Goal: Task Accomplishment & Management: Use online tool/utility

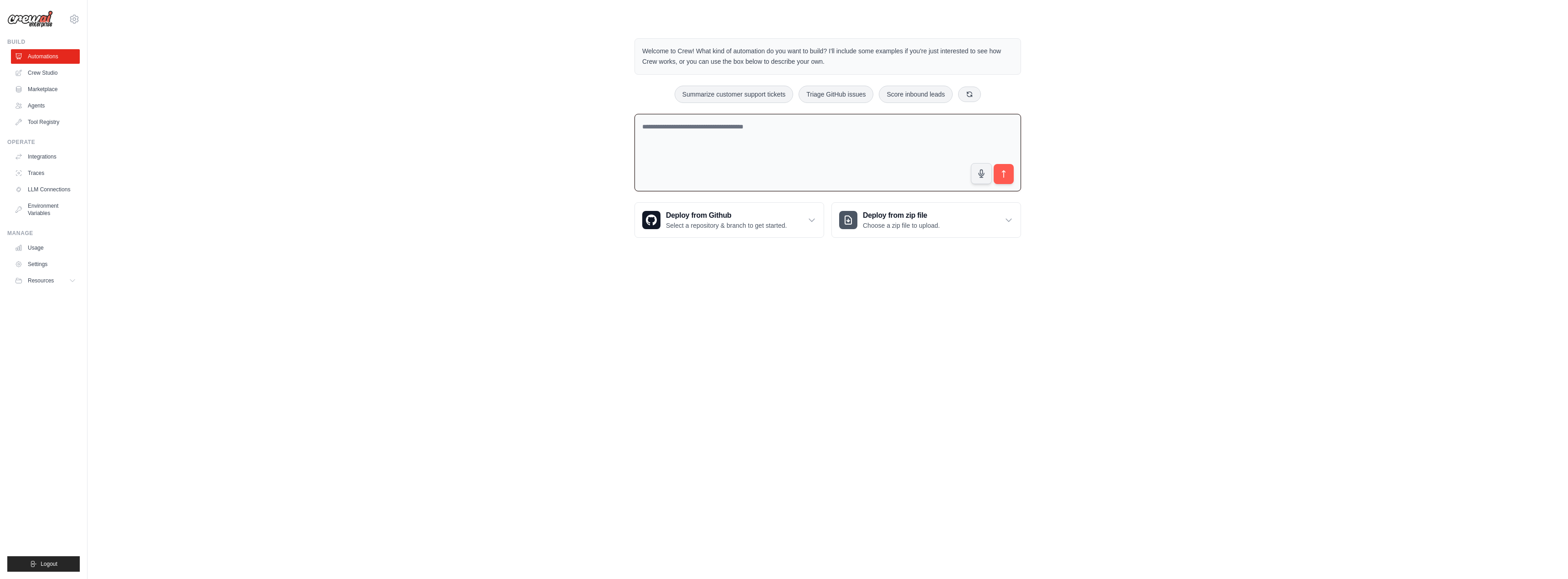
click at [761, 148] on textarea at bounding box center [827, 153] width 386 height 78
click at [48, 71] on link "Crew Studio" at bounding box center [46, 72] width 69 height 14
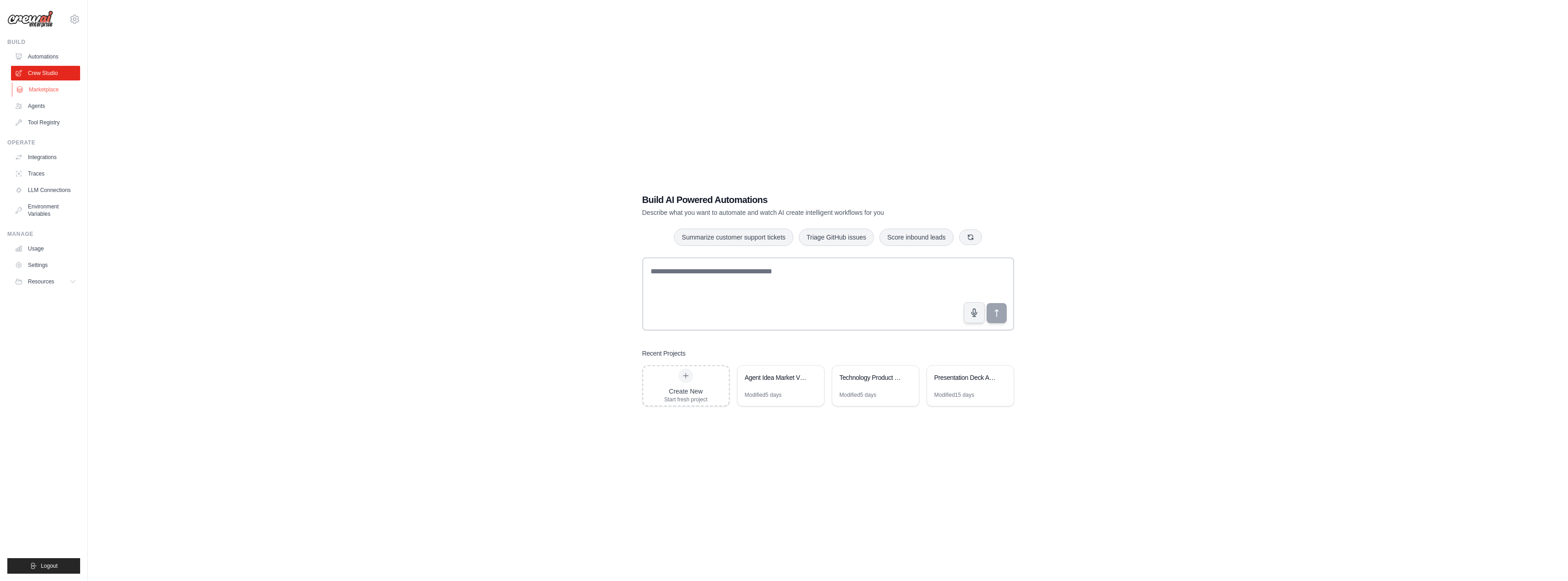
click at [42, 88] on link "Marketplace" at bounding box center [46, 89] width 70 height 14
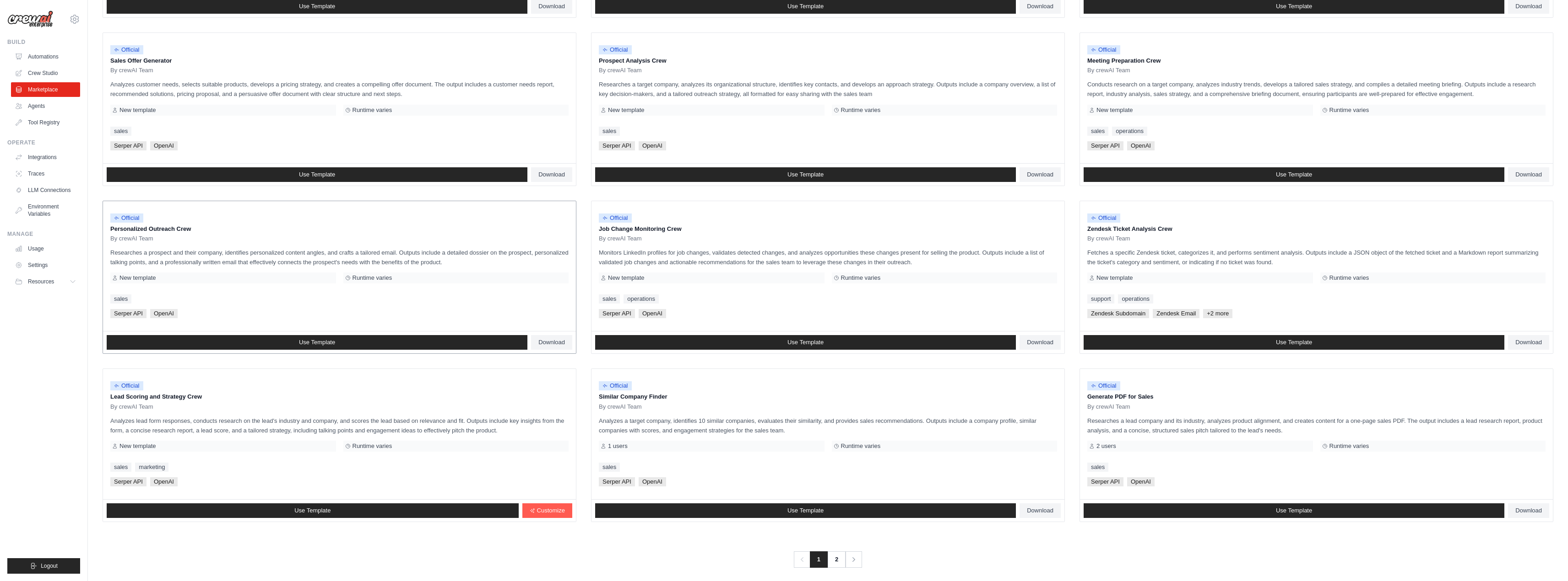
scroll to position [266, 0]
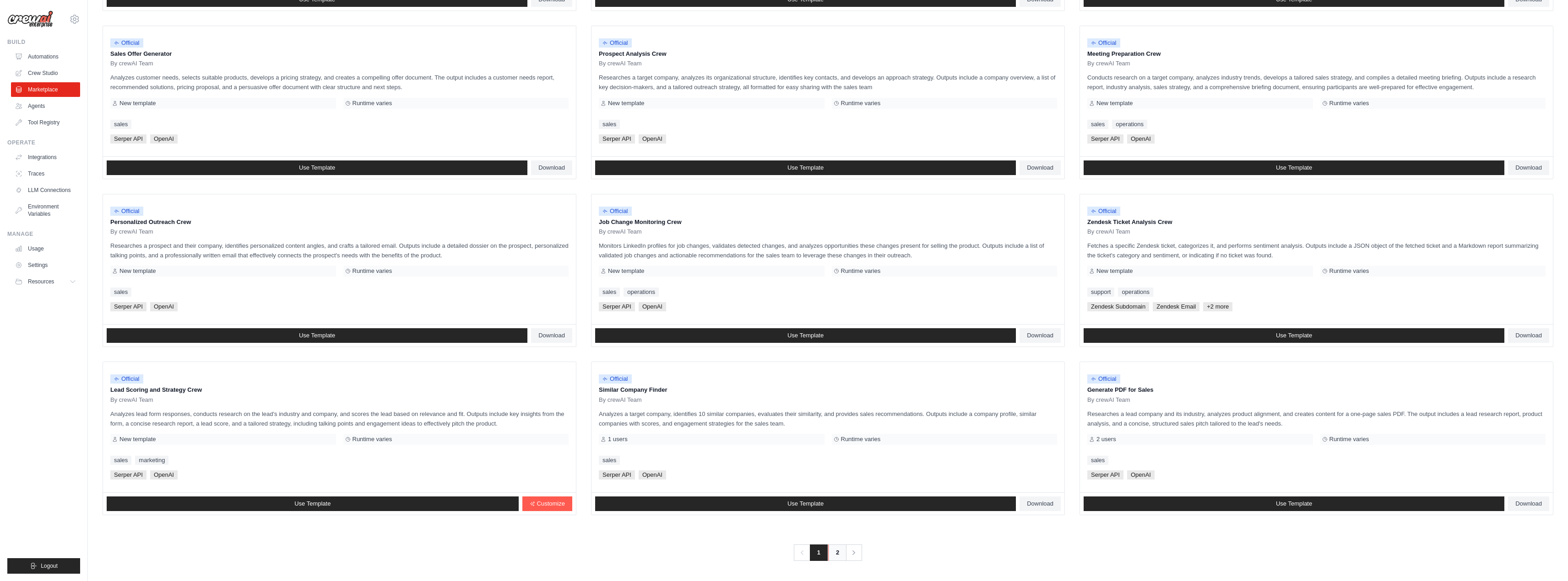
click at [837, 551] on link "2" at bounding box center [837, 552] width 18 height 16
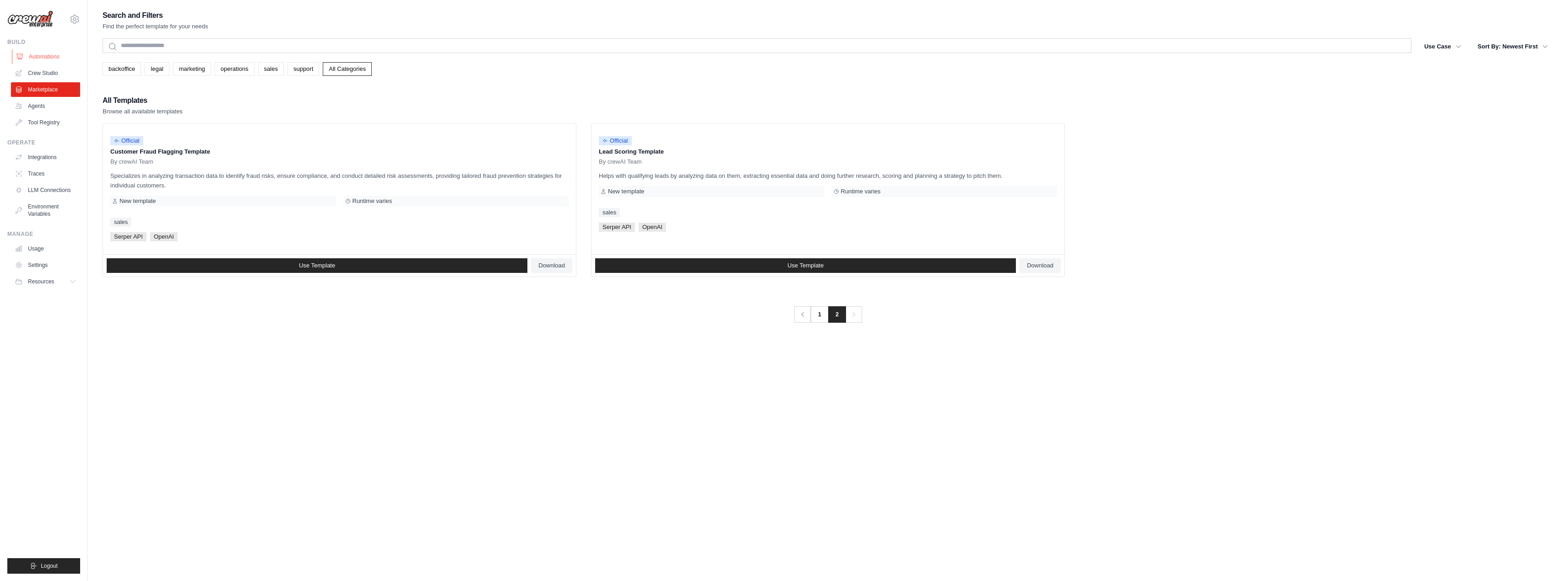
click at [24, 57] on link "Automations" at bounding box center [46, 56] width 70 height 14
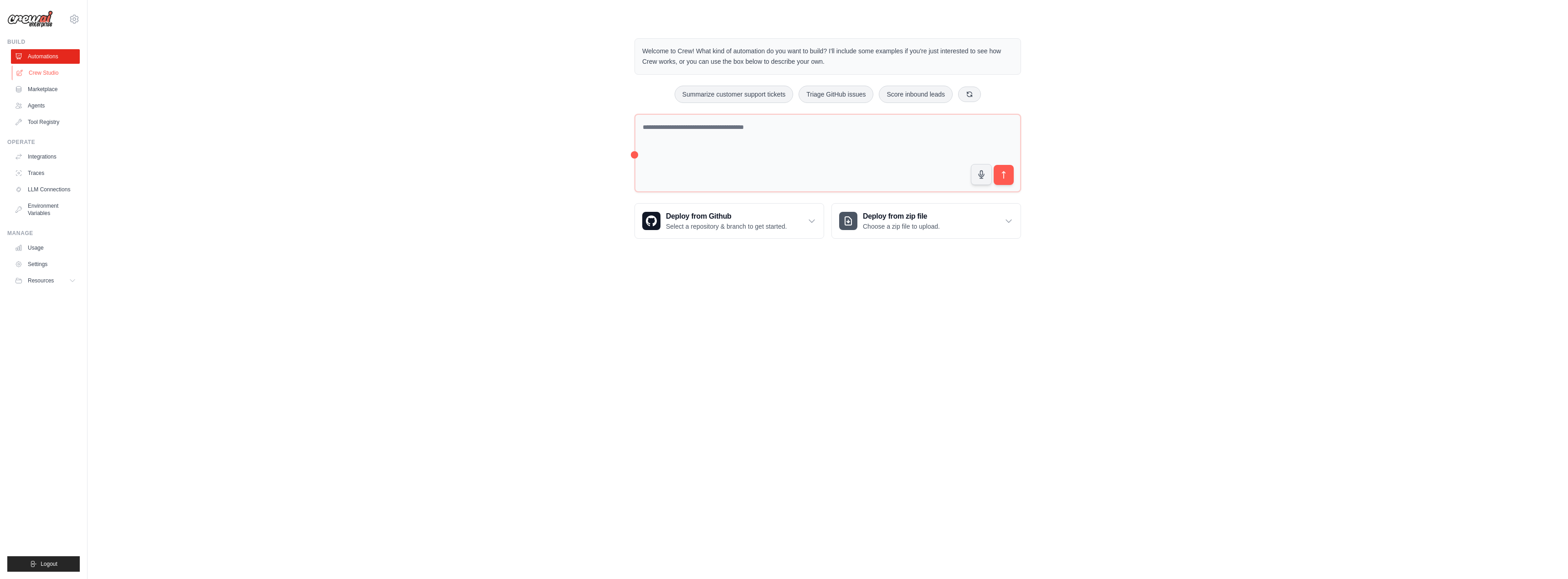
click at [44, 76] on link "Crew Studio" at bounding box center [46, 72] width 69 height 14
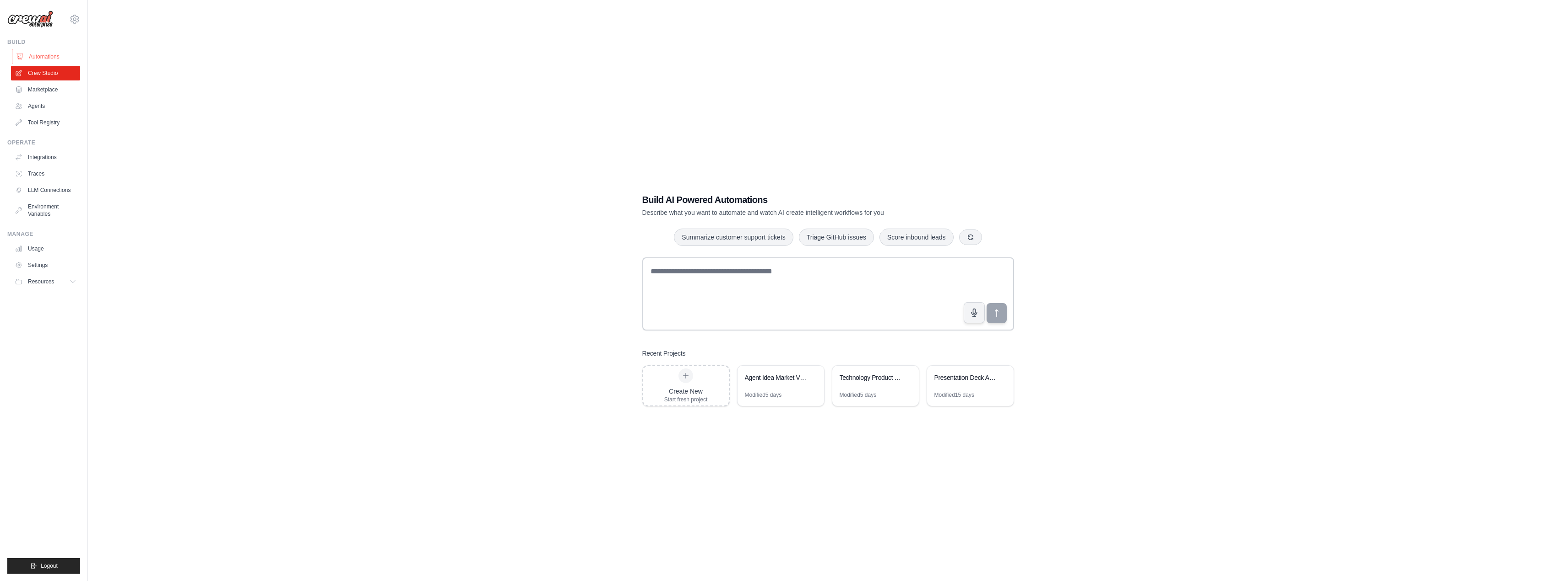
click at [57, 53] on link "Automations" at bounding box center [46, 56] width 70 height 14
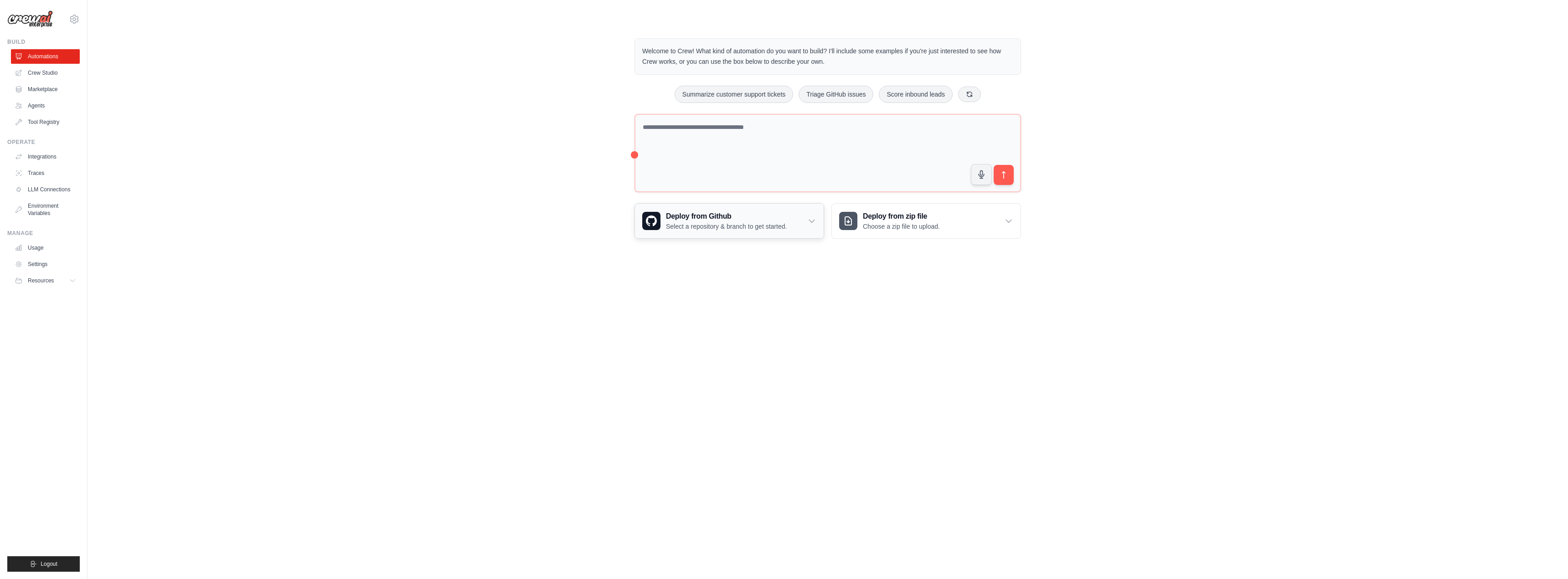
click at [819, 225] on div "Deploy from Github Select a repository & branch to get started." at bounding box center [729, 221] width 189 height 34
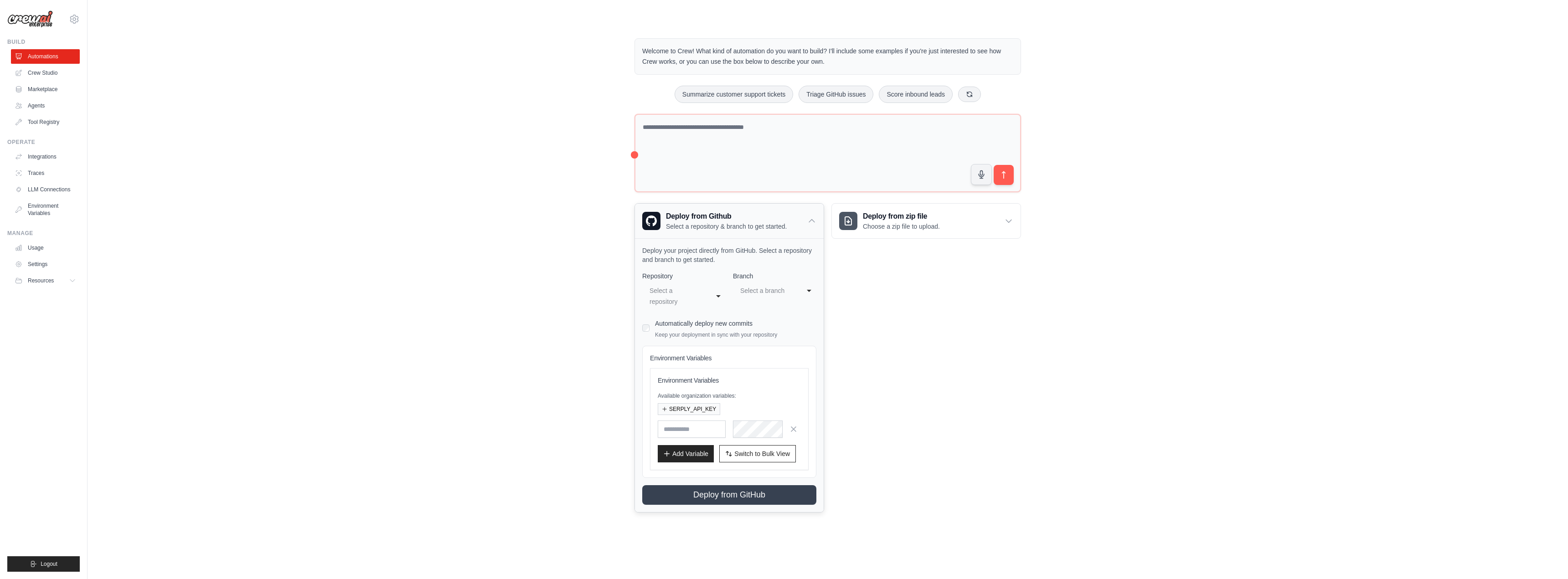
click at [819, 225] on div "Deploy from Github Select a repository & branch to get started." at bounding box center [729, 221] width 189 height 34
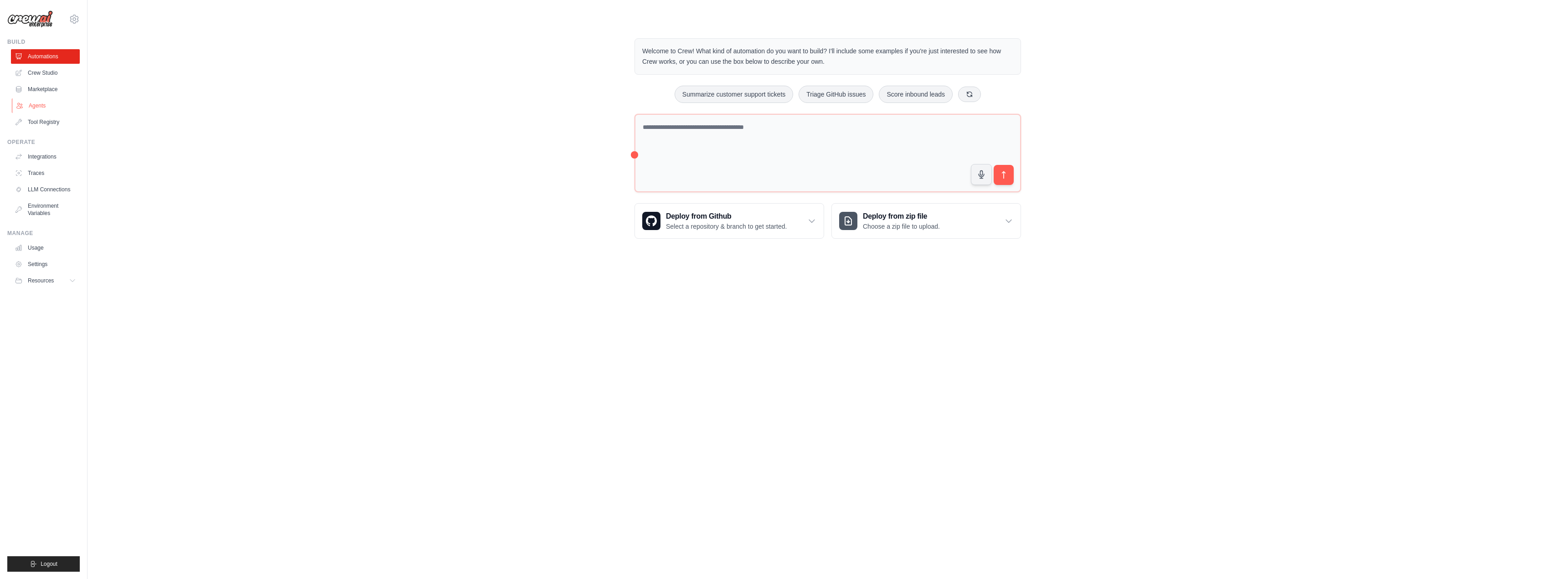
click at [45, 103] on link "Agents" at bounding box center [46, 105] width 69 height 14
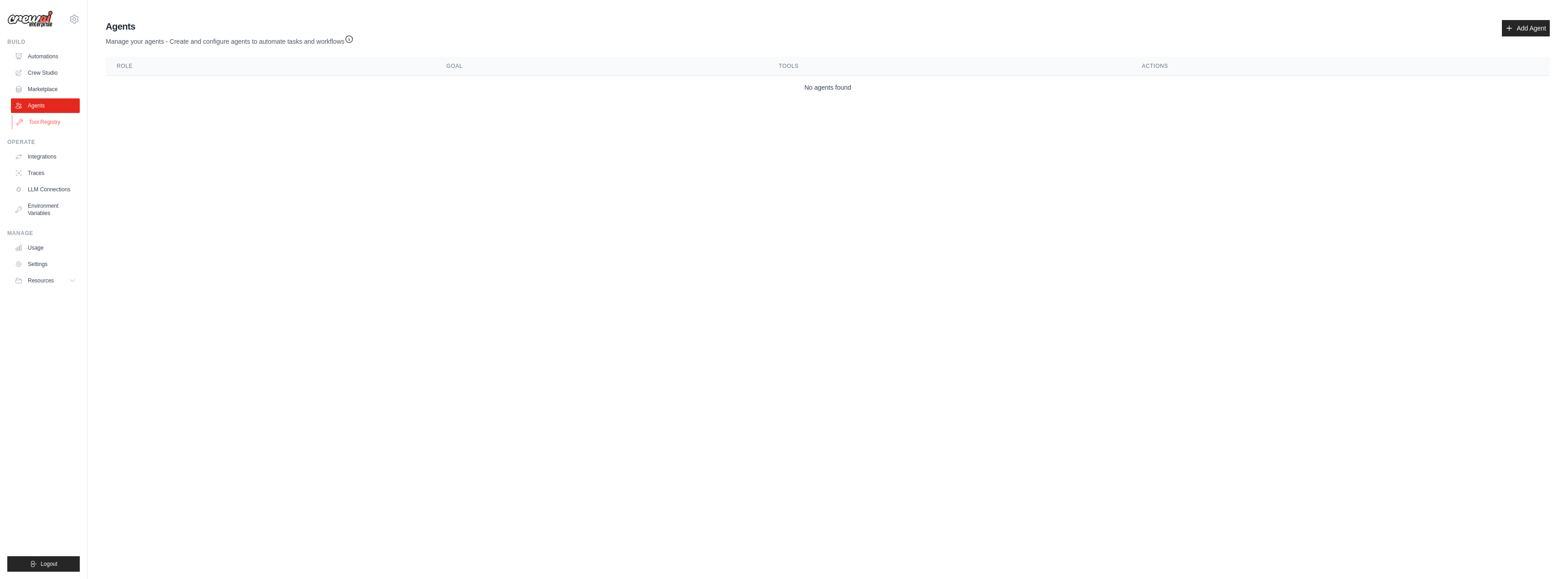
click at [44, 123] on link "Tool Registry" at bounding box center [46, 121] width 69 height 14
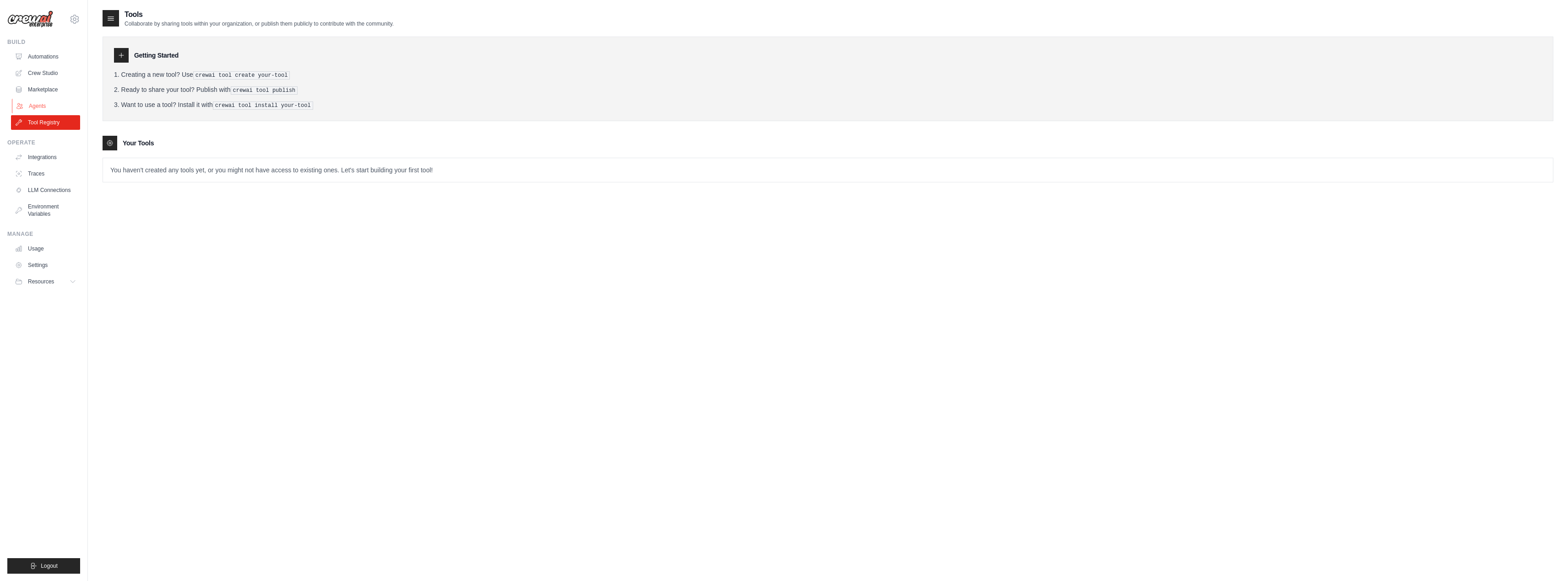
click at [43, 109] on link "Agents" at bounding box center [46, 106] width 70 height 14
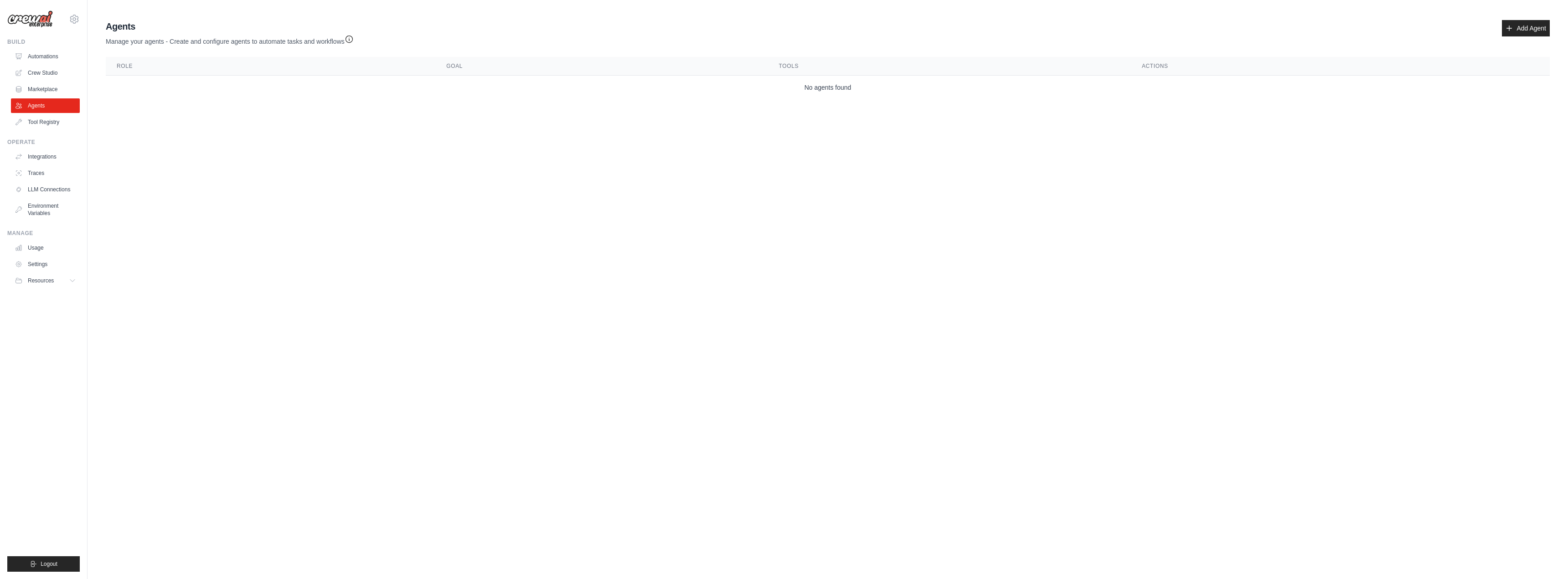
click at [196, 97] on td "No agents found" at bounding box center [827, 87] width 1444 height 24
click at [28, 55] on link "Automations" at bounding box center [46, 56] width 69 height 14
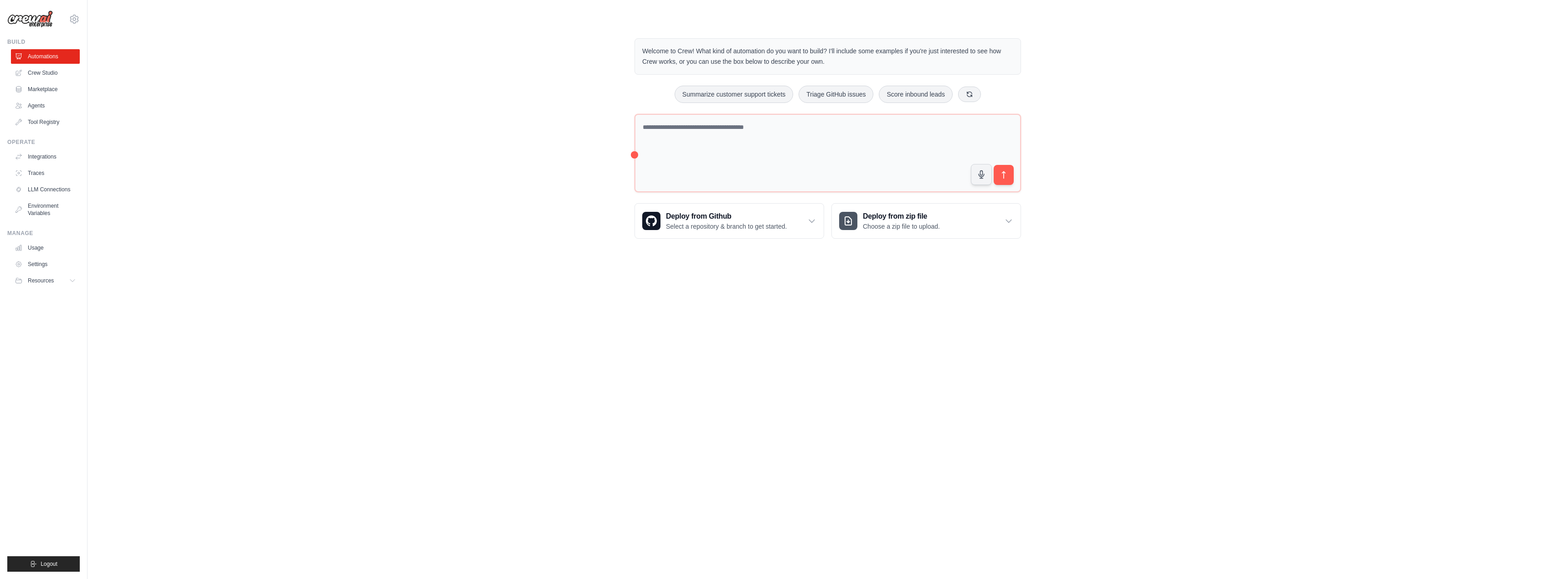
type textarea "*"
click at [59, 73] on link "Crew Studio" at bounding box center [46, 72] width 69 height 14
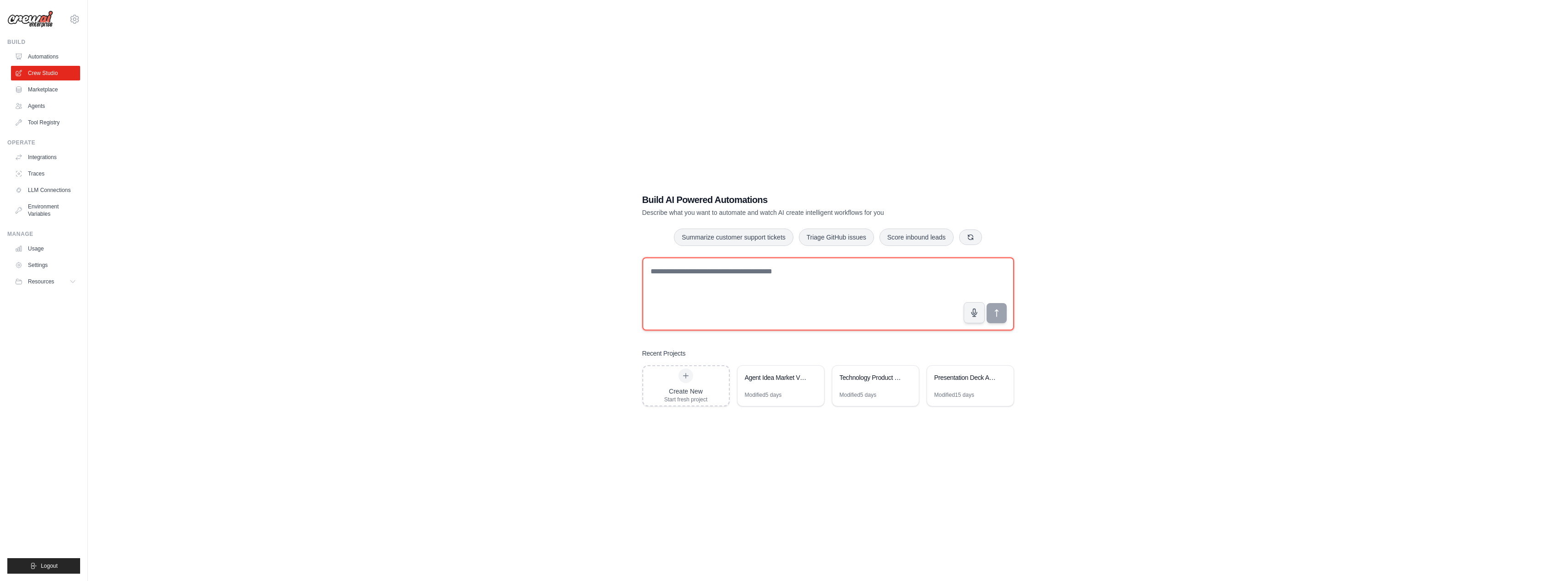
click at [720, 290] on textarea at bounding box center [828, 293] width 372 height 73
click at [901, 288] on textarea "**********" at bounding box center [828, 293] width 372 height 73
click at [977, 270] on textarea "**********" at bounding box center [828, 293] width 372 height 73
type textarea "**********"
click at [664, 296] on textarea "**********" at bounding box center [828, 293] width 372 height 73
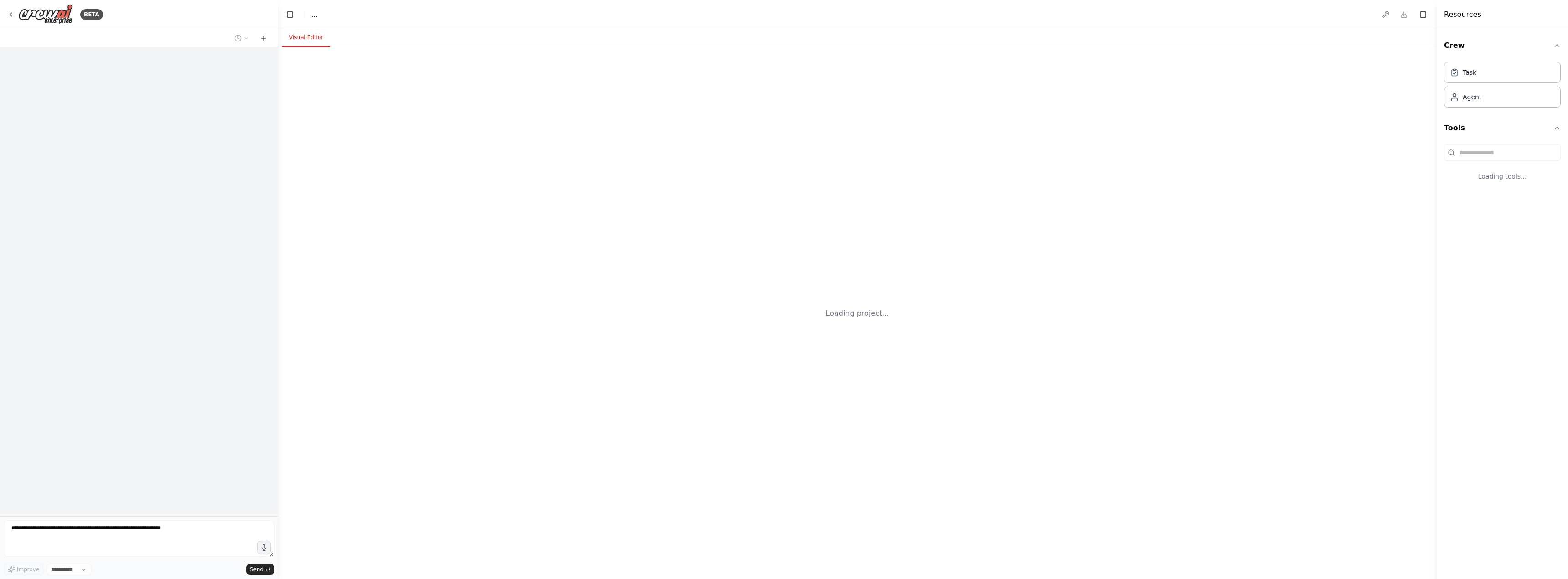
select select "****"
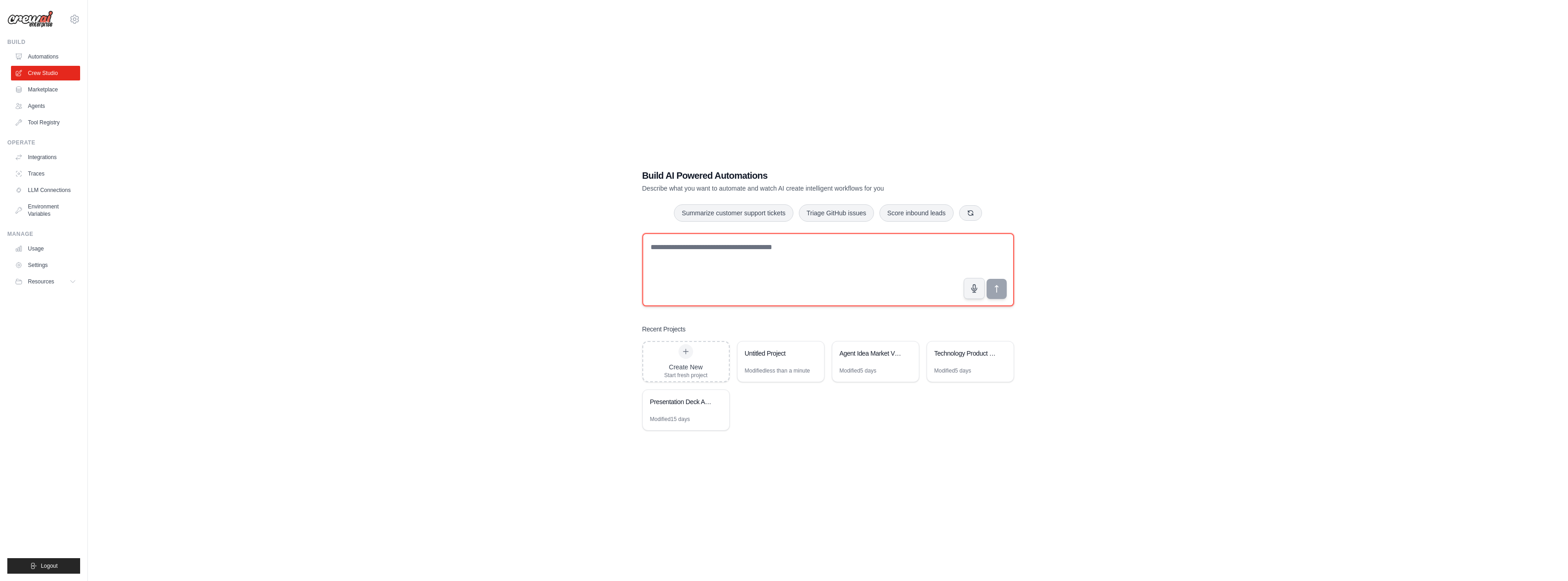
click at [743, 262] on textarea at bounding box center [828, 270] width 372 height 73
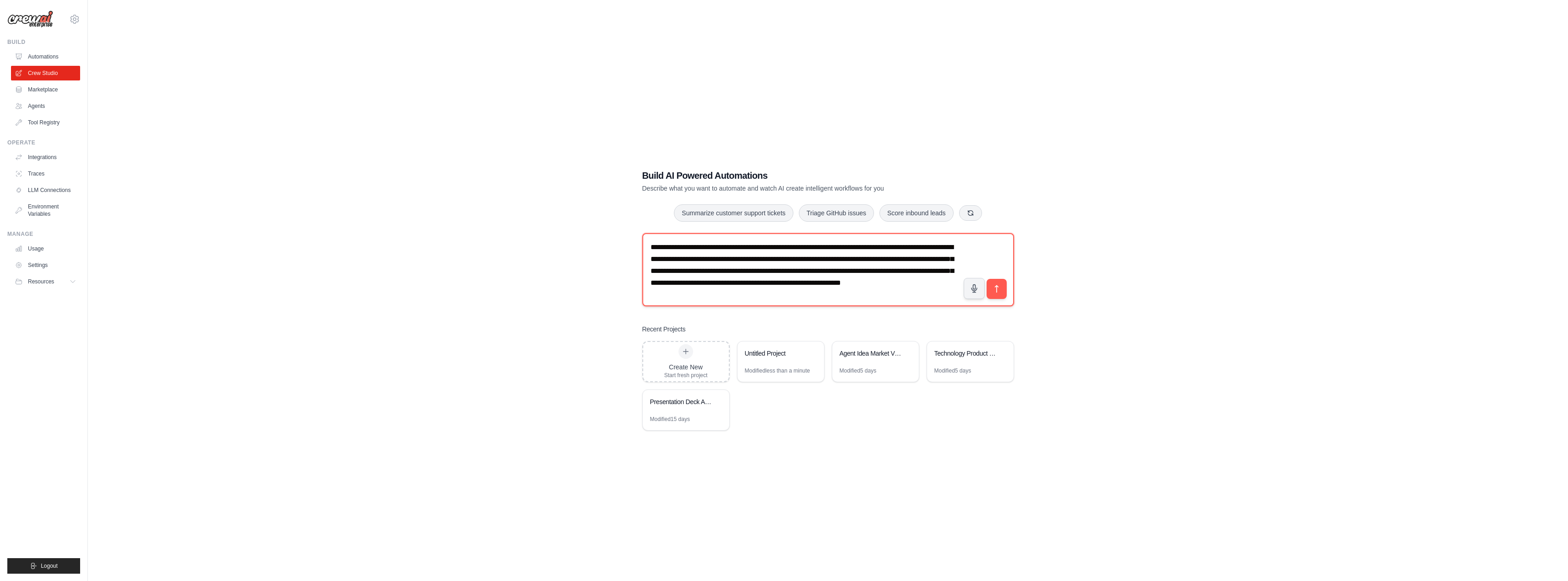
scroll to position [30, 0]
click at [713, 291] on textarea "**********" at bounding box center [828, 270] width 372 height 73
paste textarea "**********"
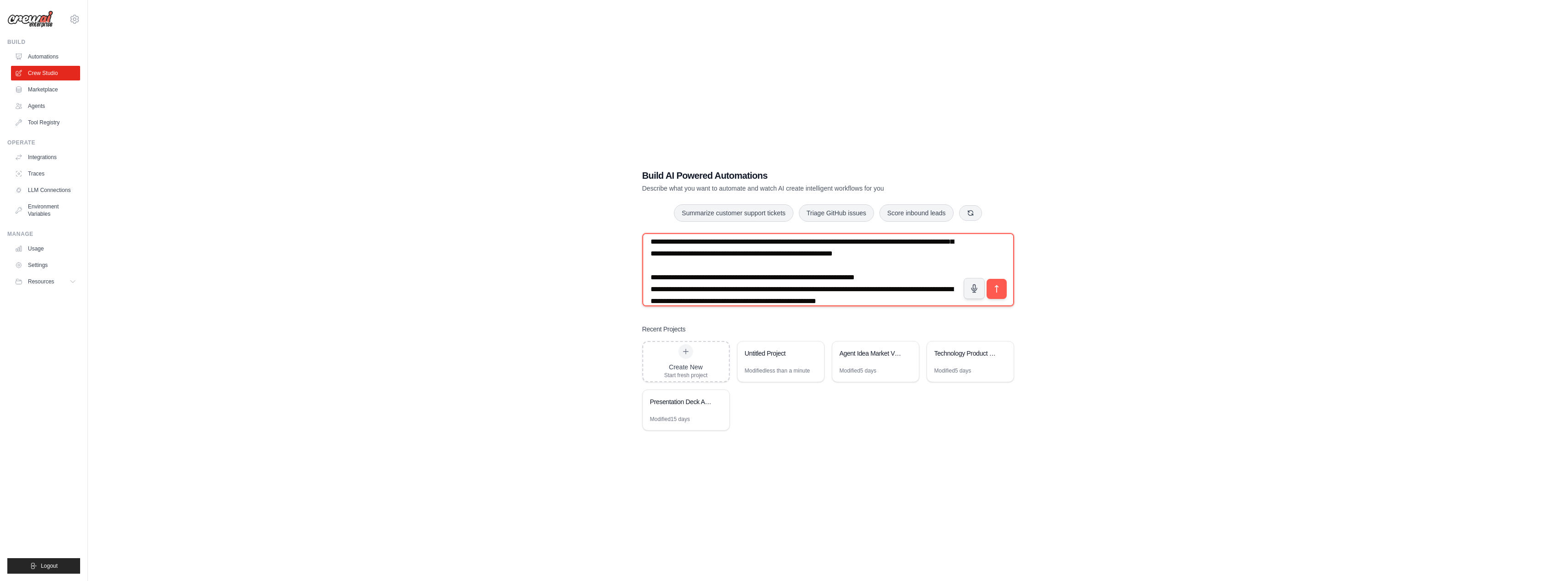
scroll to position [65, 0]
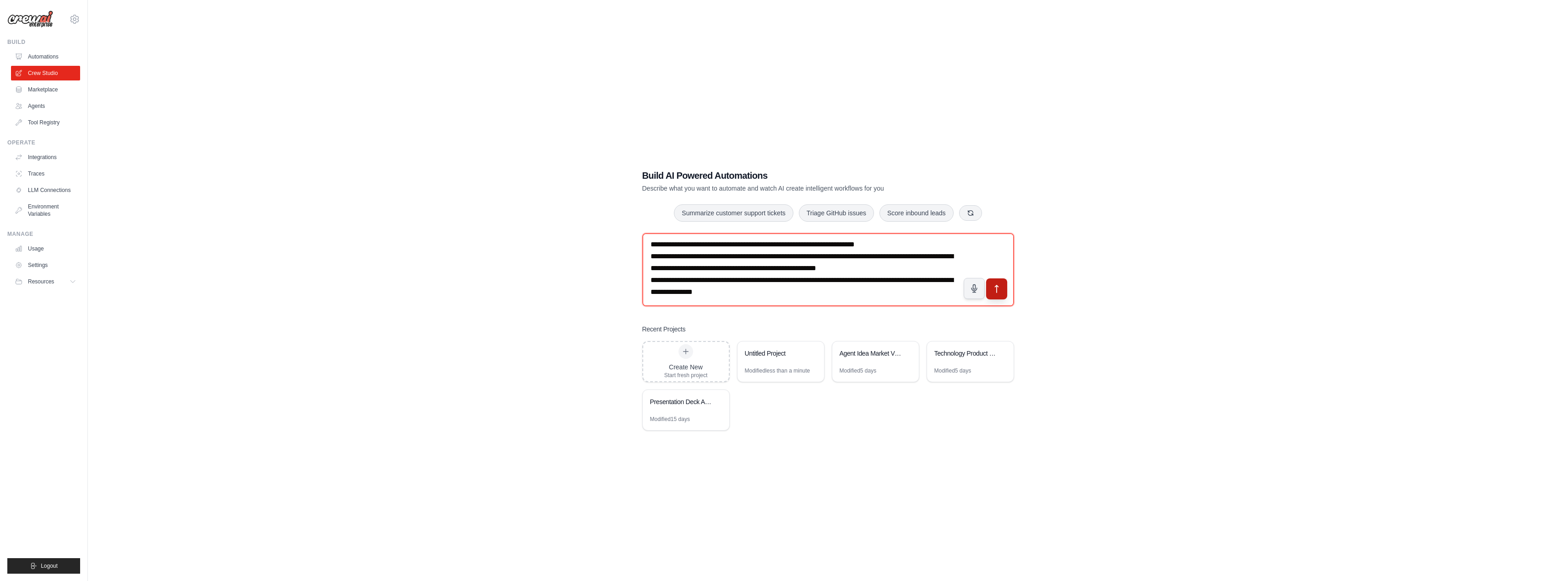
type textarea "**********"
click at [996, 282] on button "submit" at bounding box center [996, 289] width 21 height 21
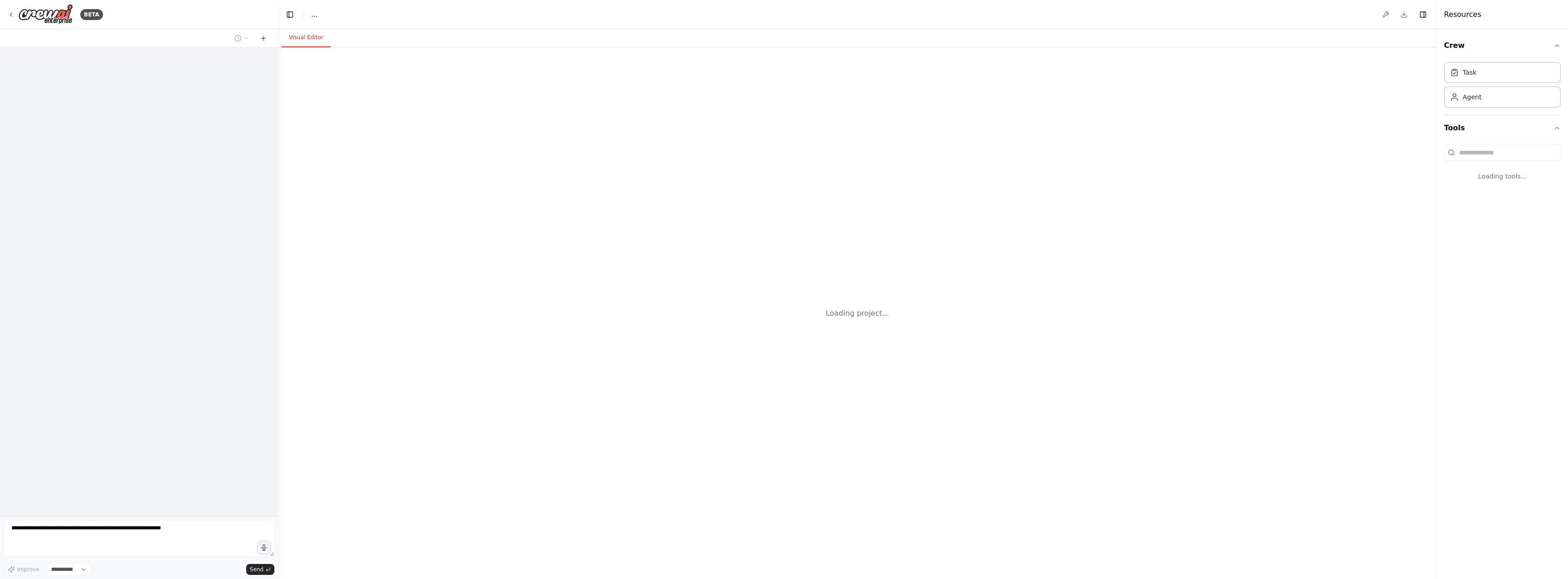
select select "****"
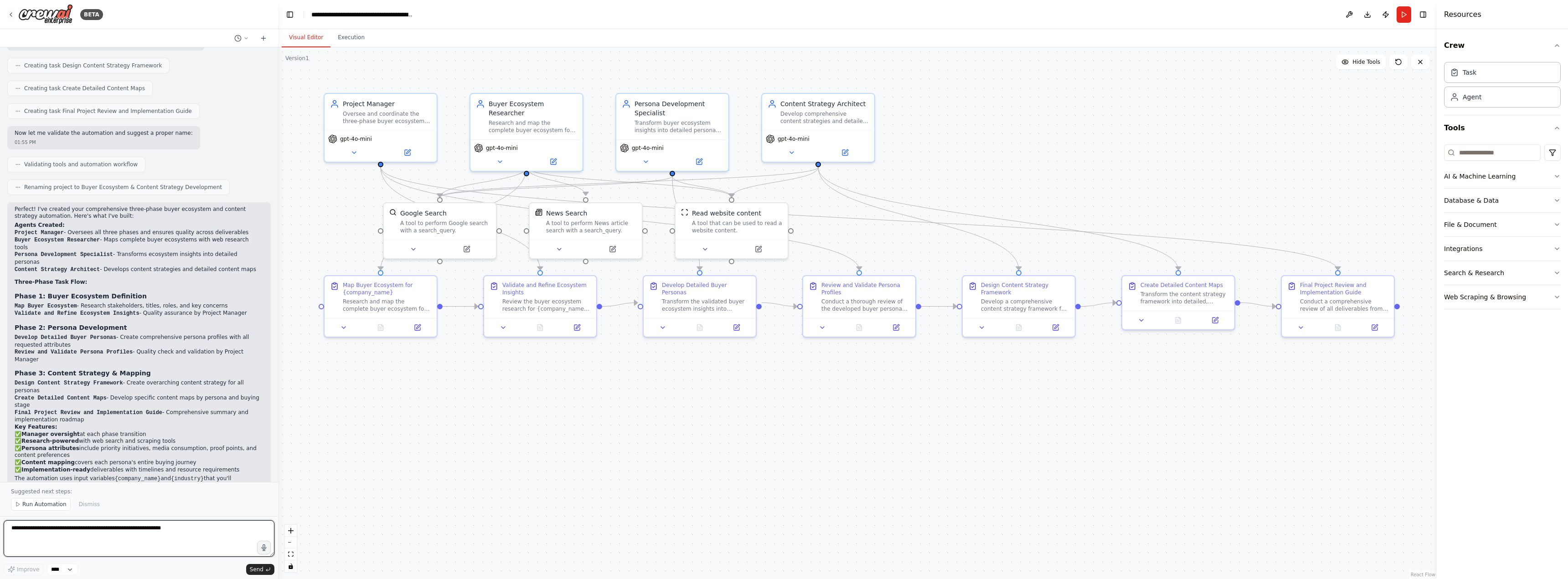
scroll to position [524, 0]
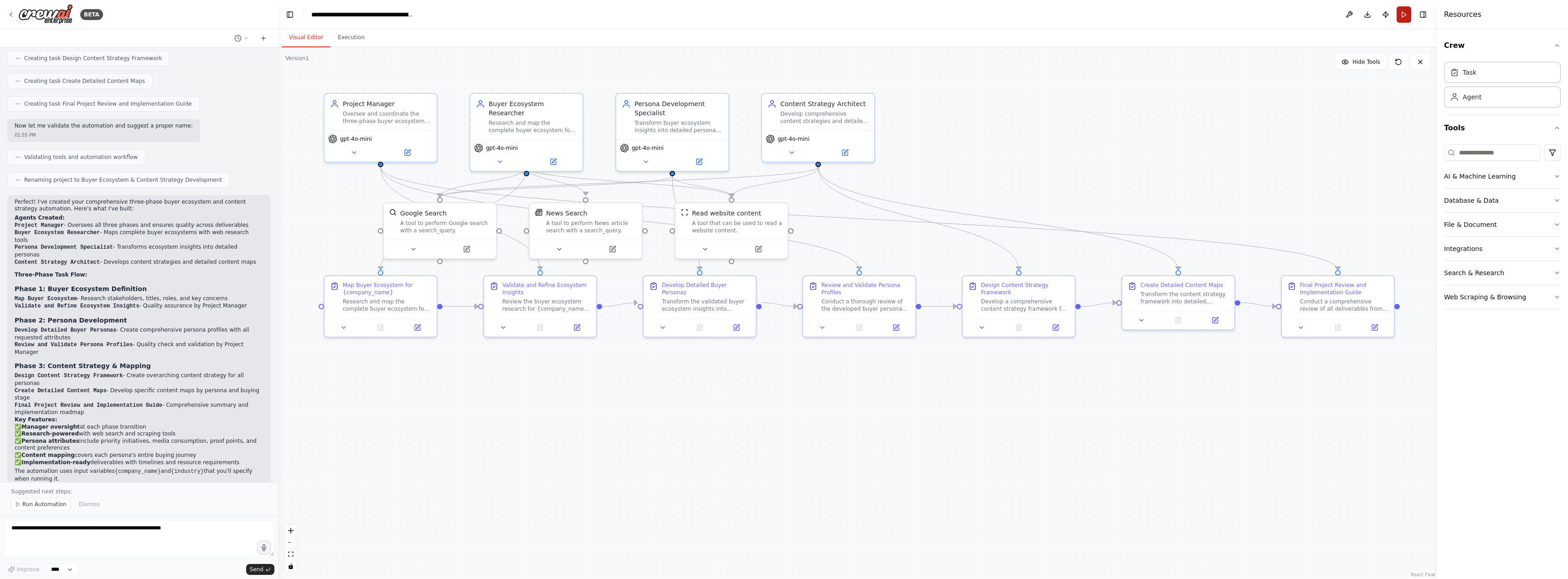
click at [1406, 16] on button "Run" at bounding box center [1403, 14] width 14 height 16
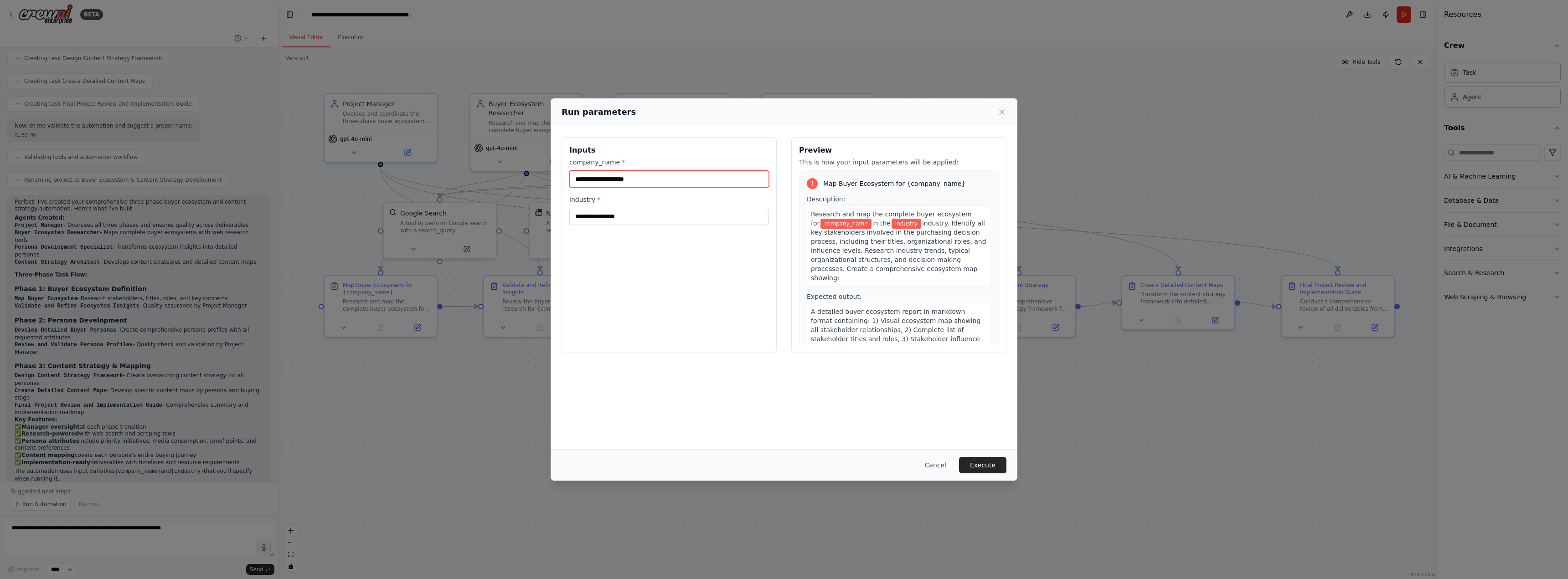
click at [650, 180] on input "company_name *" at bounding box center [669, 179] width 199 height 17
type input "**********"
click at [677, 212] on input "industry *" at bounding box center [669, 216] width 199 height 17
click at [730, 218] on input "industry *" at bounding box center [669, 216] width 199 height 17
type input "**********"
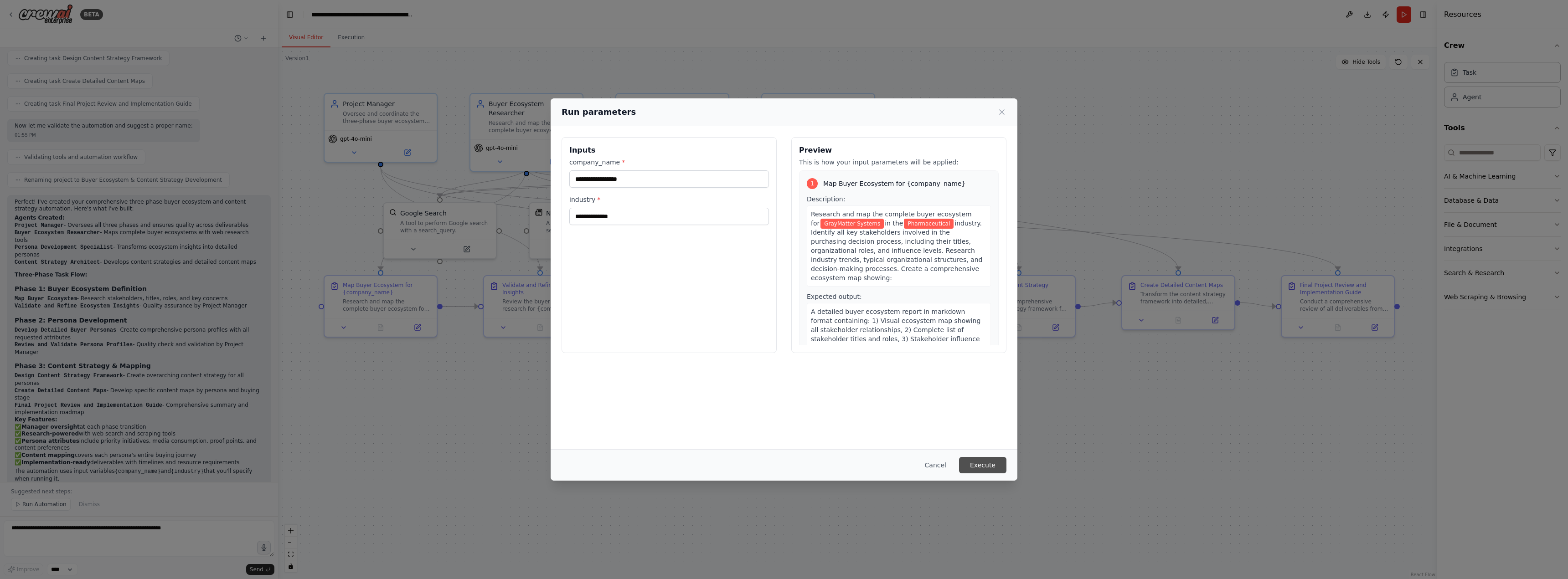
click at [993, 461] on button "Execute" at bounding box center [982, 465] width 47 height 16
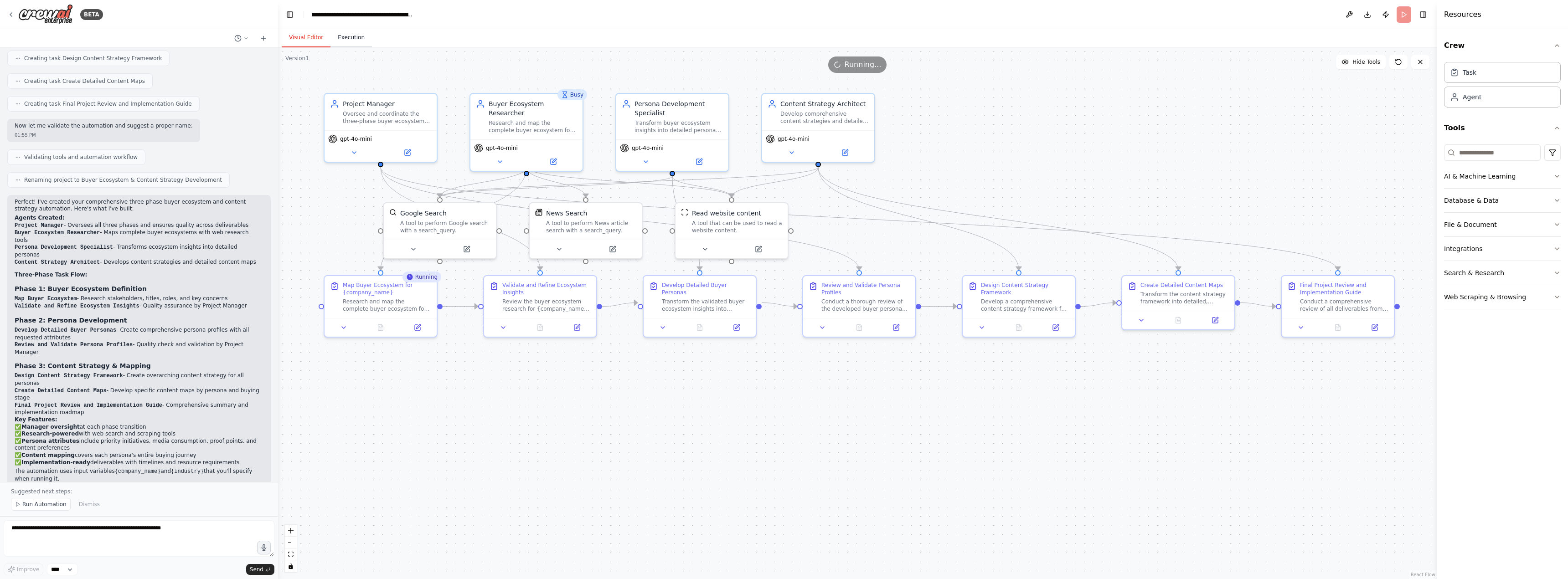
click at [352, 38] on button "Execution" at bounding box center [351, 38] width 42 height 19
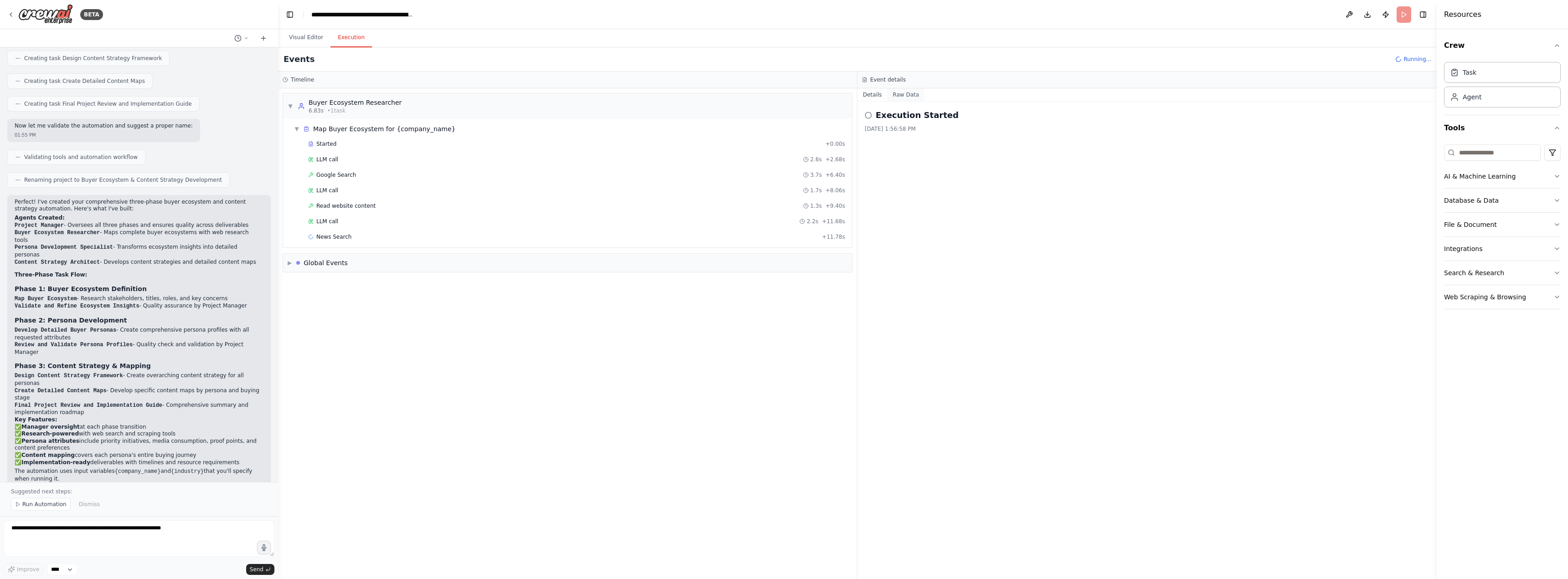
click at [917, 97] on button "Raw Data" at bounding box center [905, 94] width 37 height 12
click at [871, 99] on button "Details" at bounding box center [872, 94] width 30 height 12
click at [346, 372] on div "▶ Global Events" at bounding box center [567, 371] width 569 height 18
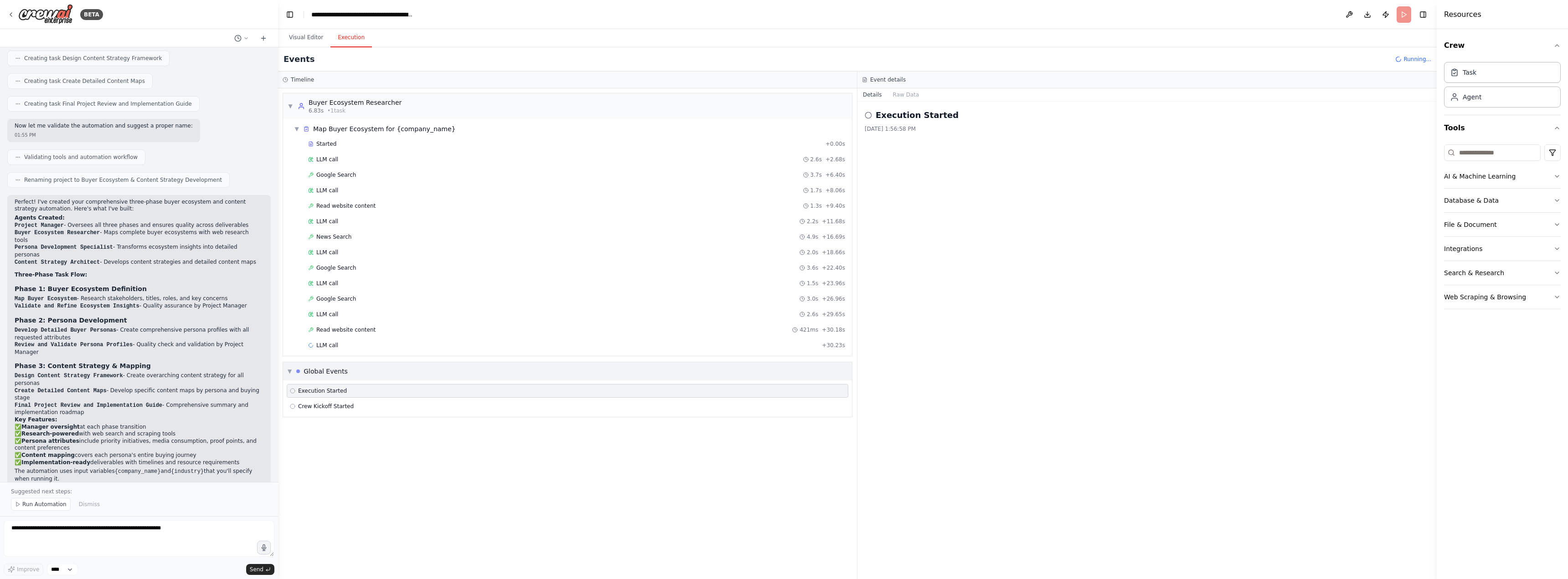
click at [346, 372] on div "▼ Global Events" at bounding box center [567, 371] width 569 height 18
click at [1543, 173] on button "AI & Machine Learning" at bounding box center [1502, 176] width 117 height 24
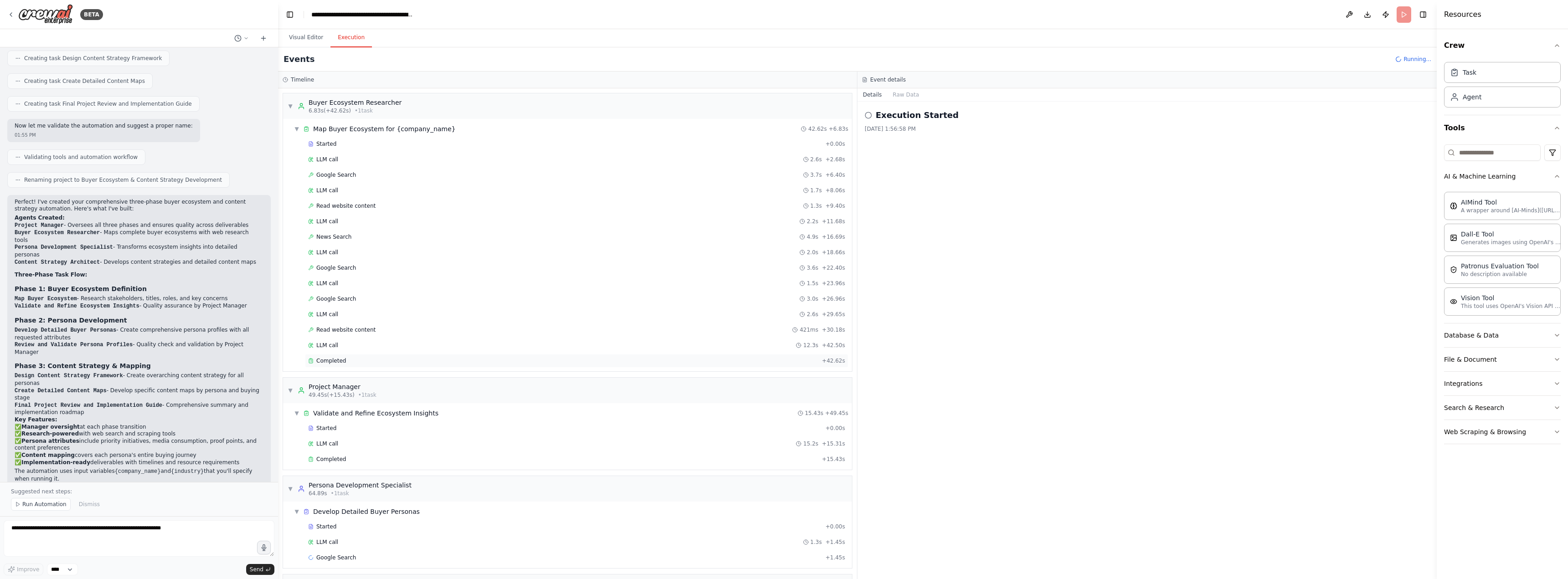
click at [346, 359] on div "Completed" at bounding box center [563, 362] width 510 height 8
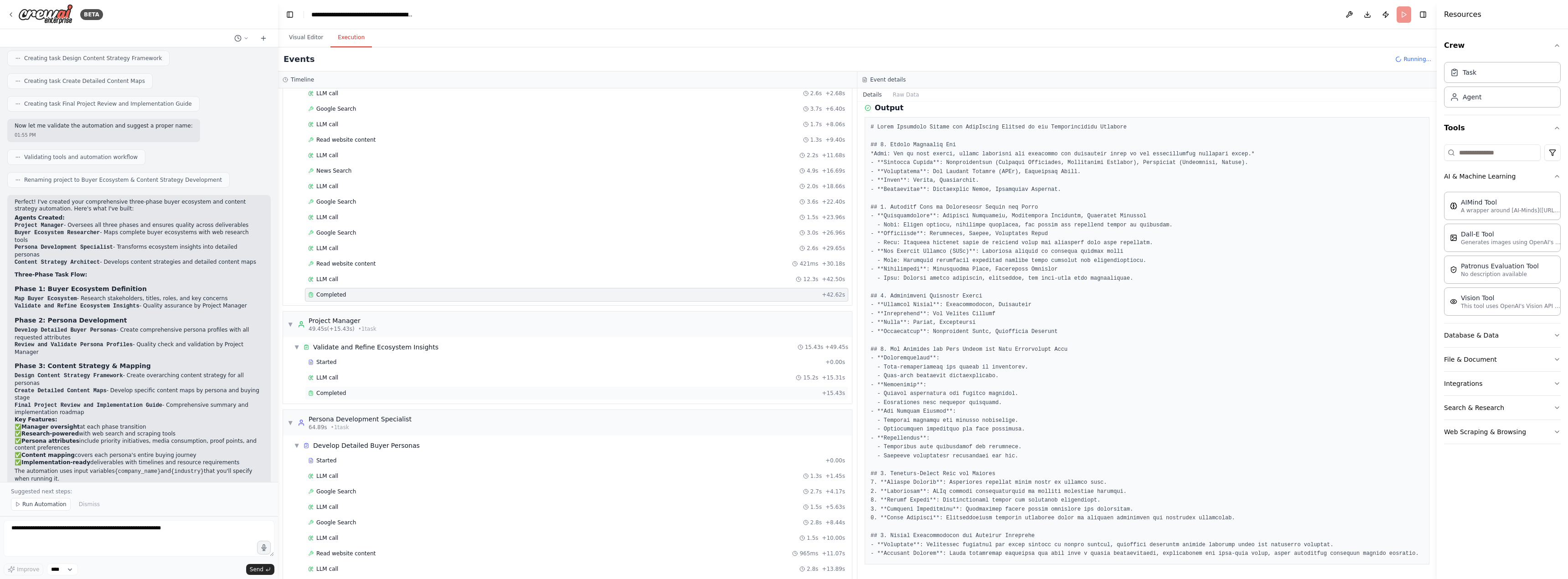
scroll to position [137, 0]
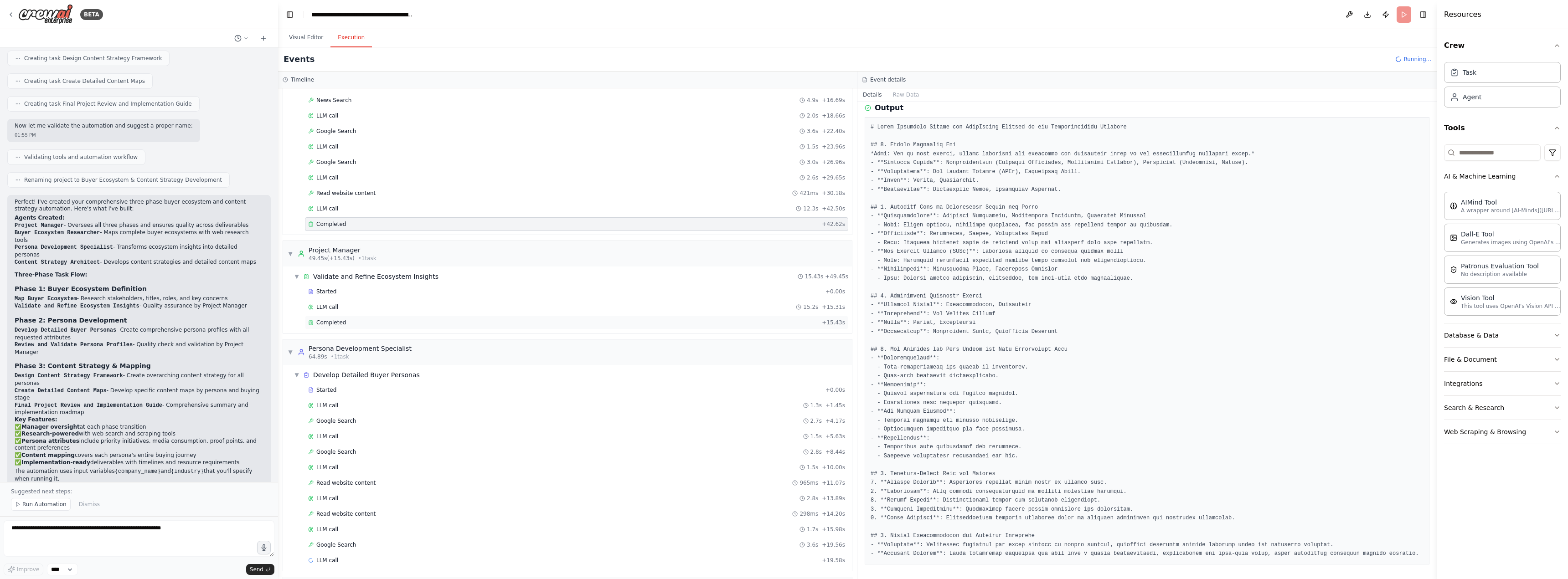
click at [360, 325] on div "Completed" at bounding box center [563, 323] width 510 height 8
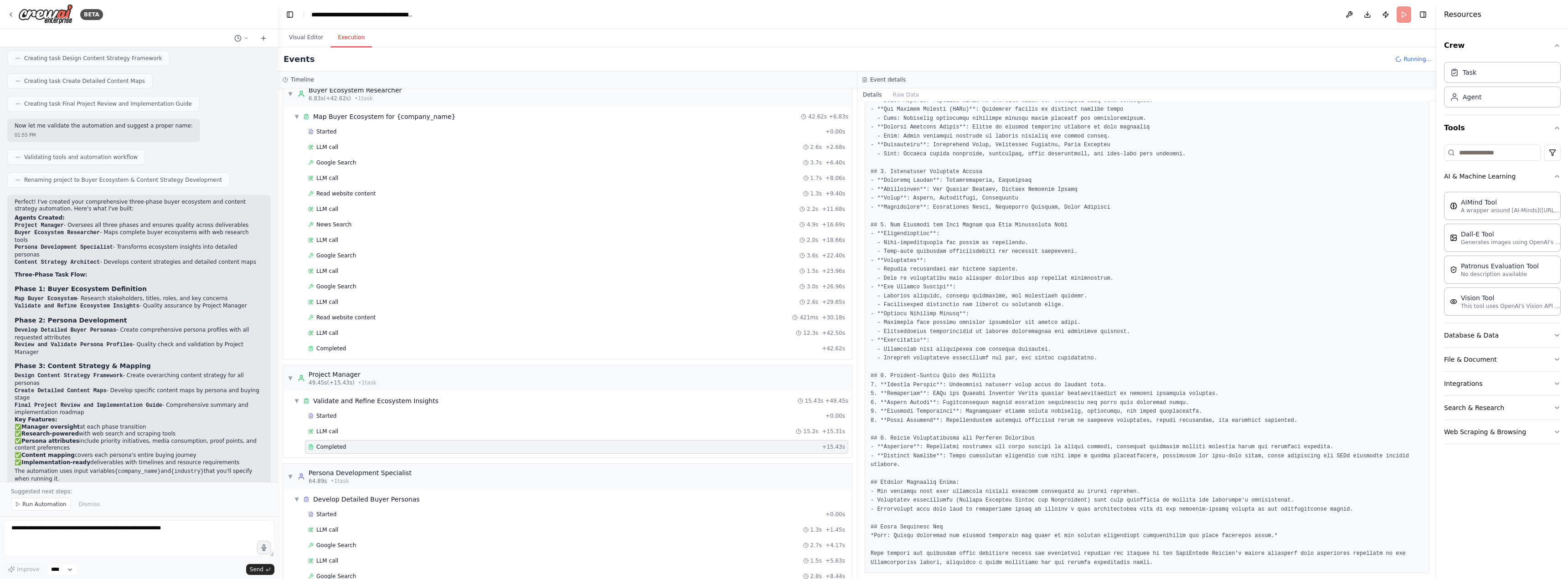
scroll to position [0, 0]
click at [354, 104] on div "Buyer Ecosystem Researcher" at bounding box center [355, 103] width 93 height 9
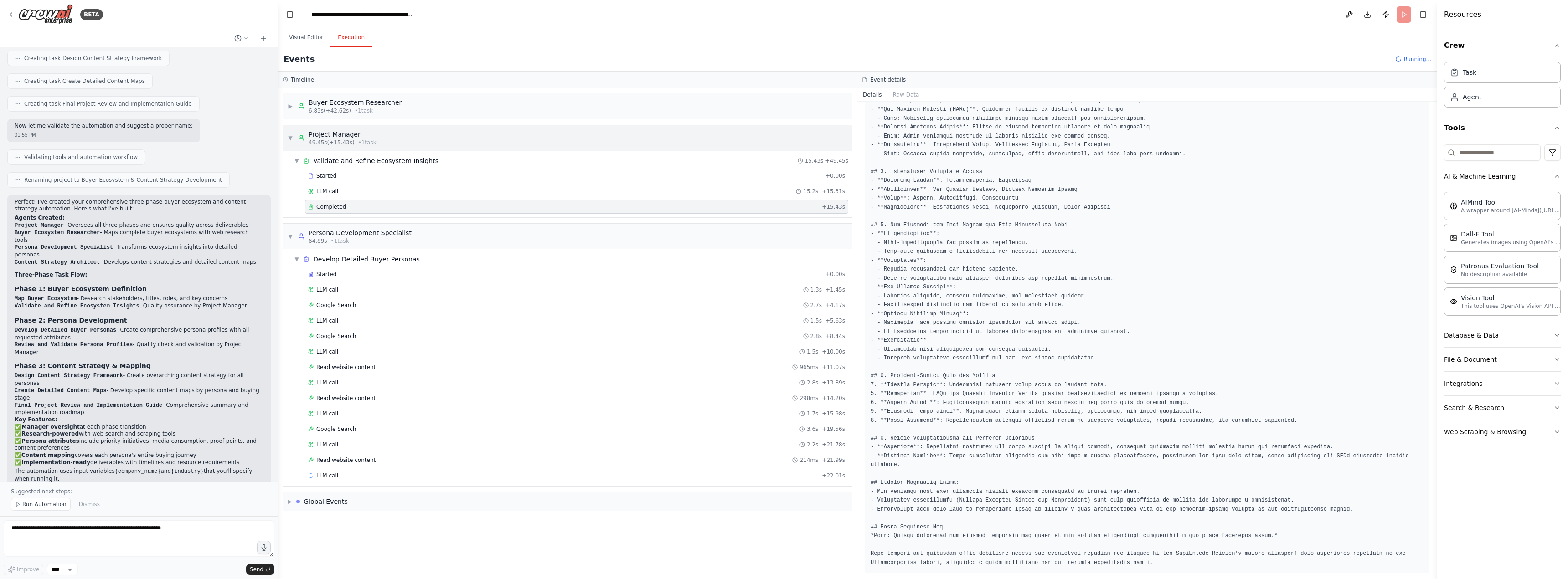
click at [393, 139] on div "▼ Project Manager 49.45s (+15.43s) • 1 task" at bounding box center [567, 138] width 569 height 26
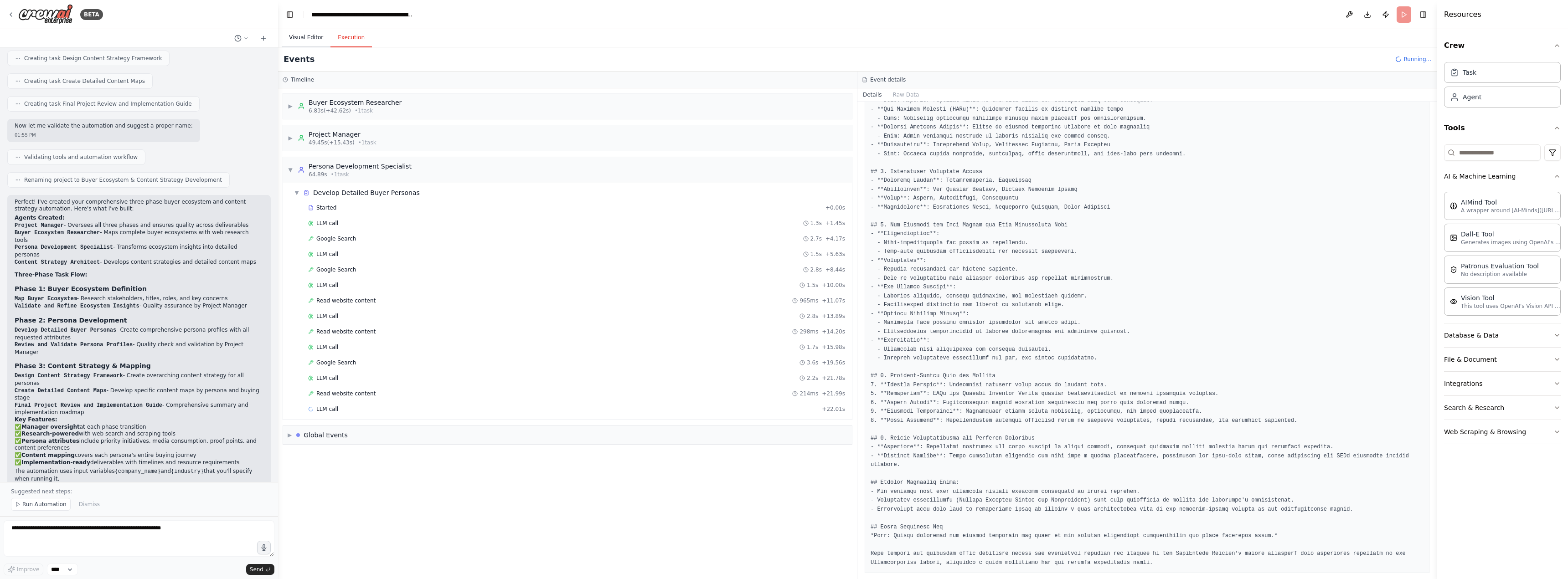
click at [301, 36] on button "Visual Editor" at bounding box center [306, 38] width 48 height 19
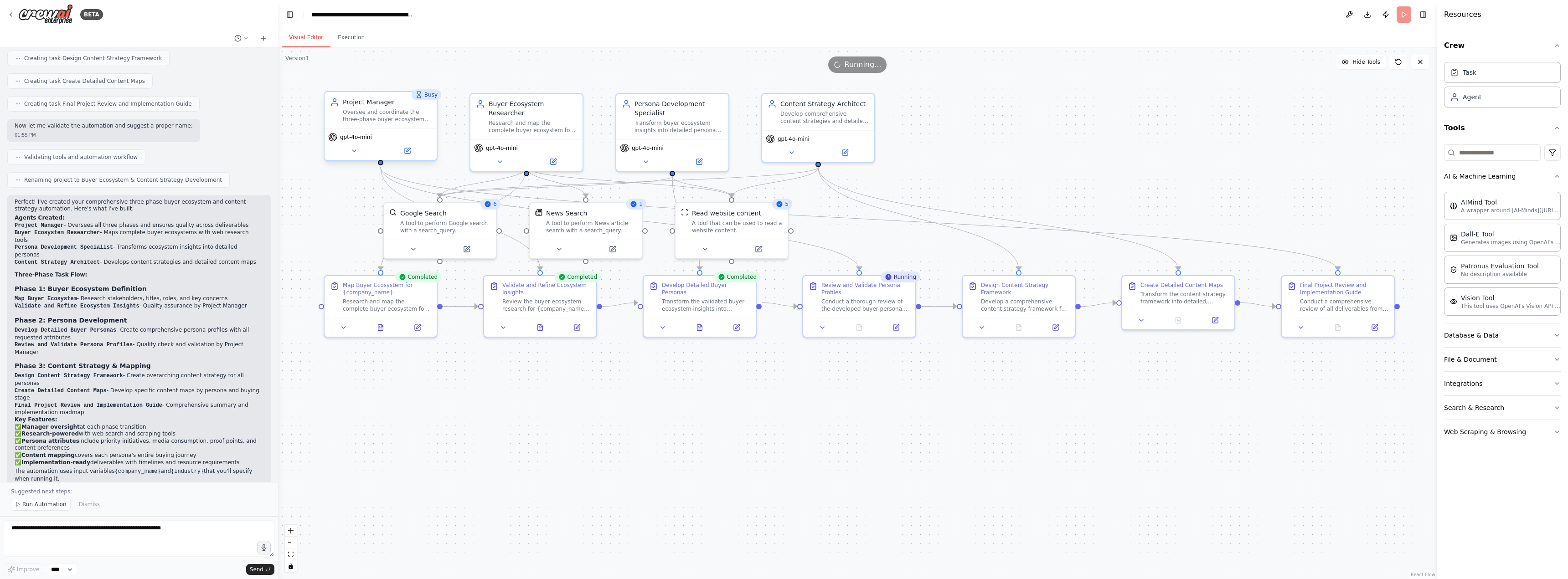
click at [410, 123] on div "Project Manager Oversee and coordinate the three-phase buyer ecosystem and cont…" at bounding box center [381, 110] width 112 height 36
click at [371, 153] on button at bounding box center [354, 151] width 51 height 11
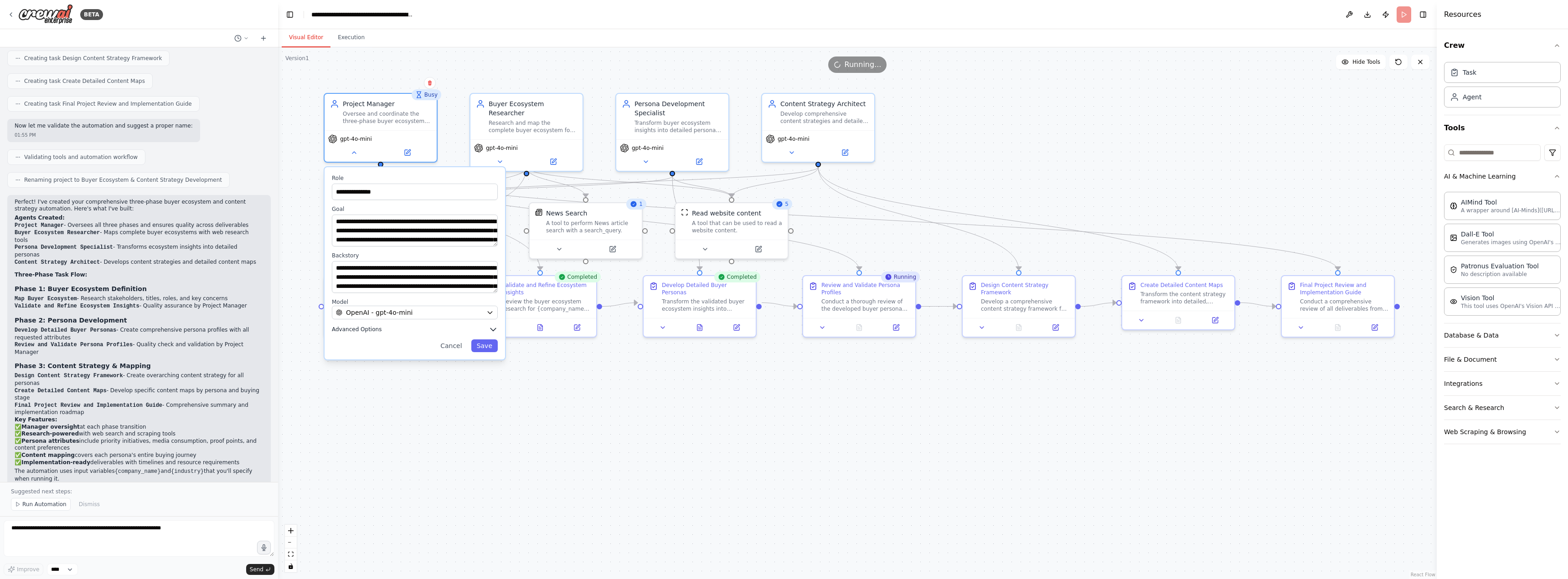
click at [413, 331] on button "Advanced Options" at bounding box center [415, 329] width 166 height 9
click at [502, 156] on button at bounding box center [499, 160] width 51 height 11
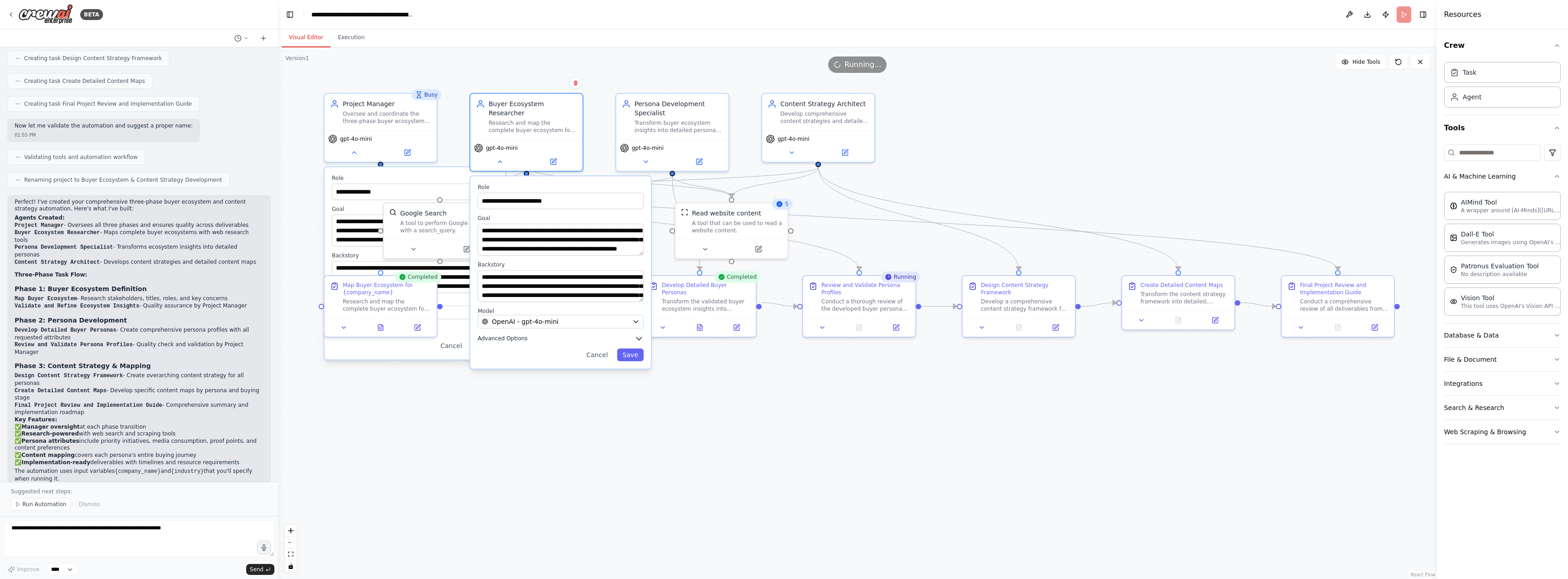
click at [537, 334] on button "Advanced Options" at bounding box center [560, 339] width 166 height 9
click at [648, 162] on icon at bounding box center [646, 160] width 8 height 8
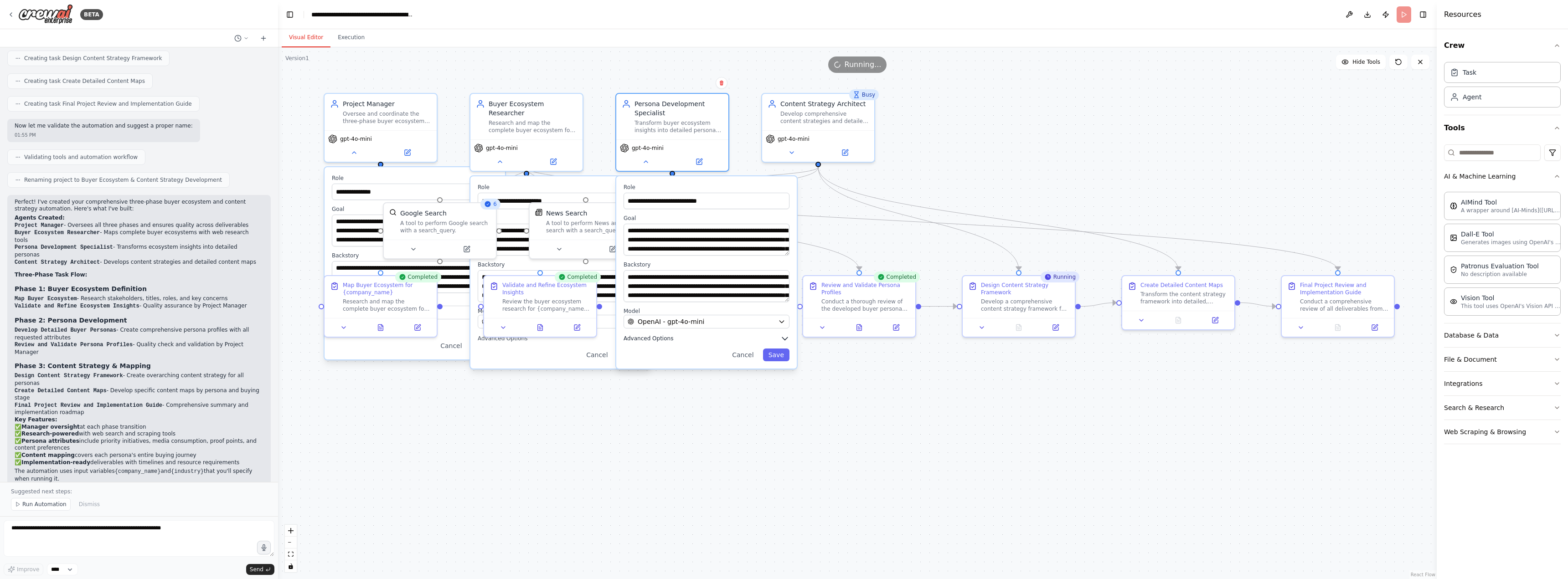
click at [673, 340] on button "Advanced Options" at bounding box center [706, 339] width 166 height 9
click at [794, 157] on div "gpt-4o-mini" at bounding box center [818, 143] width 112 height 31
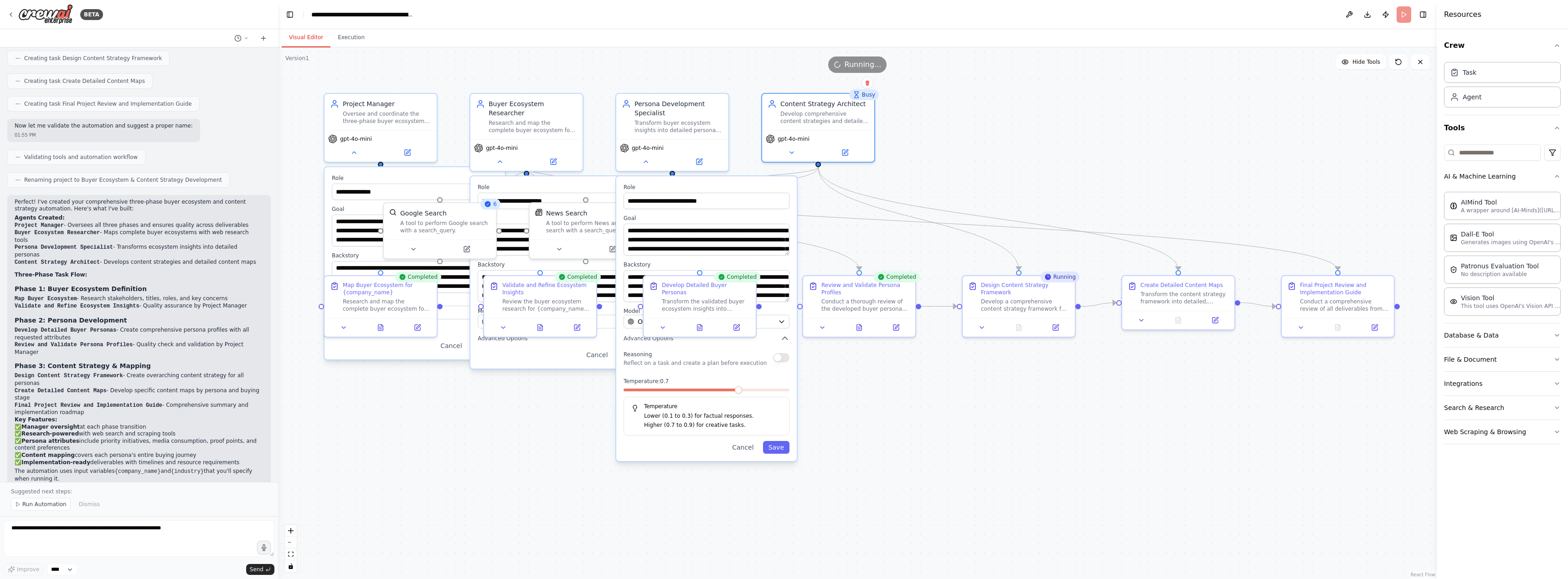
click at [1056, 153] on div "**********" at bounding box center [857, 313] width 1159 height 532
click at [643, 164] on button at bounding box center [645, 160] width 51 height 11
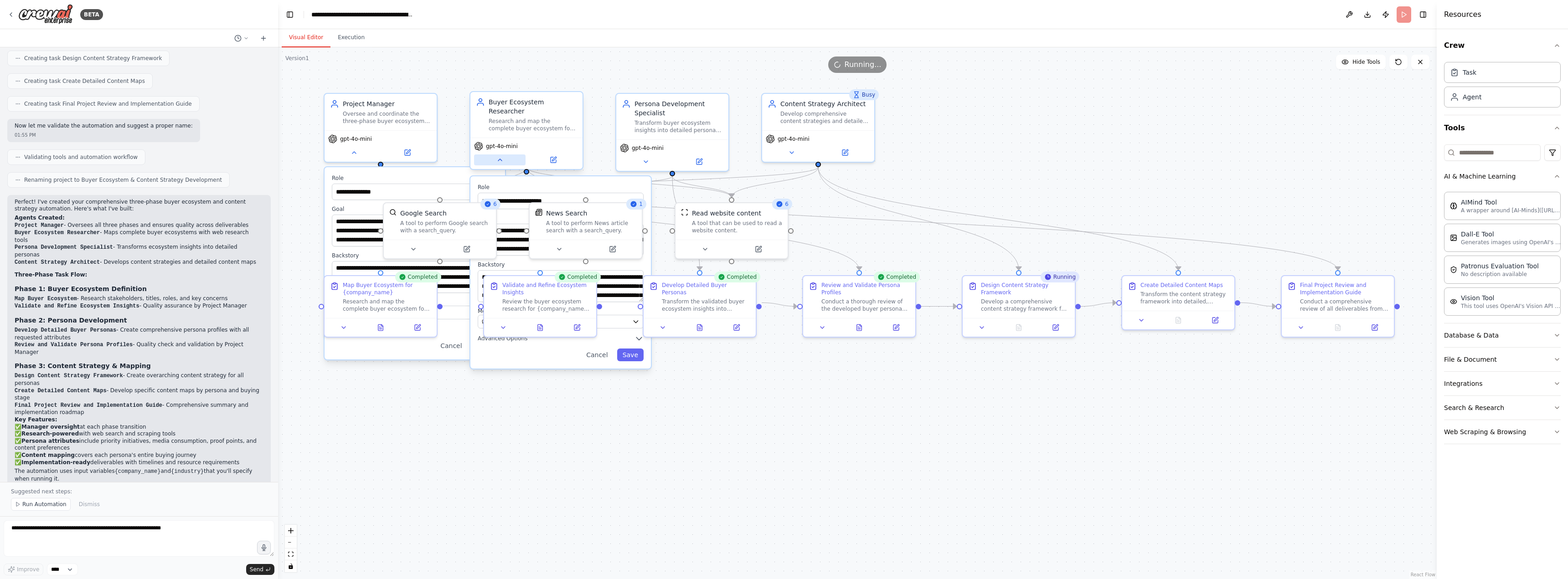
click at [501, 155] on button at bounding box center [499, 160] width 51 height 11
click at [353, 160] on div "Project Manager Oversee and coordinate the three-phase buyer ecosystem and cont…" at bounding box center [381, 125] width 114 height 69
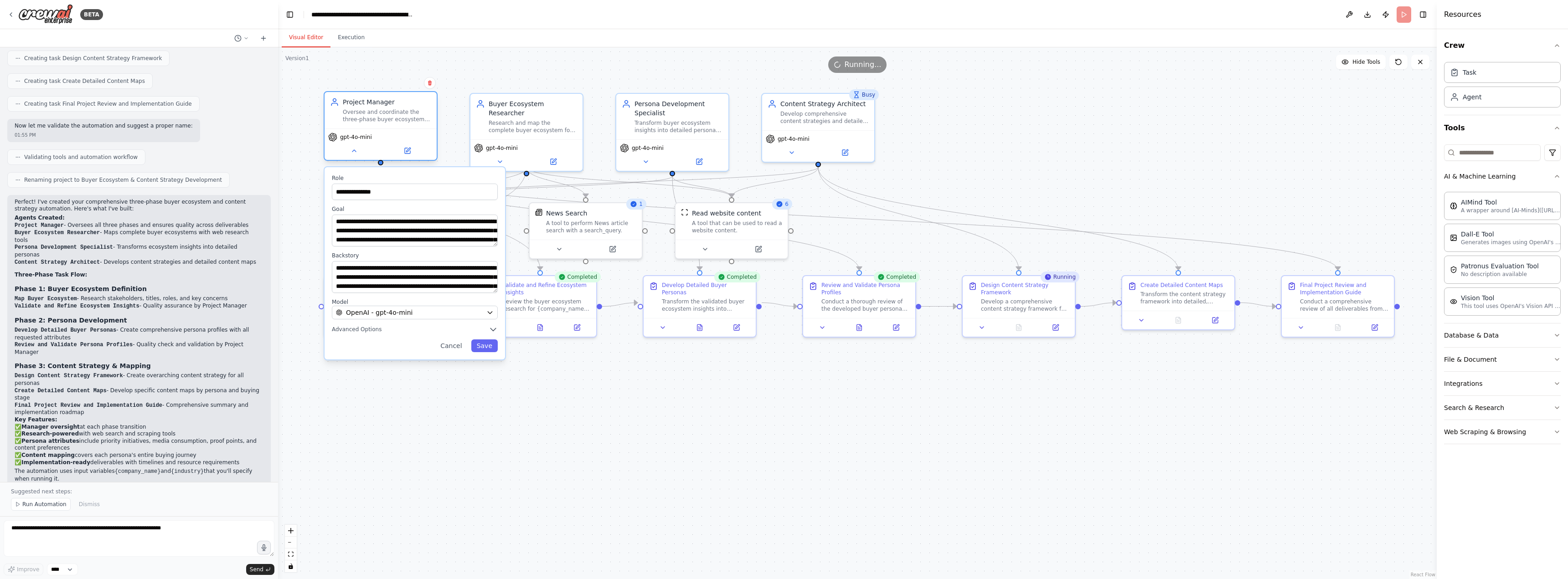
click at [354, 157] on div "gpt-4o-mini" at bounding box center [381, 143] width 112 height 31
click at [354, 151] on icon at bounding box center [354, 151] width 4 height 2
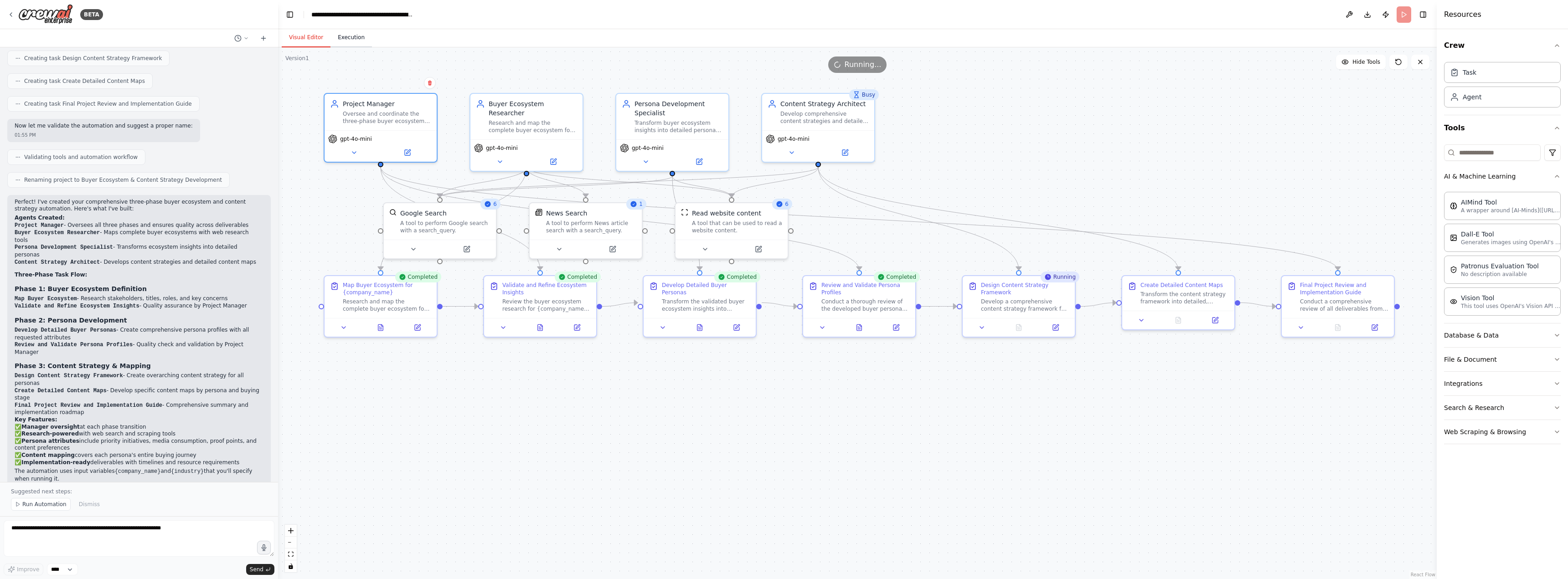
click at [341, 35] on button "Execution" at bounding box center [351, 38] width 42 height 19
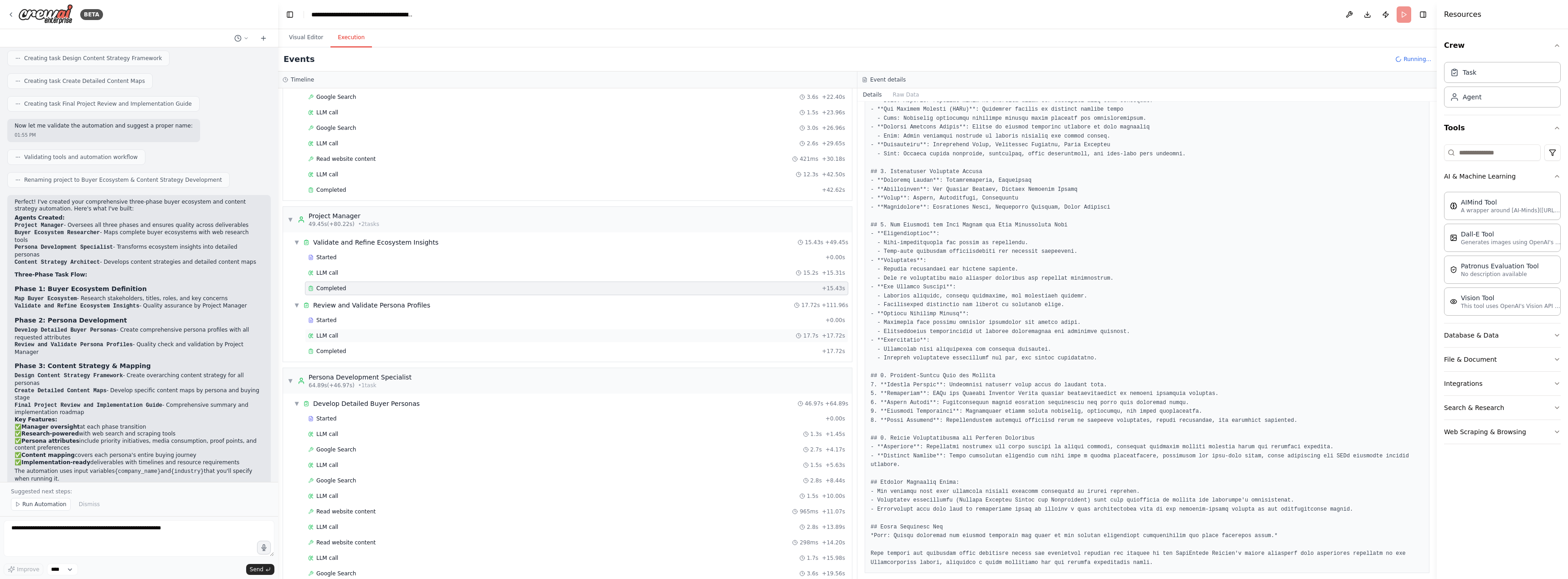
scroll to position [182, 0]
click at [361, 344] on div "Completed + 17.72s" at bounding box center [576, 340] width 543 height 13
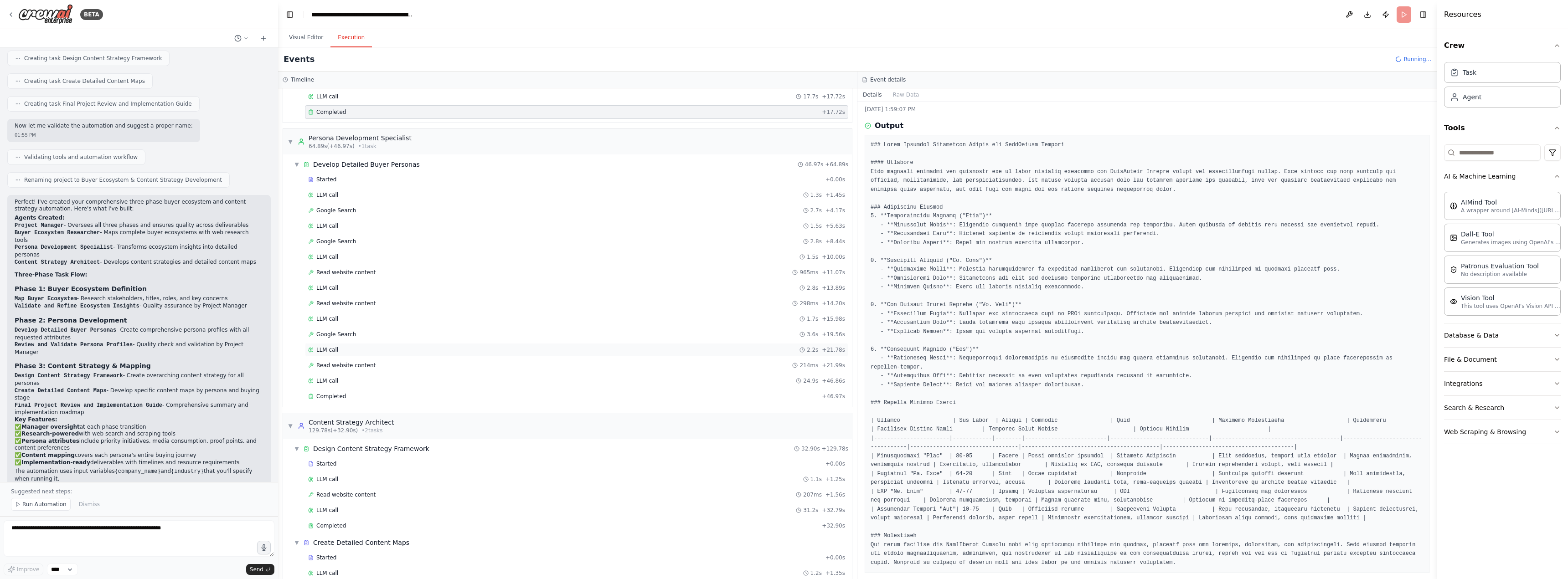
scroll to position [636, 0]
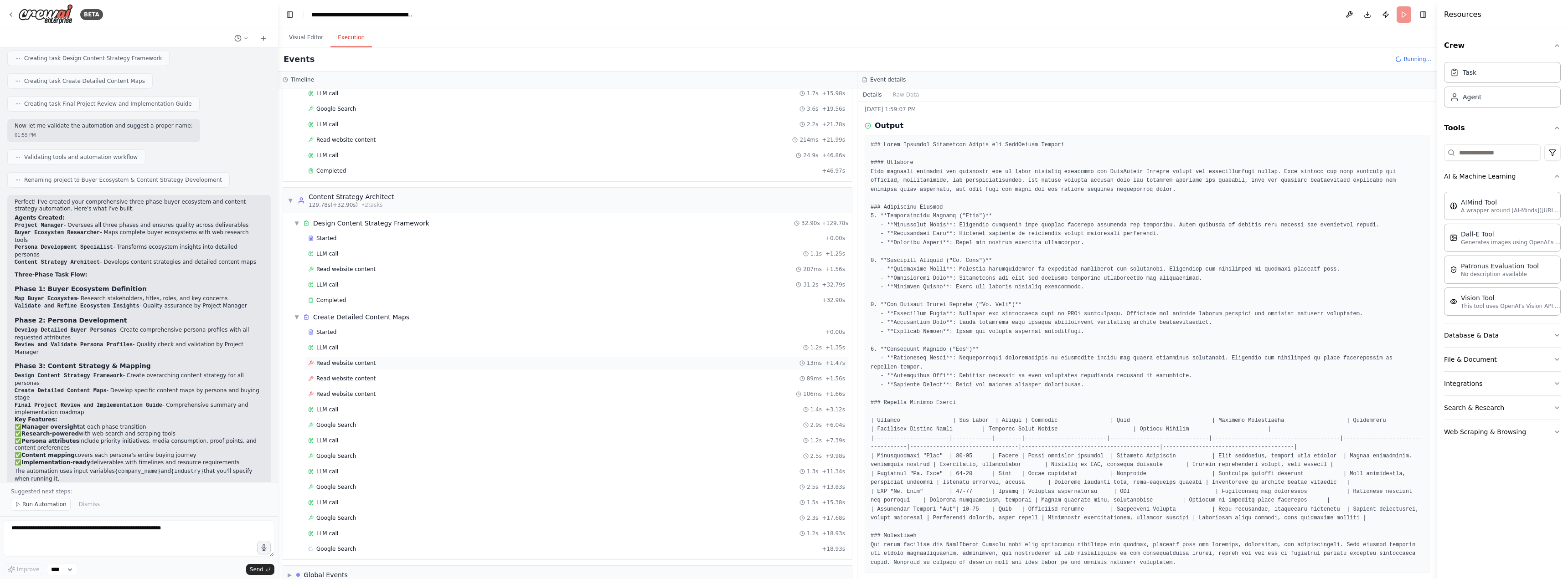
click at [366, 365] on span "Read website content" at bounding box center [345, 364] width 59 height 8
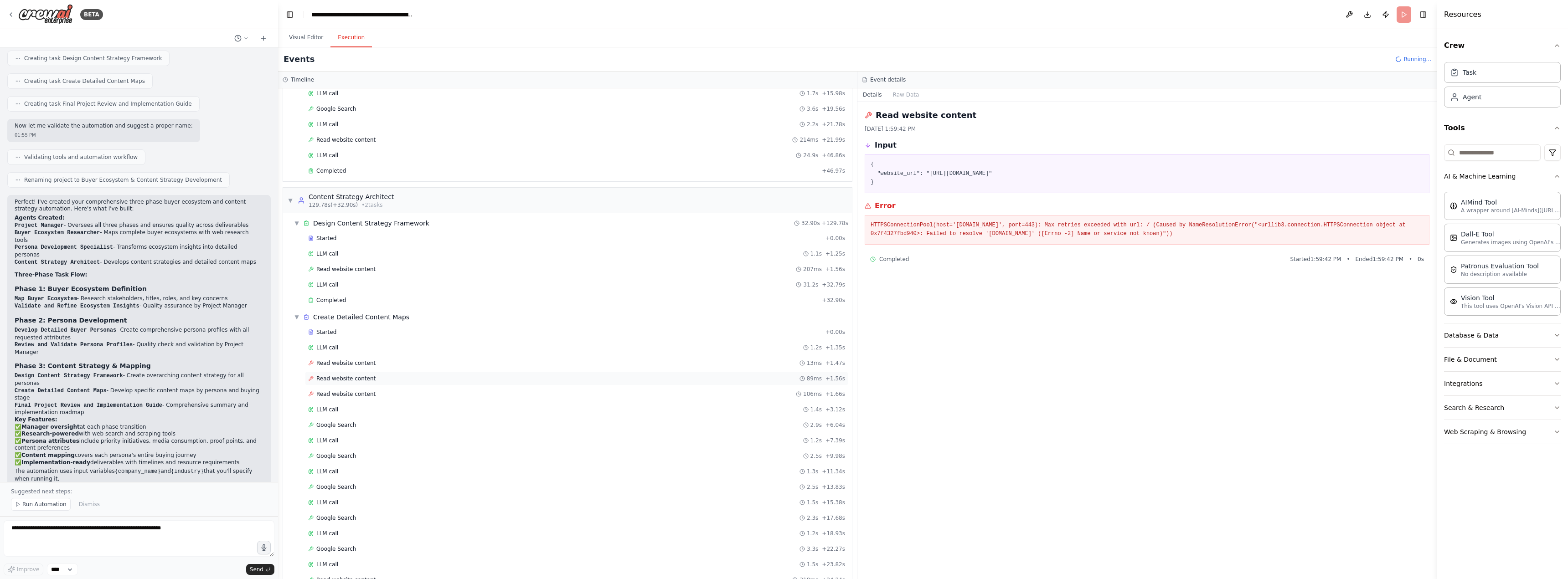
click at [364, 379] on span "Read website content" at bounding box center [345, 379] width 59 height 8
click at [359, 401] on div "Read website content 106ms + 1.66s" at bounding box center [576, 394] width 543 height 13
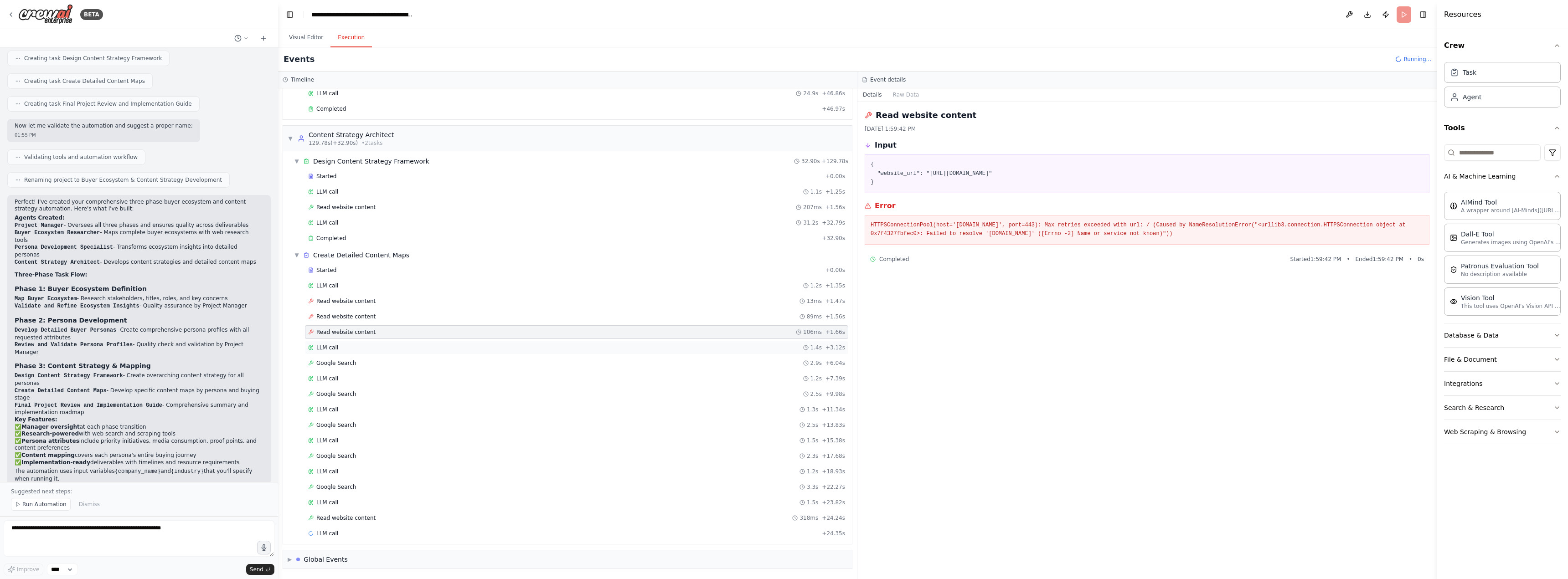
click at [354, 353] on div "LLM call 1.4s + 3.12s" at bounding box center [576, 347] width 543 height 13
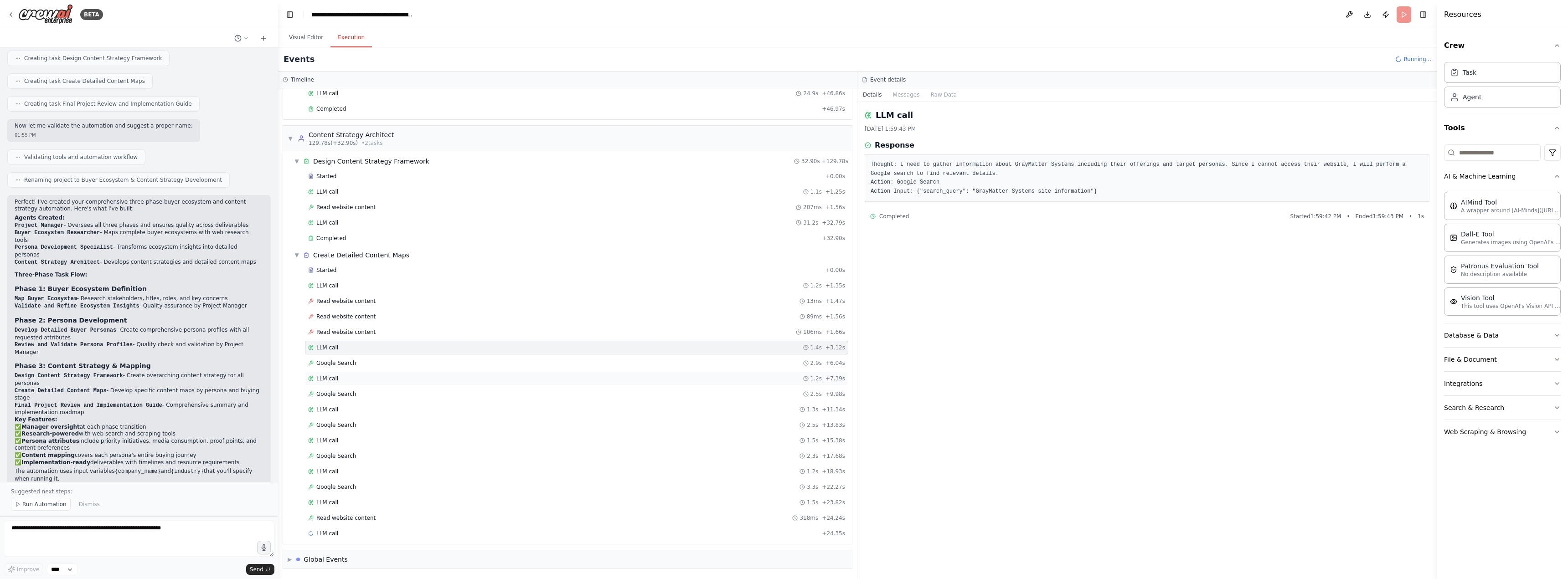
click at [353, 372] on div "LLM call 1.2s + 7.39s" at bounding box center [576, 379] width 543 height 13
click at [337, 398] on span "Google Search" at bounding box center [336, 395] width 40 height 8
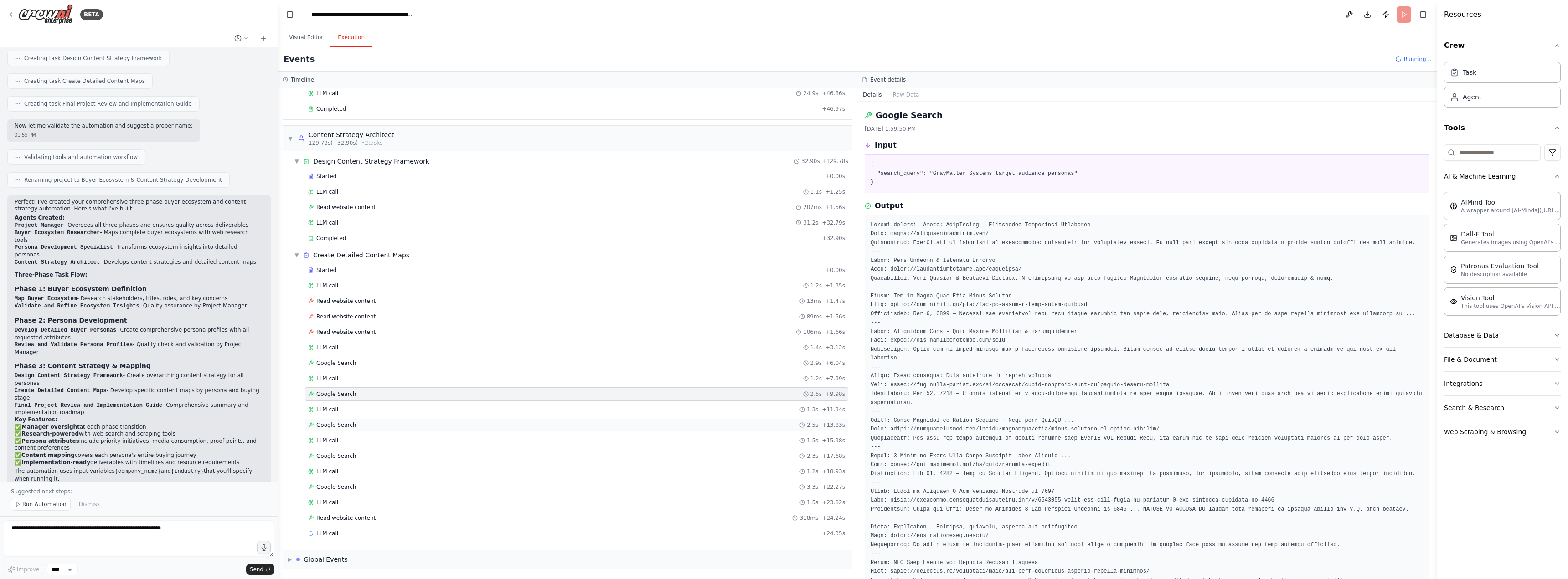
click at [342, 429] on div "Google Search 2.5s + 13.83s" at bounding box center [576, 425] width 543 height 13
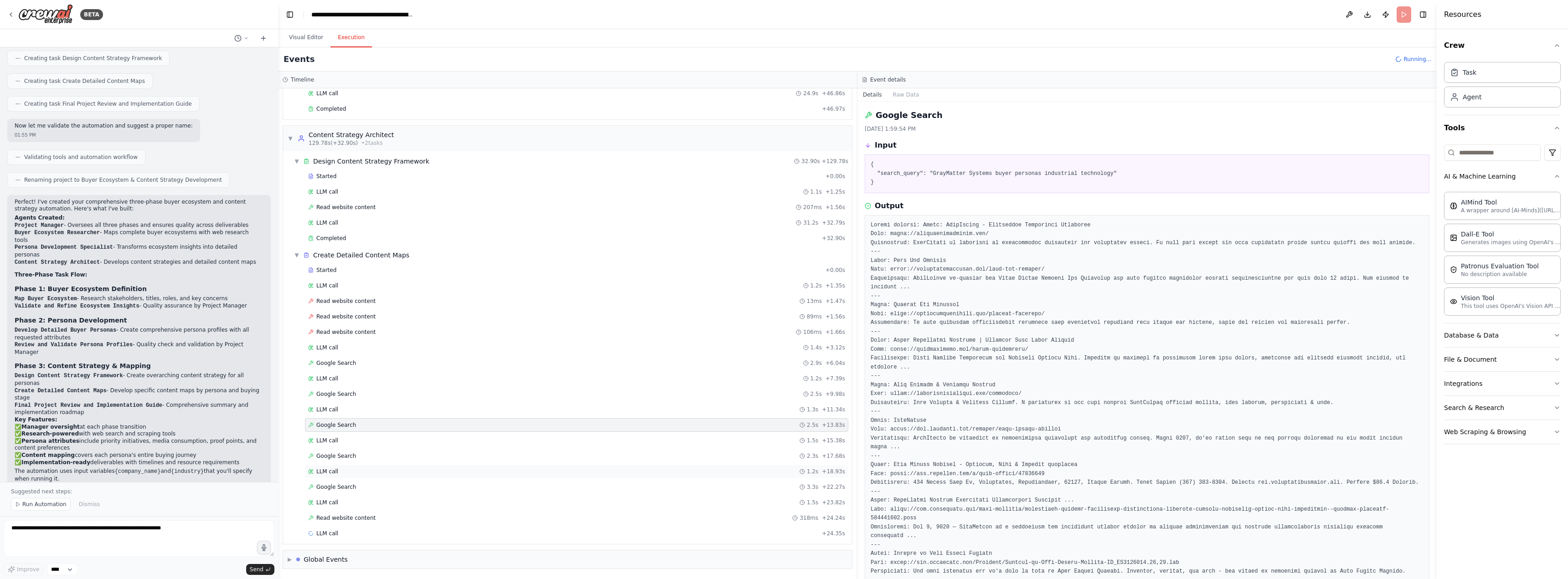
click at [347, 468] on div "LLM call 1.2s + 18.93s" at bounding box center [577, 472] width 537 height 8
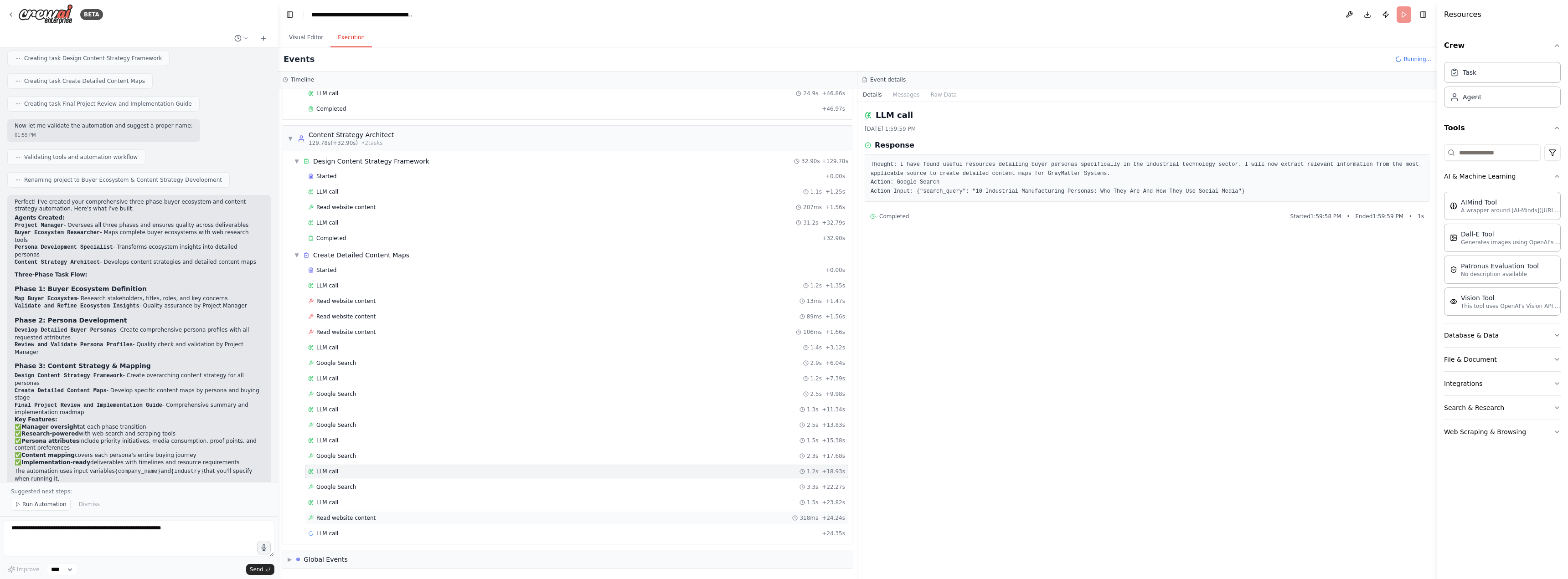
click at [348, 515] on span "Read website content" at bounding box center [345, 518] width 59 height 8
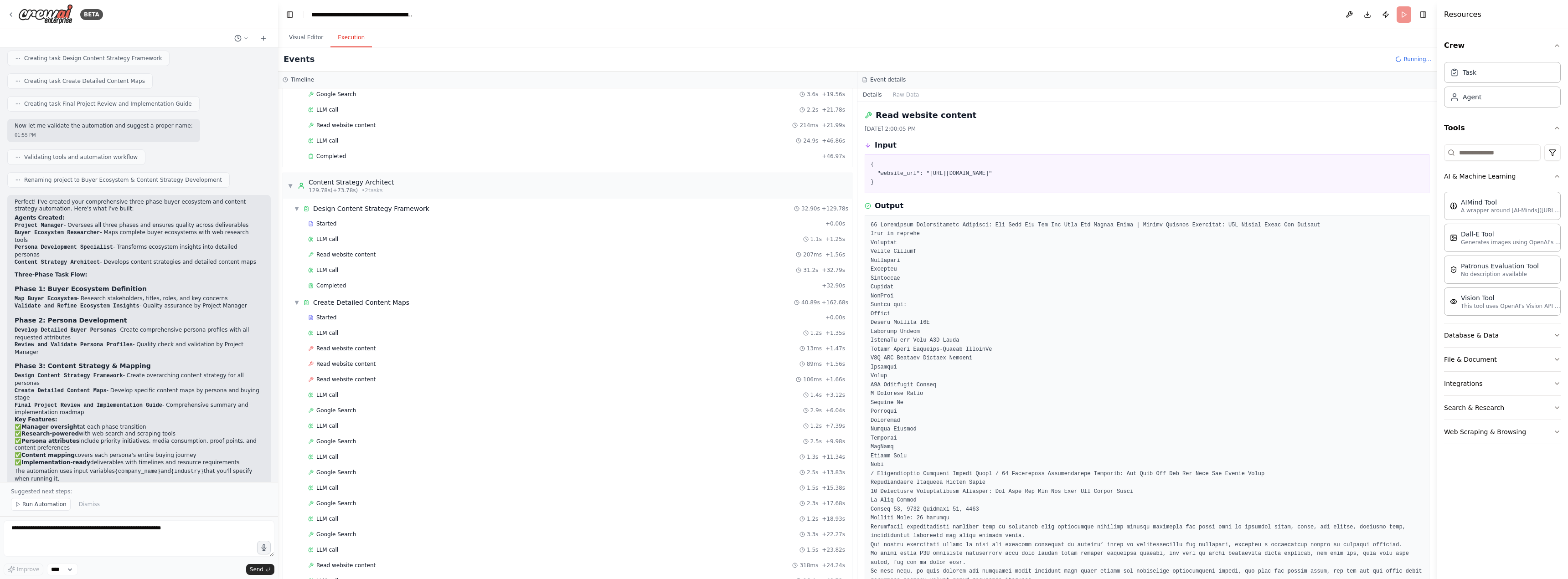
scroll to position [745, 0]
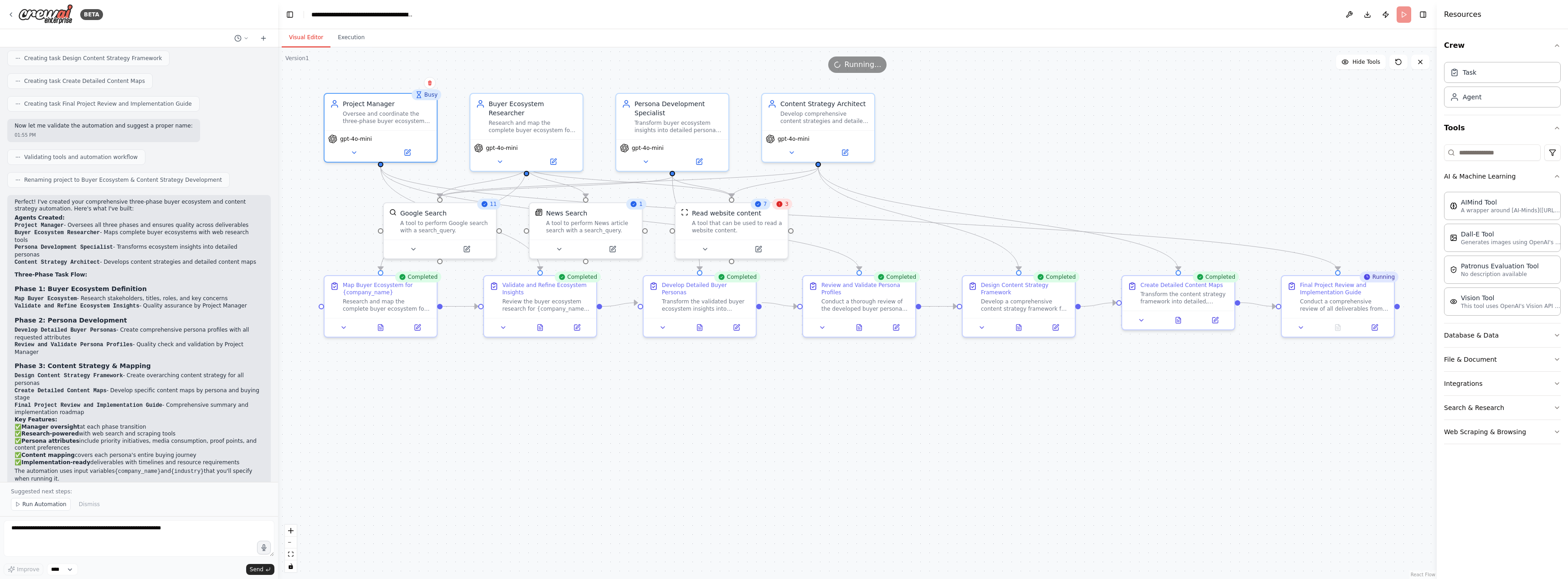
click at [311, 38] on button "Visual Editor" at bounding box center [306, 38] width 48 height 19
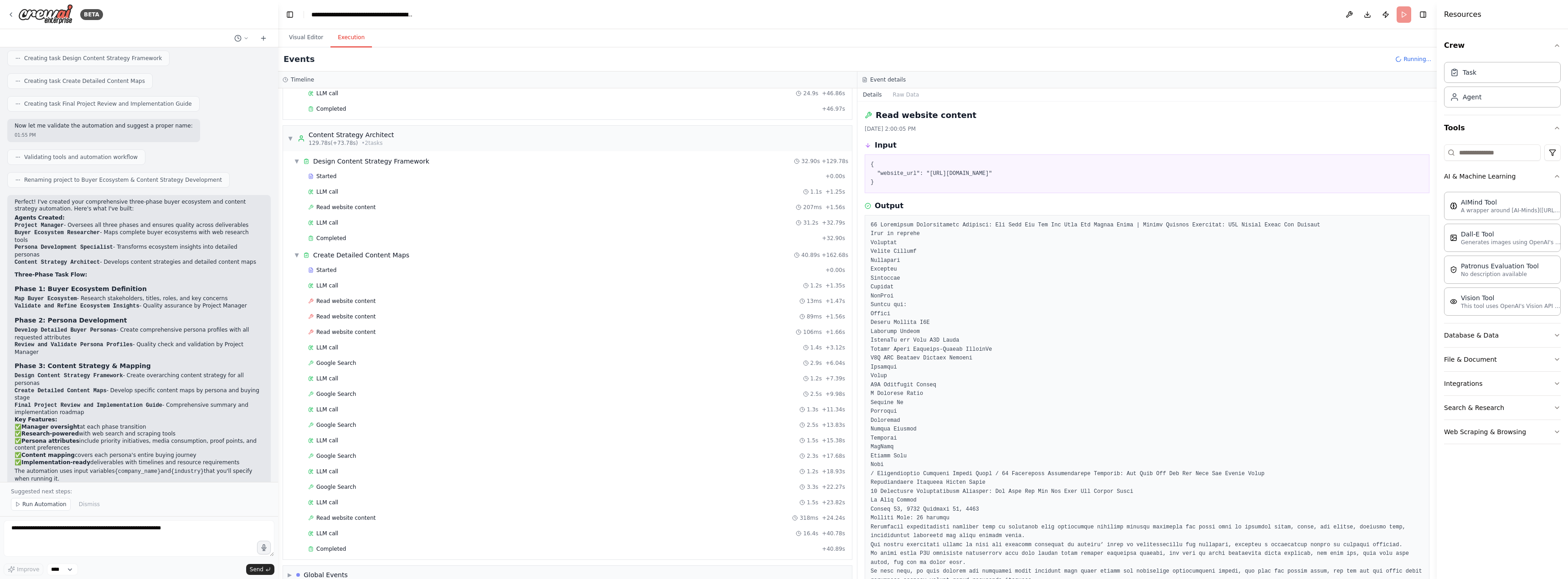
click at [345, 45] on button "Execution" at bounding box center [351, 38] width 42 height 19
click at [350, 533] on div "Completed" at bounding box center [563, 534] width 510 height 8
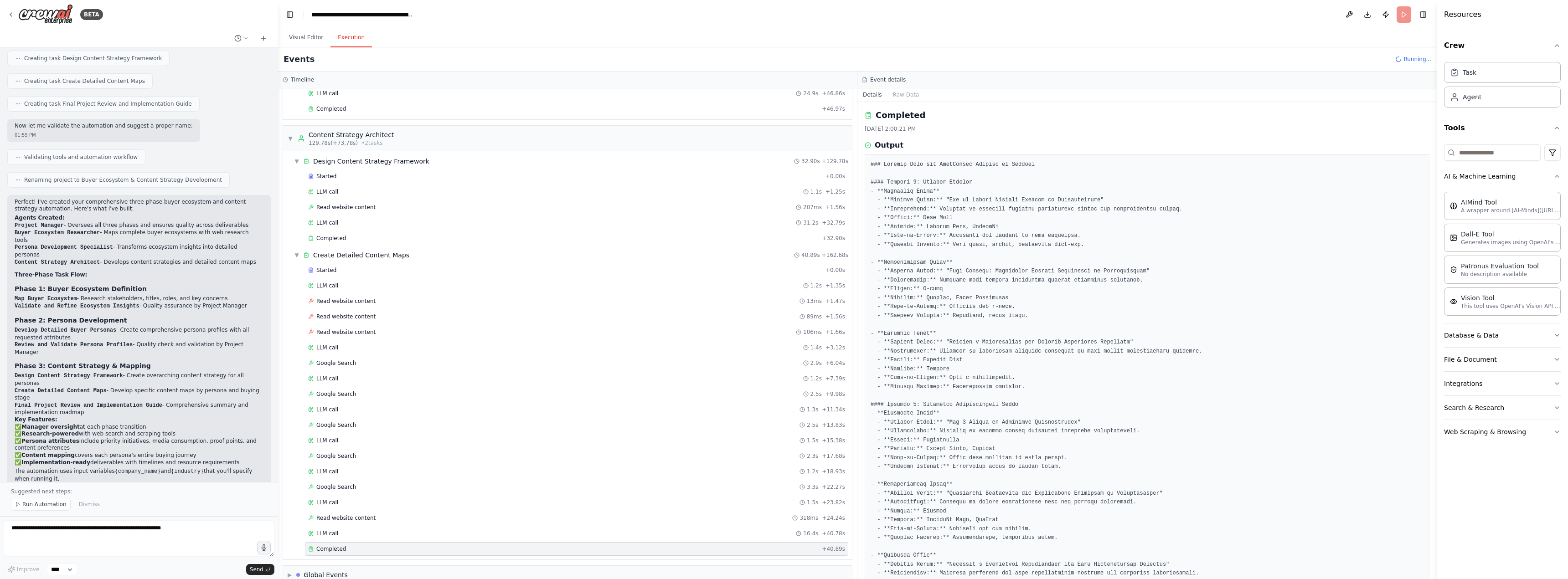
scroll to position [776, 0]
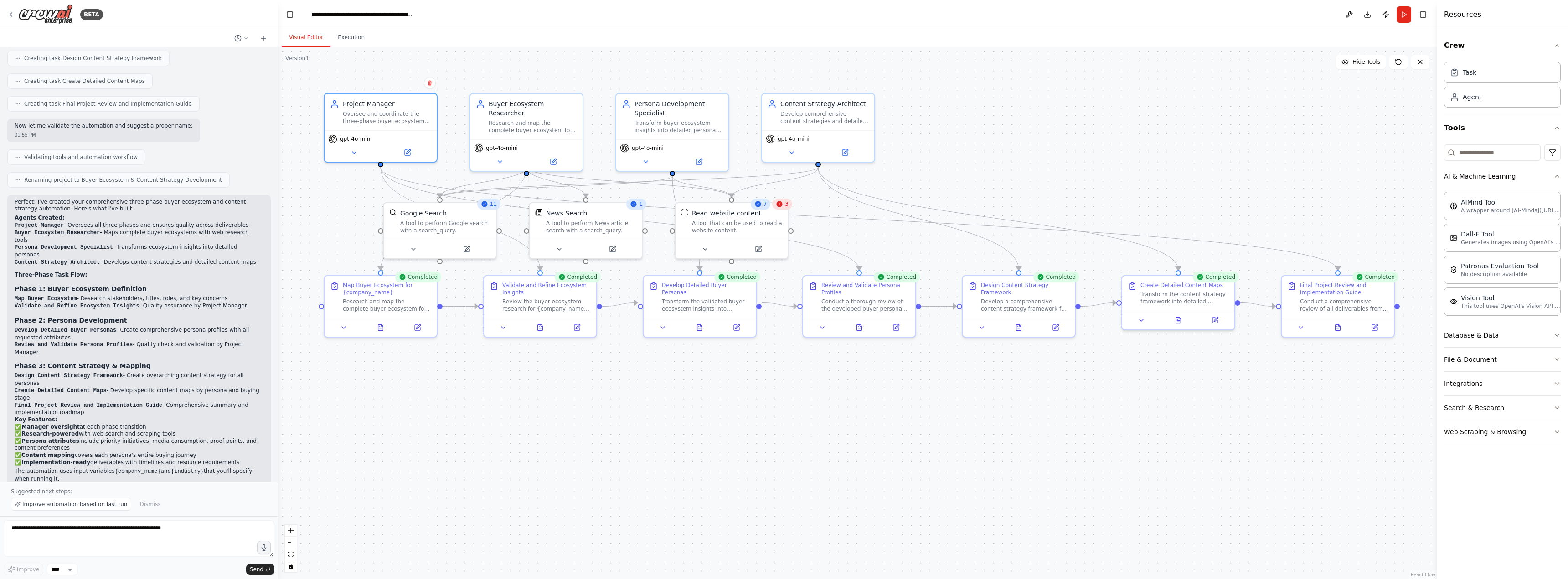
click at [306, 37] on button "Visual Editor" at bounding box center [306, 38] width 48 height 19
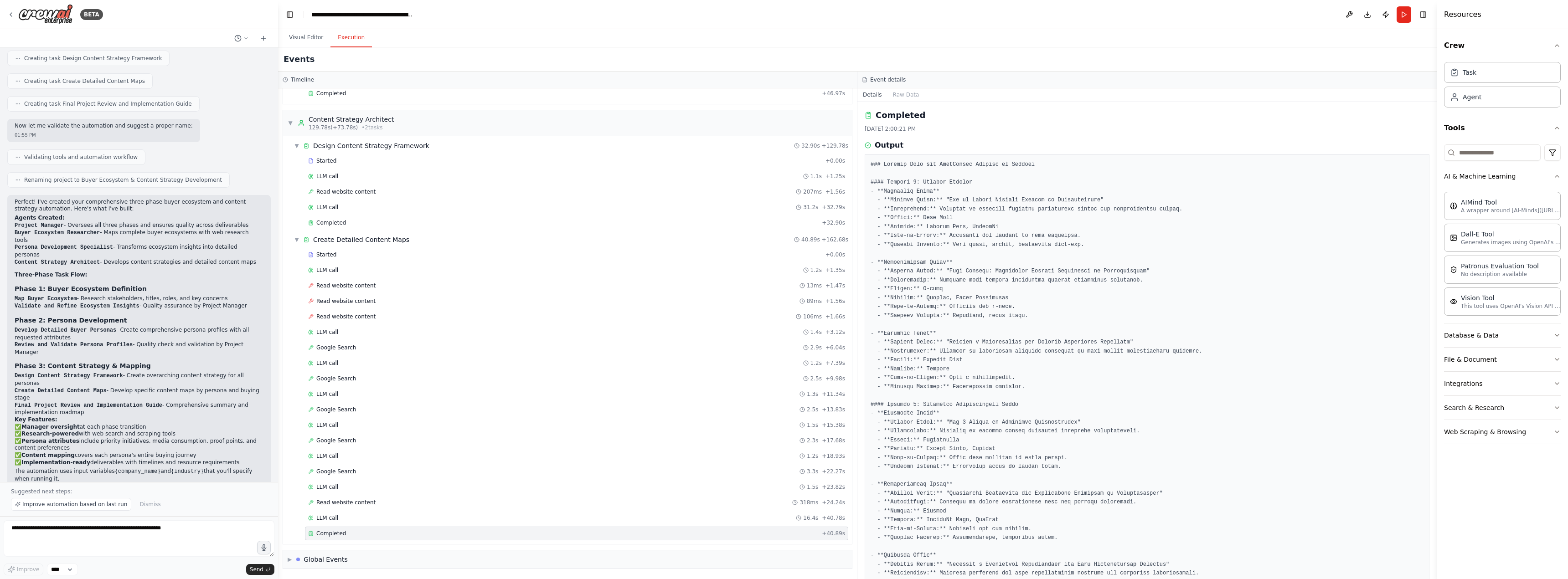
click at [351, 40] on button "Execution" at bounding box center [351, 38] width 42 height 19
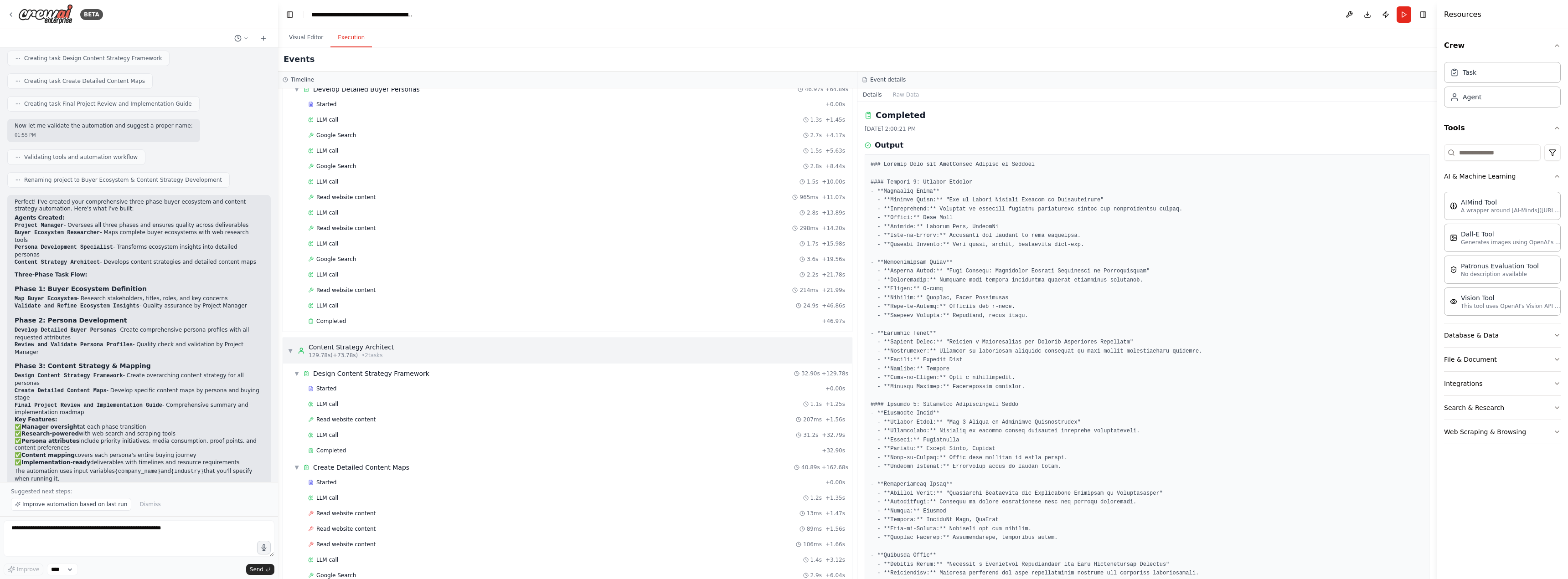
click at [352, 351] on div "Content Strategy Architect" at bounding box center [351, 347] width 85 height 9
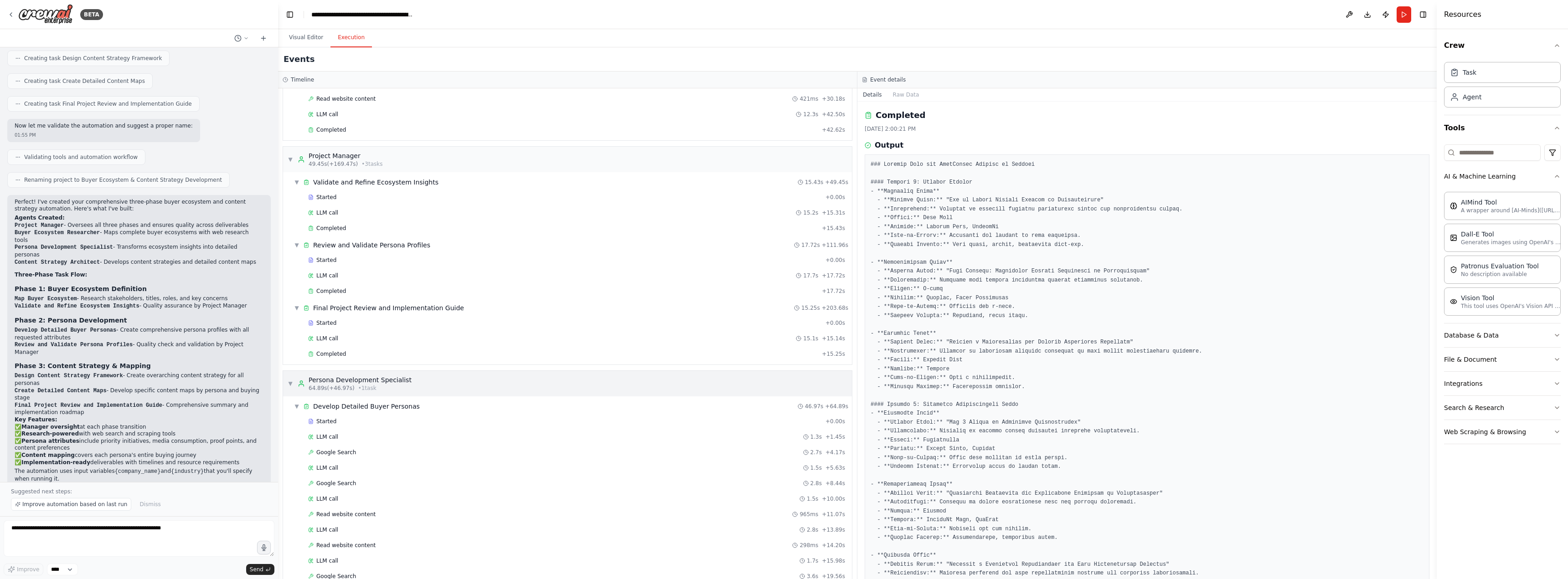
click at [369, 381] on div "Persona Development Specialist" at bounding box center [360, 381] width 103 height 9
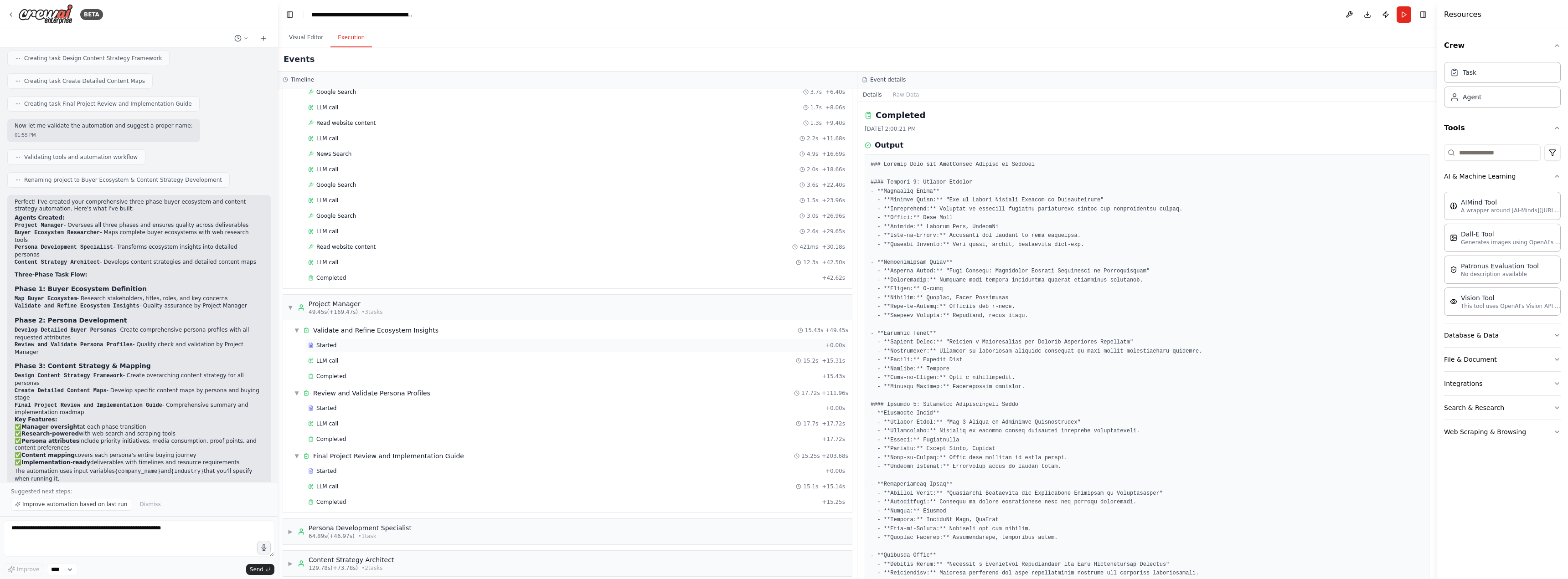
scroll to position [115, 0]
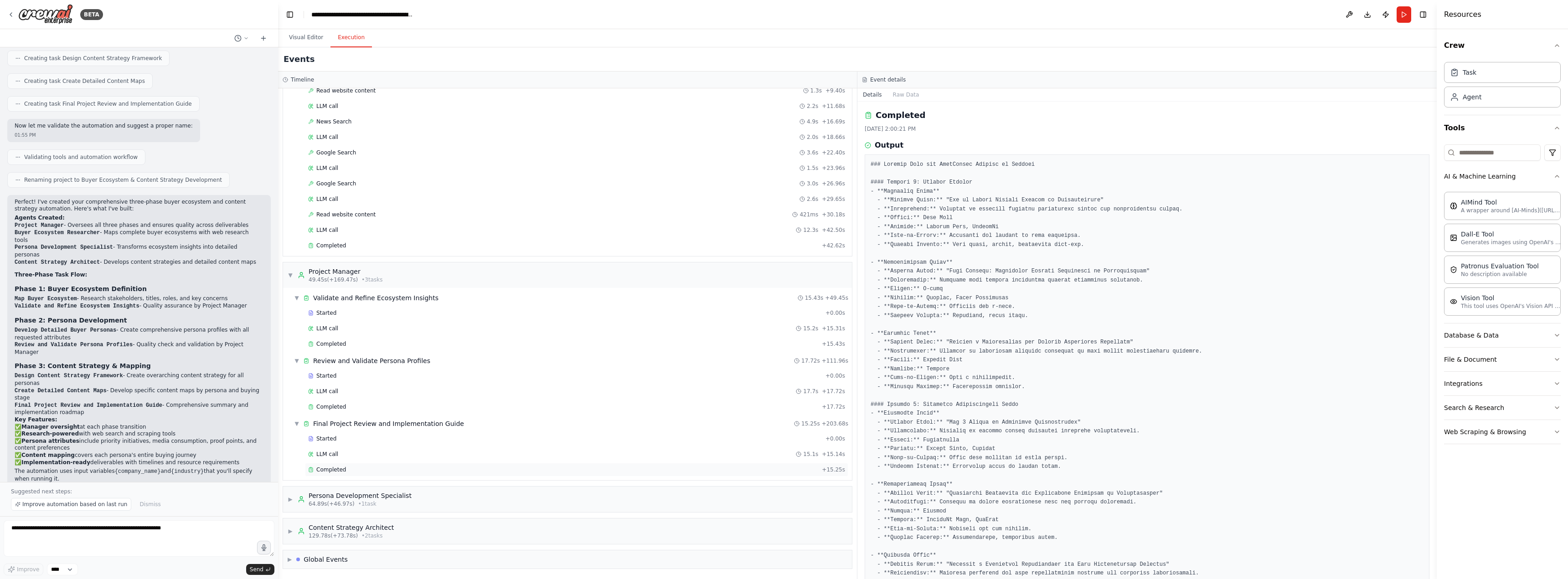
click at [367, 472] on div "Completed" at bounding box center [563, 470] width 510 height 8
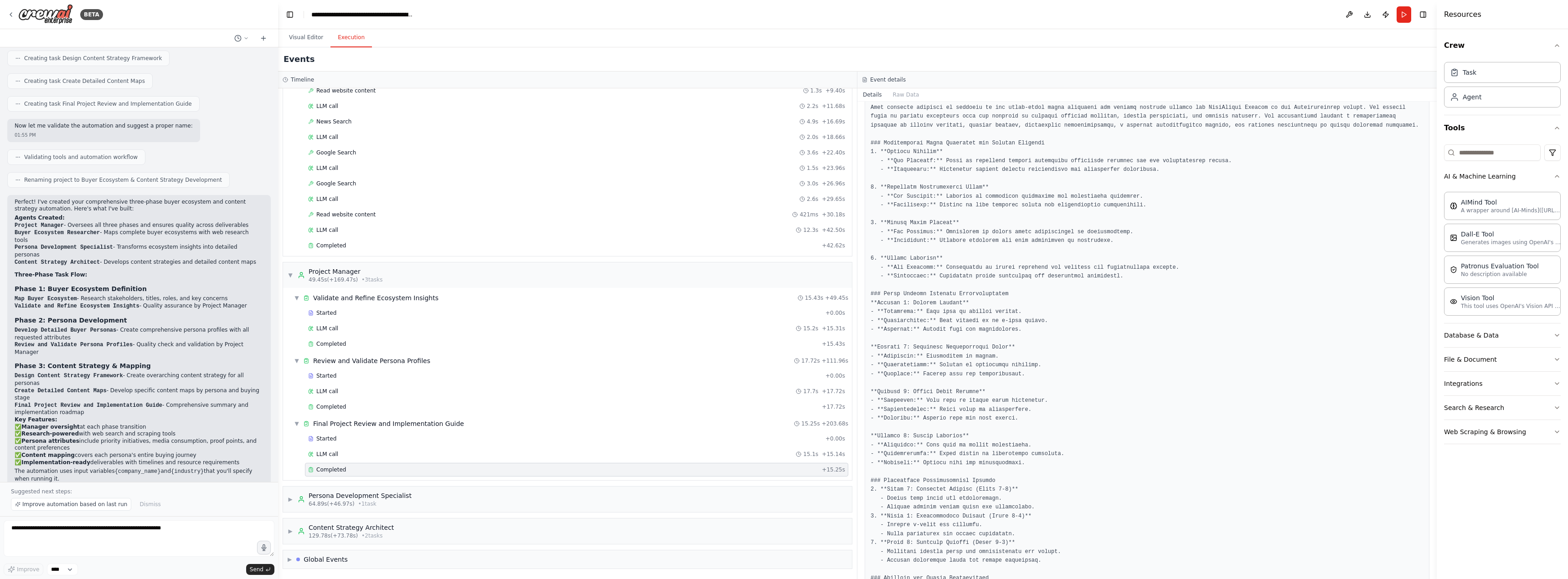
scroll to position [0, 0]
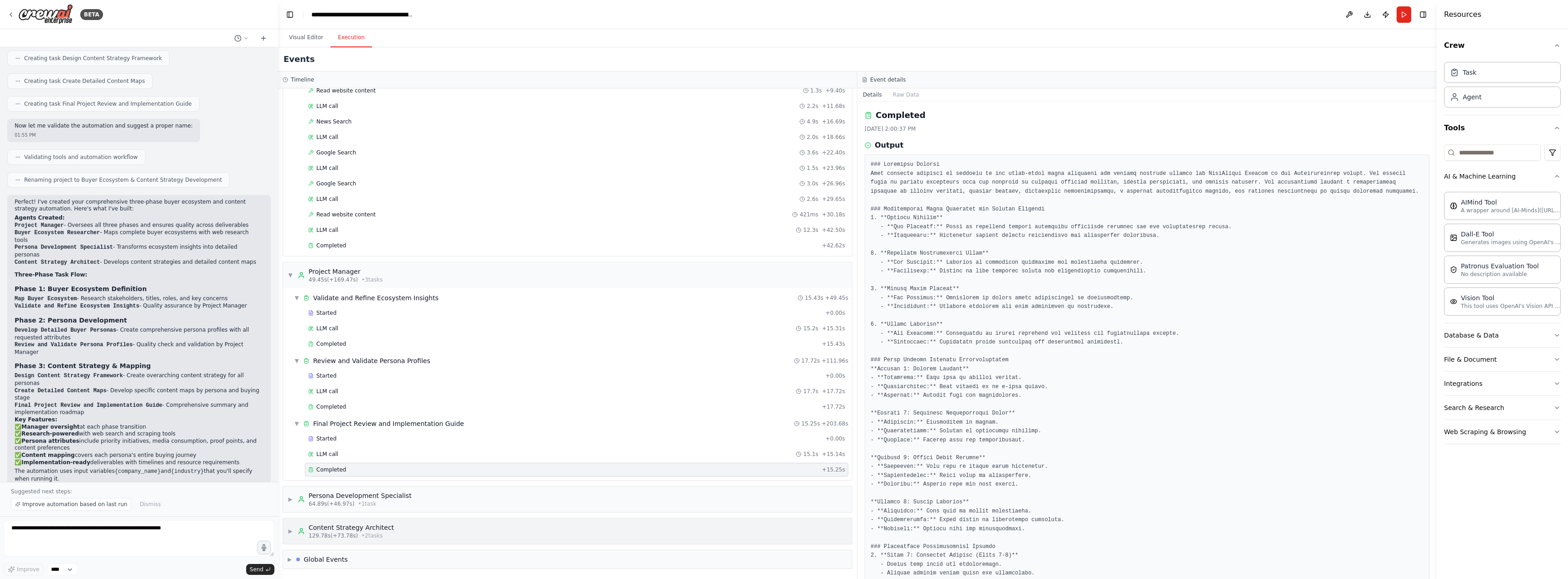
click at [471, 531] on div "▶ Content Strategy Architect 129.78s (+73.78s) • 2 task s" at bounding box center [567, 532] width 569 height 26
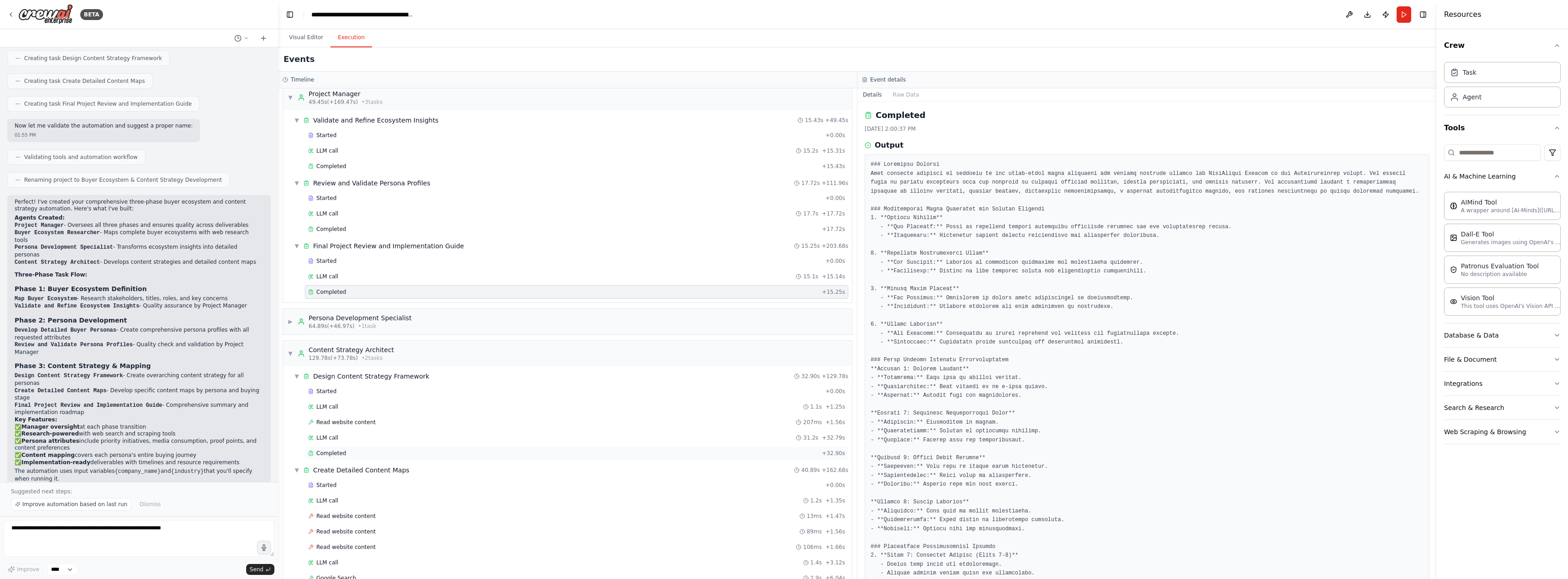
scroll to position [344, 0]
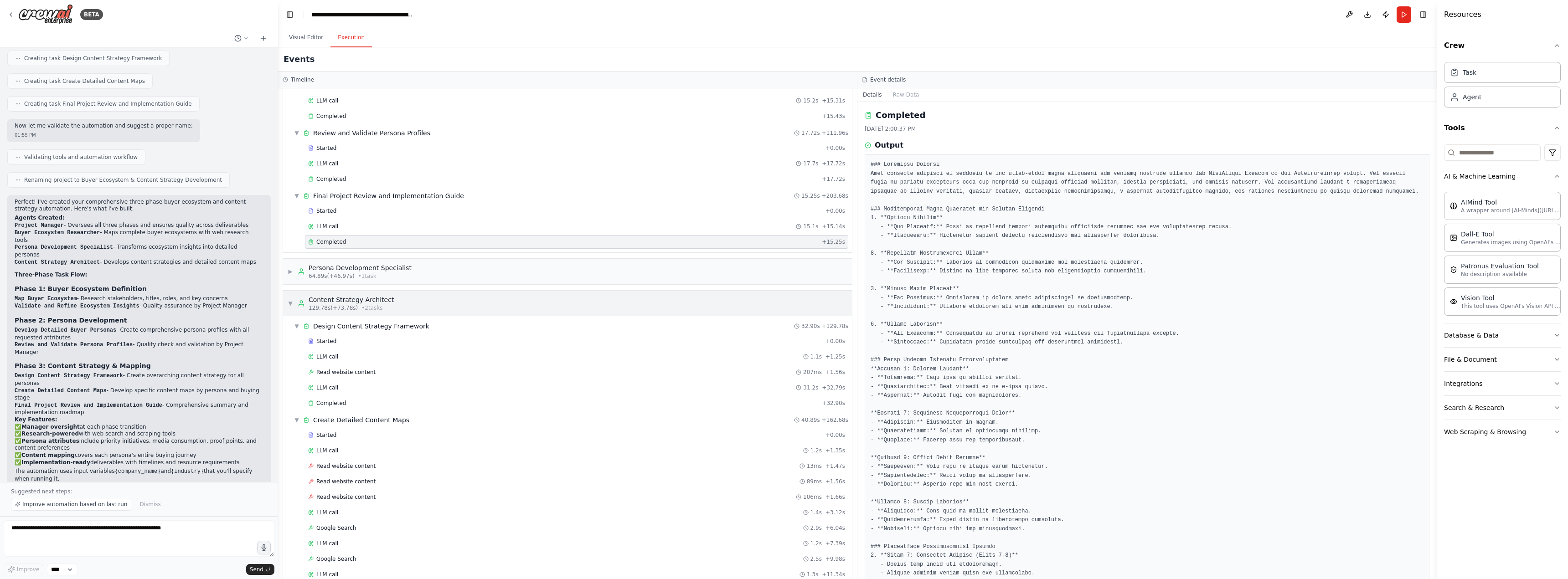
click at [353, 306] on div "129.78s (+73.78s) • 2 task s" at bounding box center [351, 308] width 85 height 8
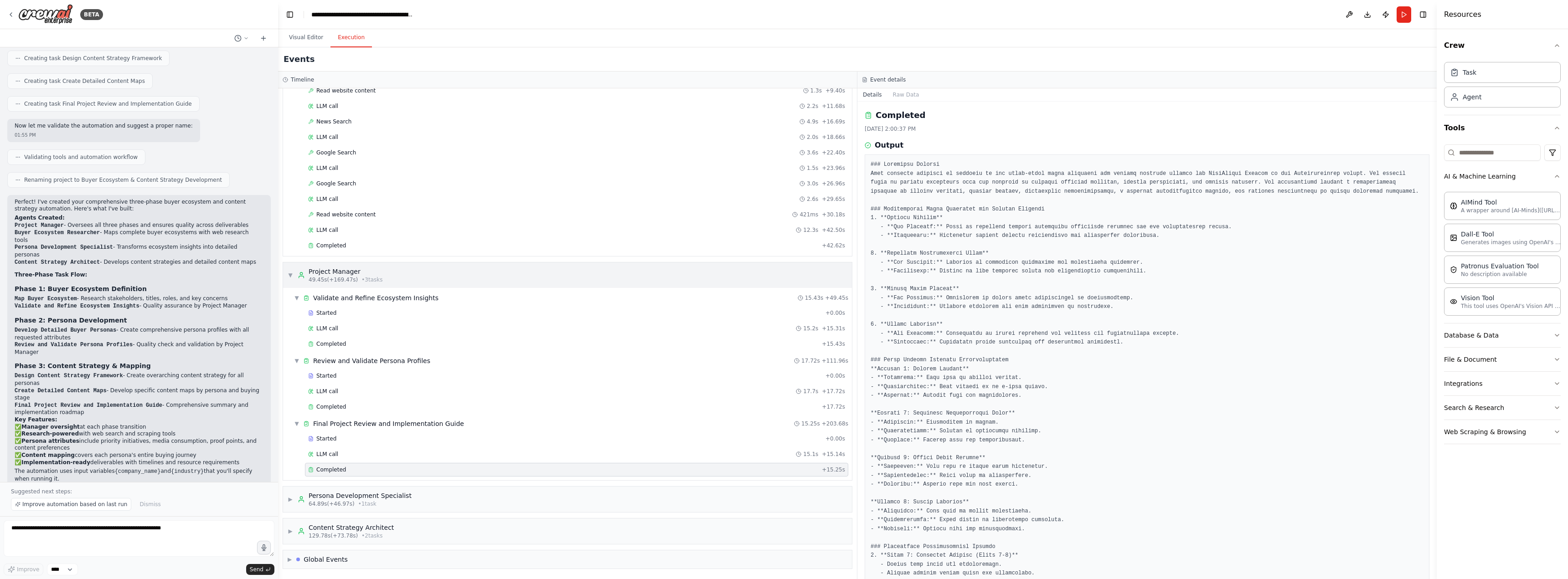
scroll to position [0, 0]
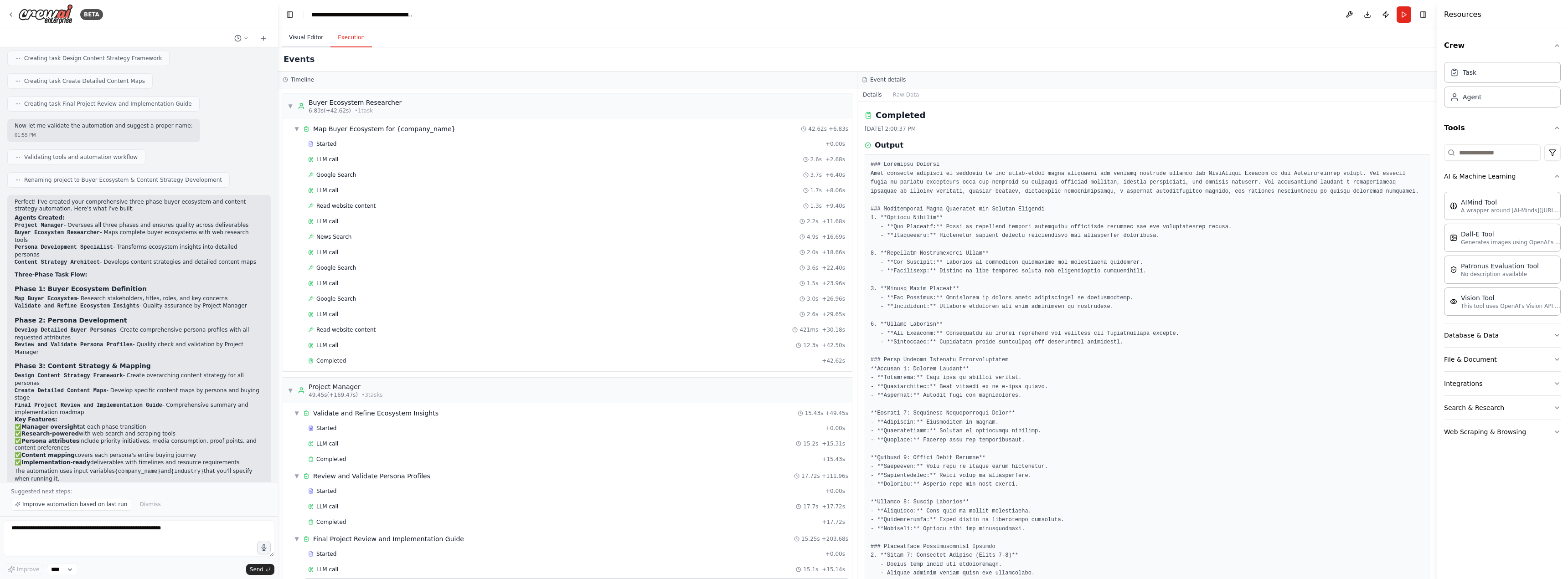
click at [308, 38] on button "Visual Editor" at bounding box center [306, 38] width 48 height 19
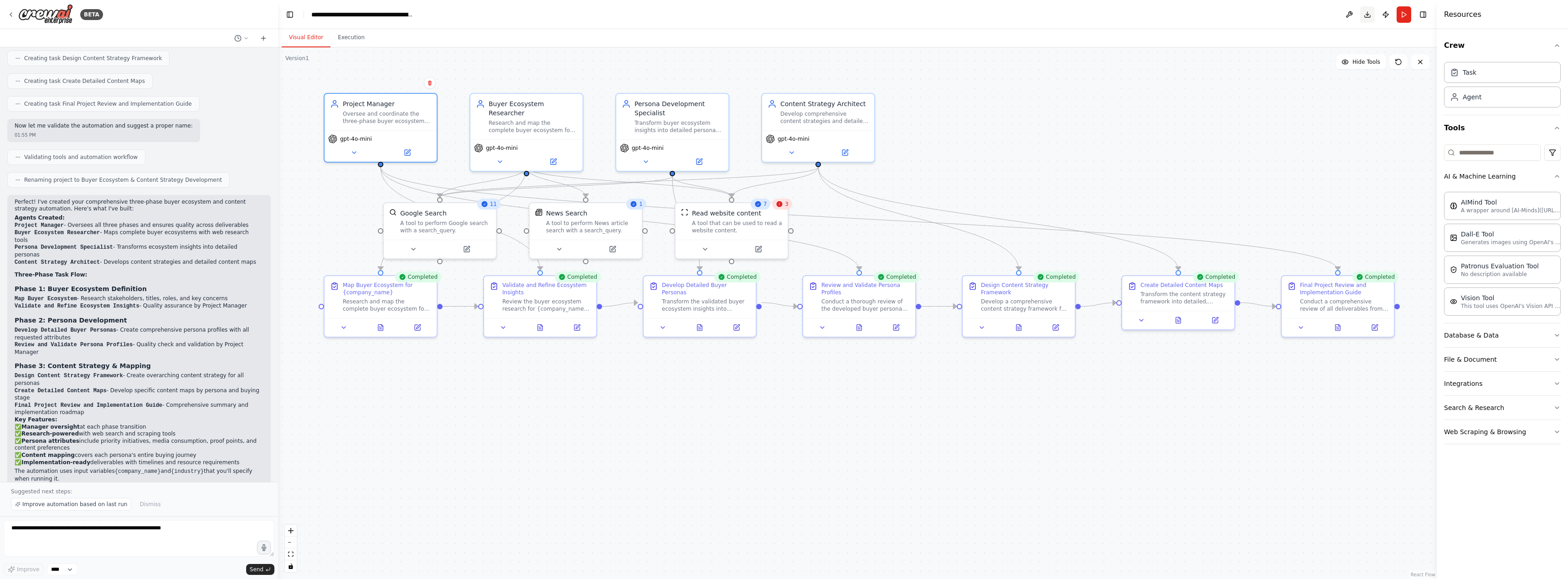
click at [1366, 9] on button "Download" at bounding box center [1367, 14] width 14 height 16
click at [1371, 19] on button "Download" at bounding box center [1367, 14] width 14 height 16
click at [762, 465] on div ".deletable-edge-delete-btn { width: 20px; height: 20px; border: 0px solid #ffff…" at bounding box center [857, 313] width 1159 height 532
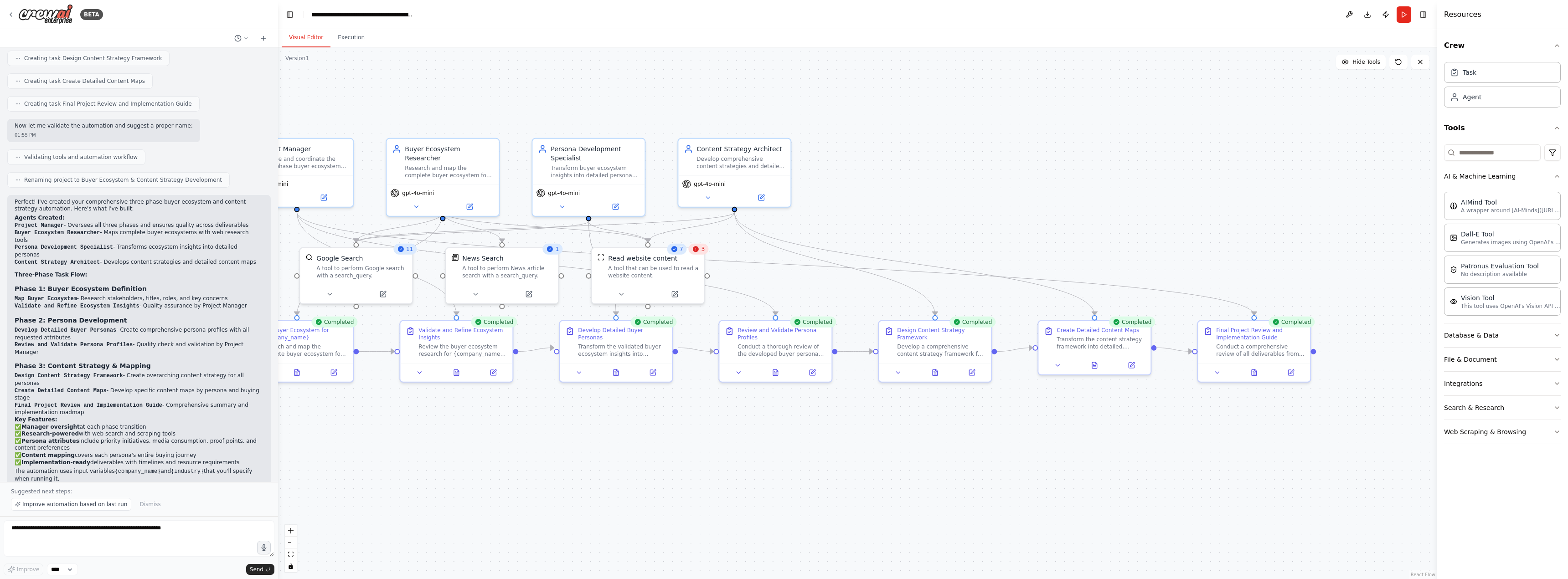
drag, startPoint x: 490, startPoint y: 397, endPoint x: 622, endPoint y: 422, distance: 134.3
click at [622, 422] on div ".deletable-edge-delete-btn { width: 20px; height: 20px; border: 0px solid #ffff…" at bounding box center [857, 313] width 1159 height 532
drag, startPoint x: 554, startPoint y: 414, endPoint x: 729, endPoint y: 438, distance: 176.6
click at [729, 438] on div ".deletable-edge-delete-btn { width: 20px; height: 20px; border: 0px solid #ffff…" at bounding box center [857, 313] width 1159 height 532
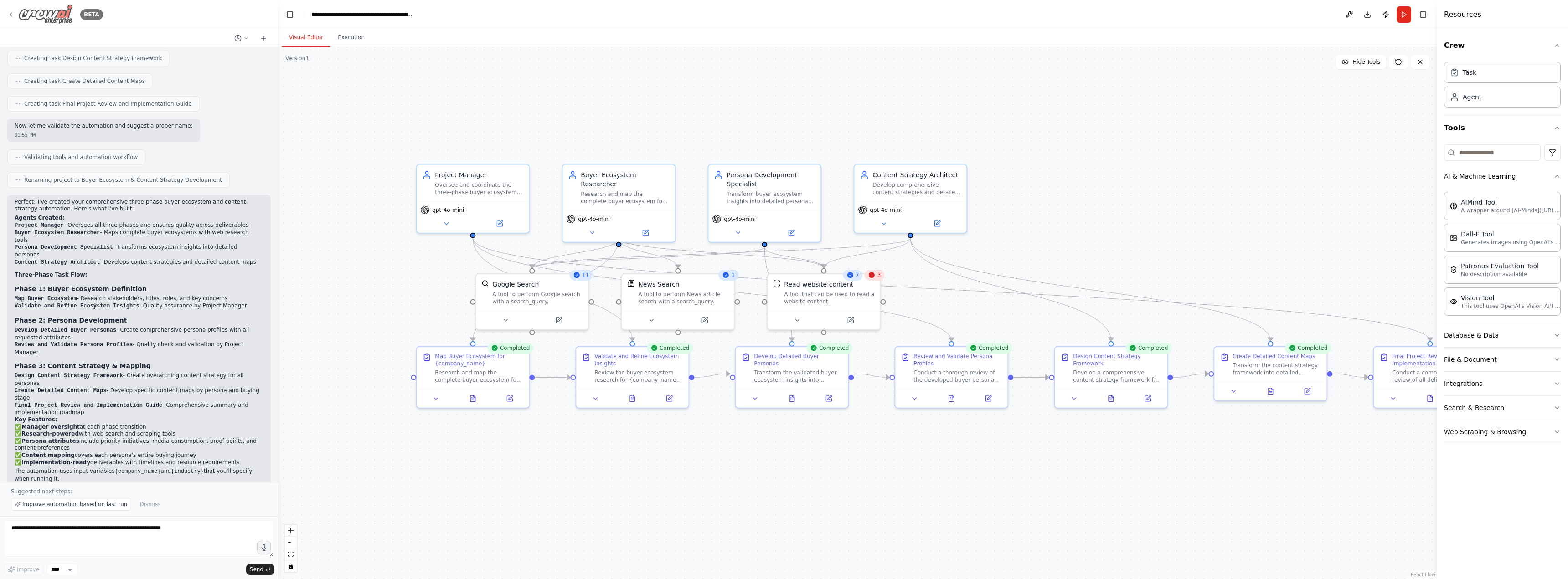
click at [9, 23] on div "BETA" at bounding box center [55, 14] width 96 height 21
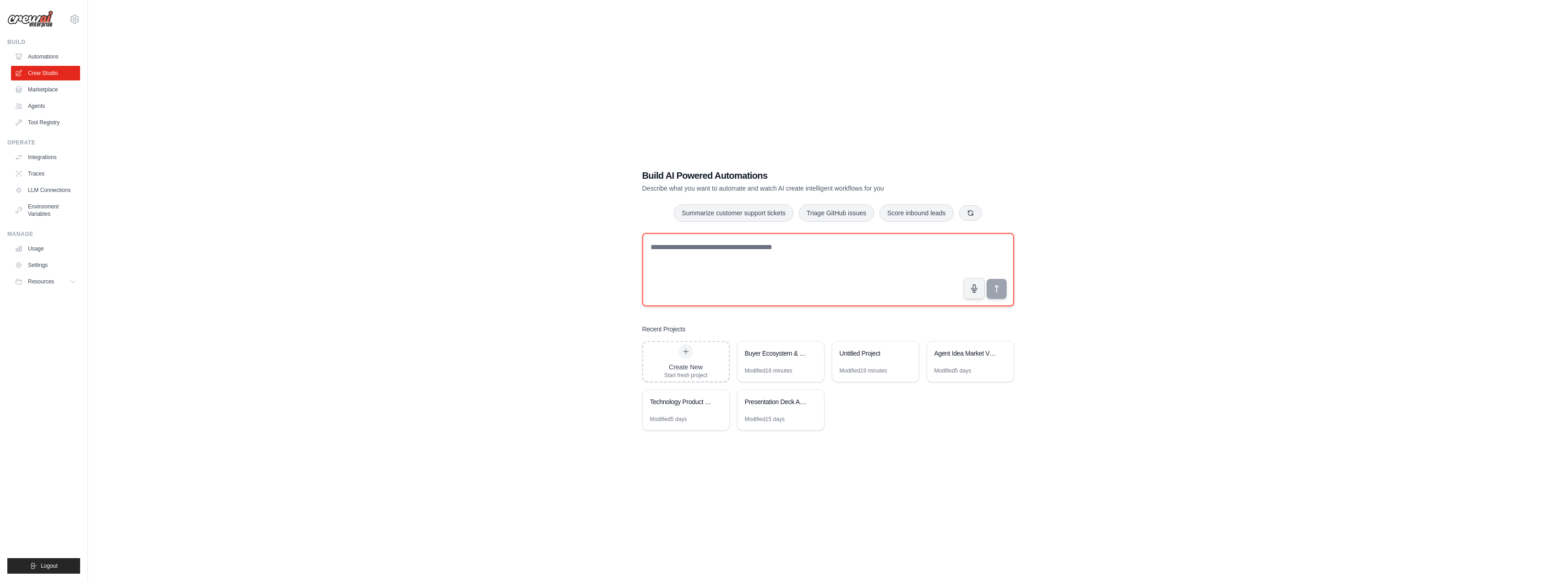
click at [742, 276] on textarea at bounding box center [828, 270] width 372 height 73
type textarea "*"
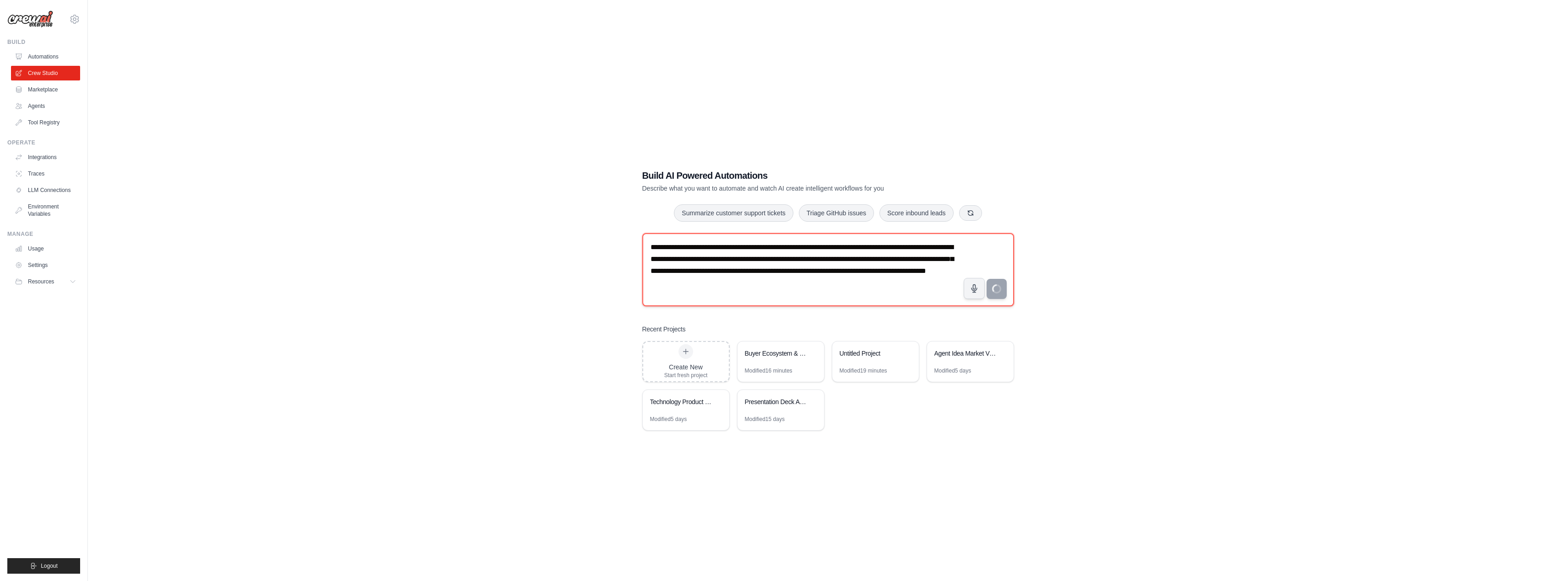
type textarea "**********"
click at [787, 408] on div "Presentation Deck Automation" at bounding box center [776, 403] width 63 height 11
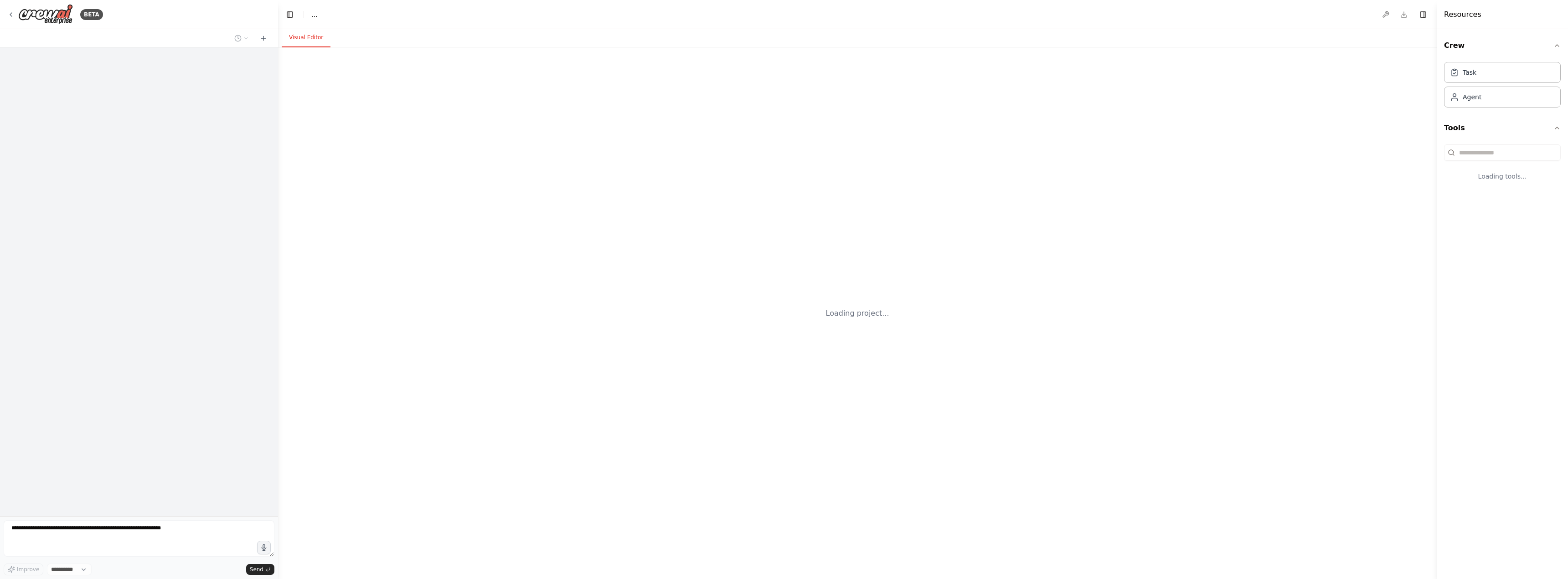
select select "****"
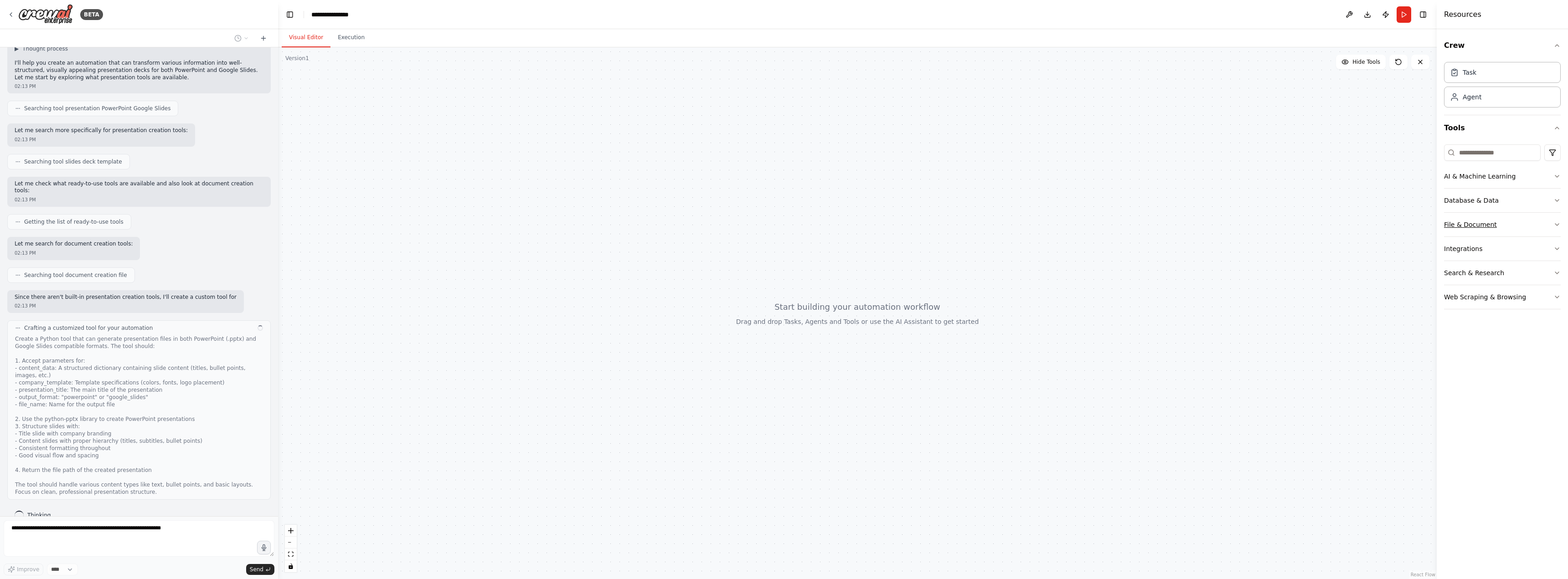
scroll to position [73, 0]
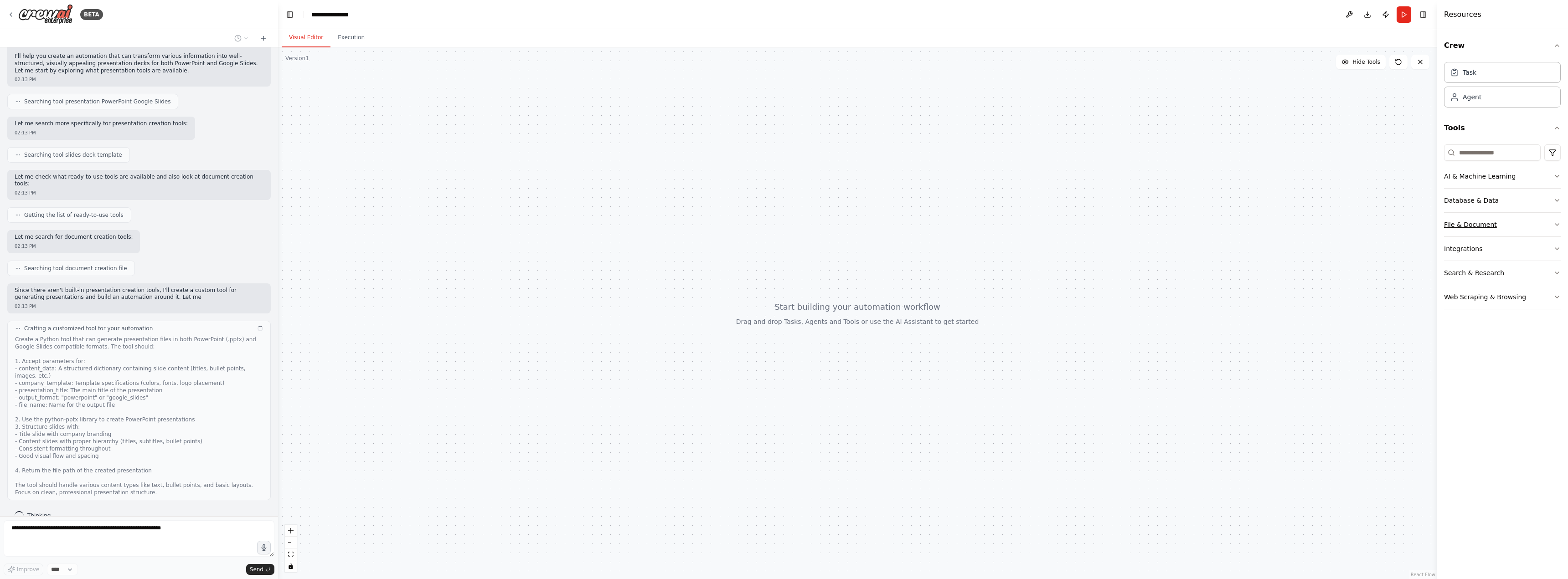
click at [1497, 229] on button "File & Document" at bounding box center [1502, 224] width 117 height 24
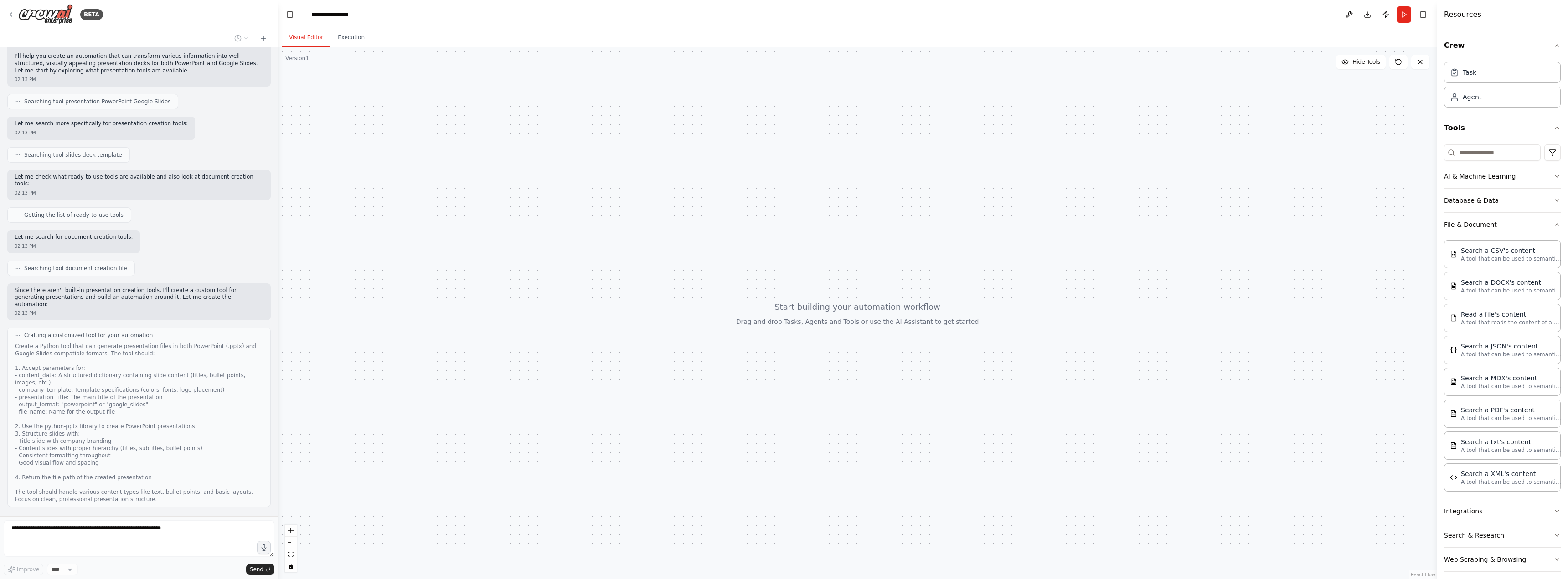
click at [1504, 238] on div "Search a CSV's content A tool that can be used to semantic search a query from …" at bounding box center [1502, 364] width 117 height 255
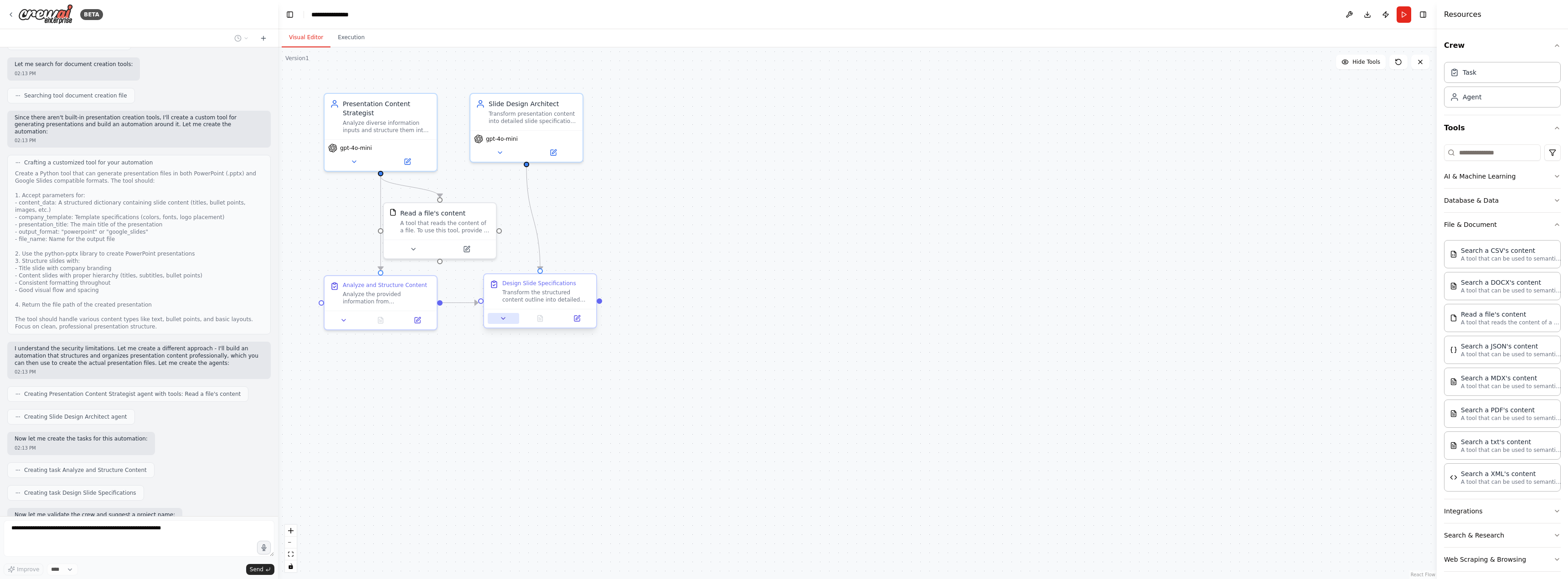
scroll to position [292, 0]
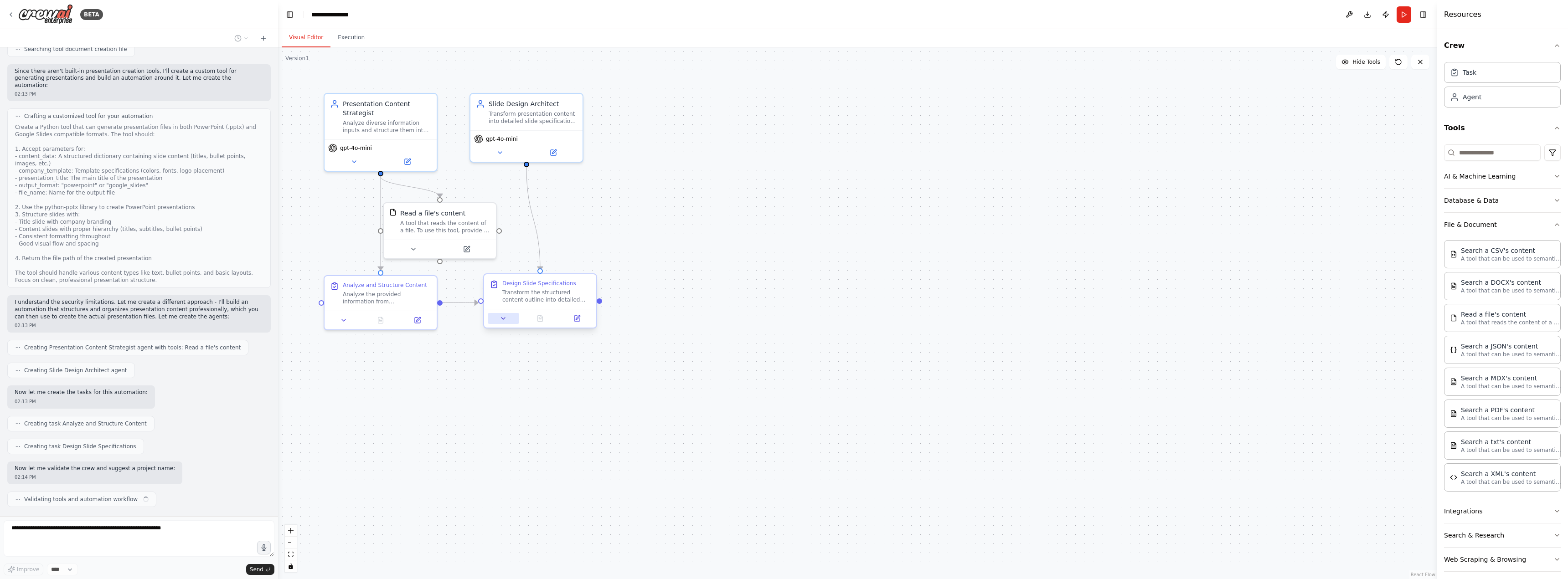
click at [506, 323] on button at bounding box center [503, 319] width 31 height 11
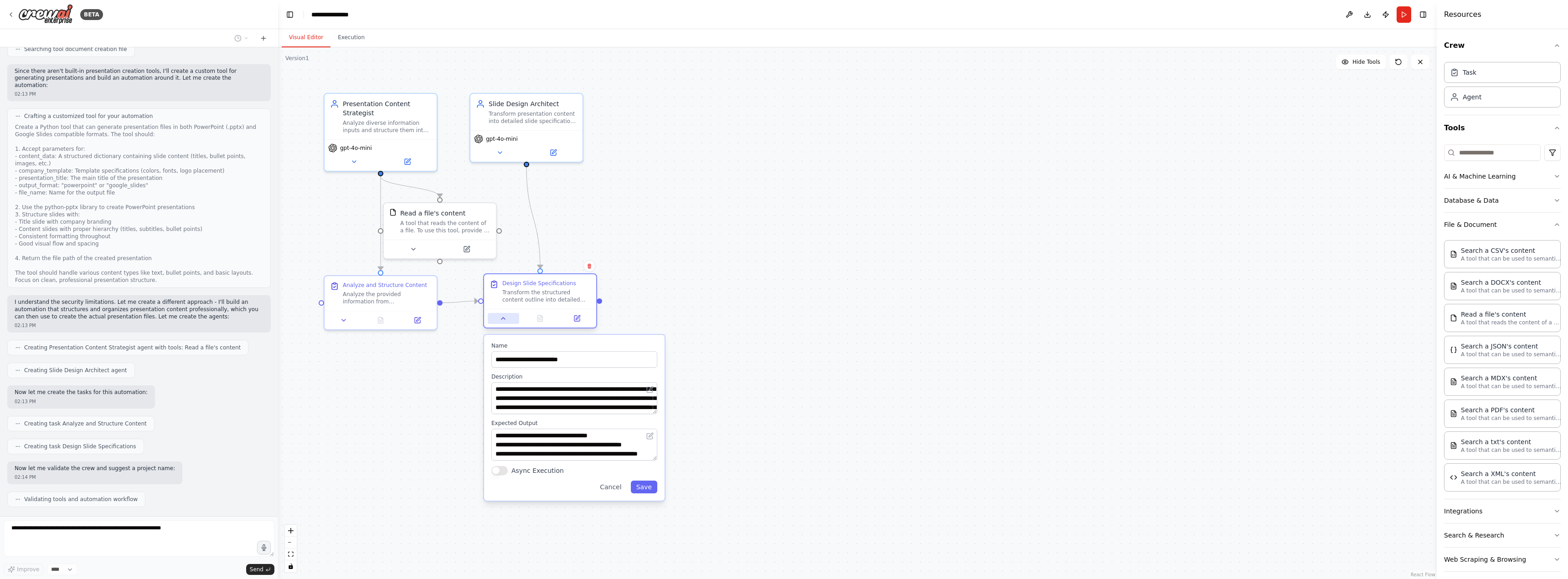
click at [501, 322] on icon at bounding box center [503, 319] width 8 height 8
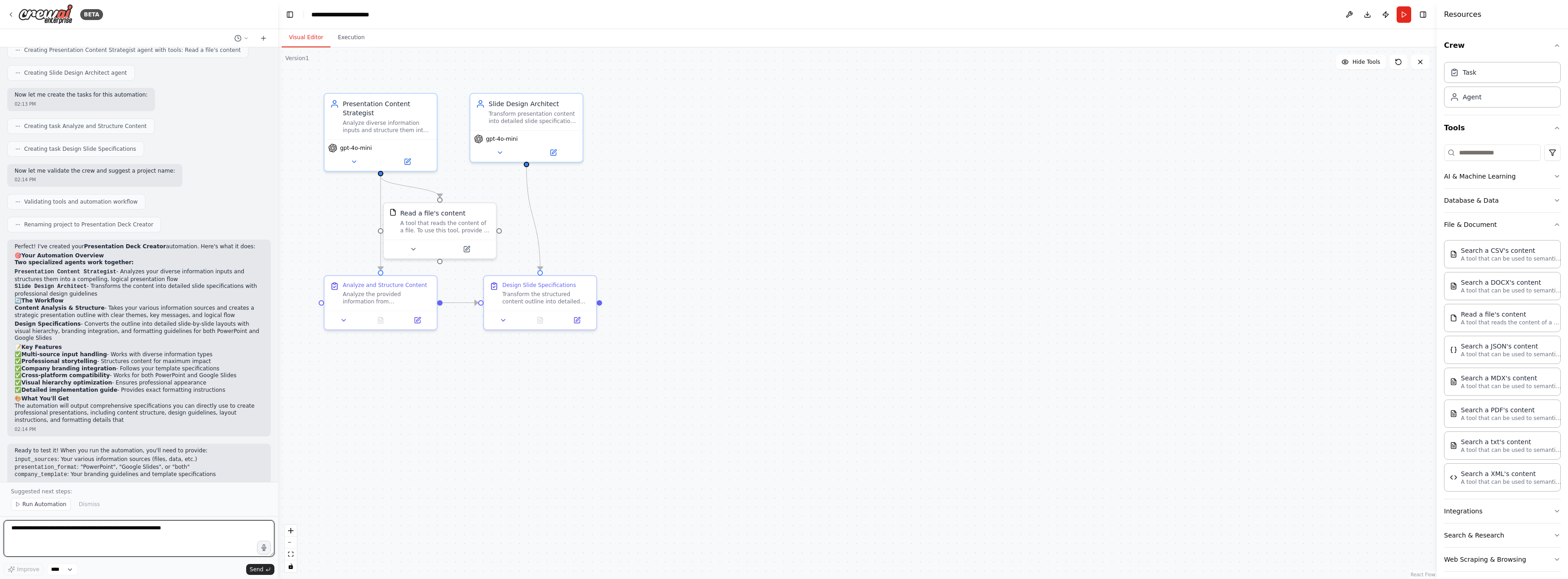
scroll to position [597, 0]
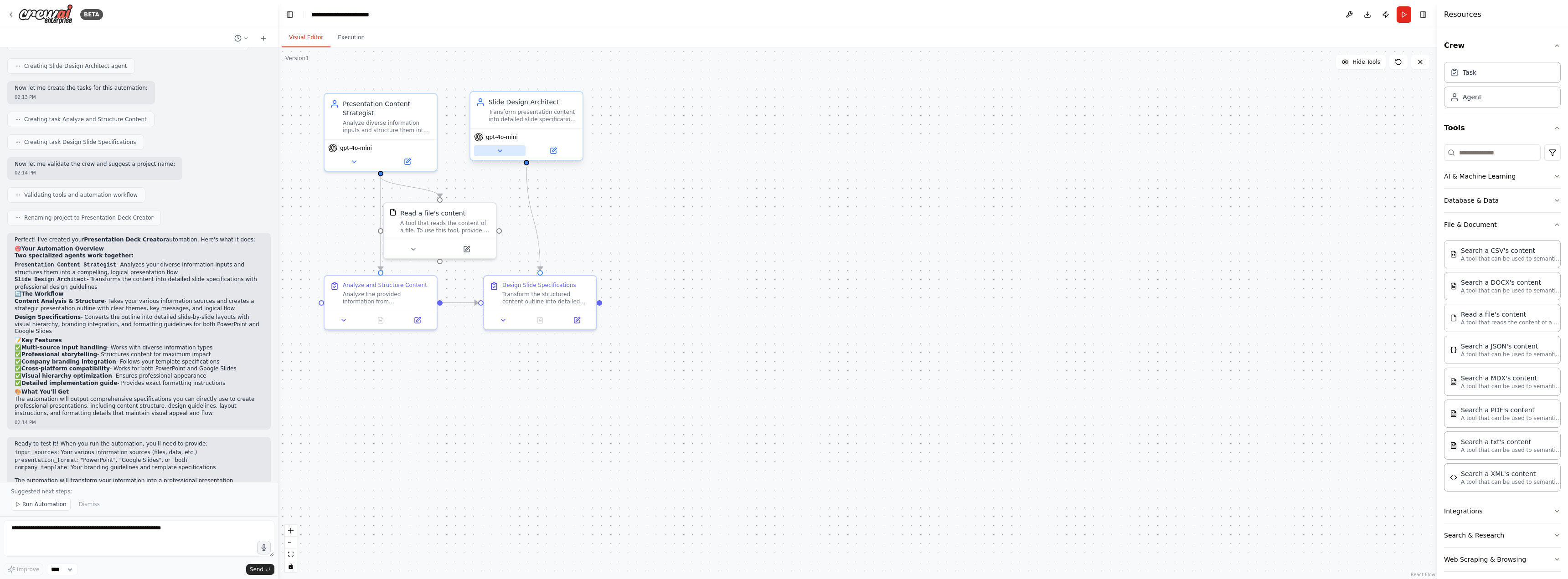
click at [499, 156] on button at bounding box center [499, 151] width 51 height 11
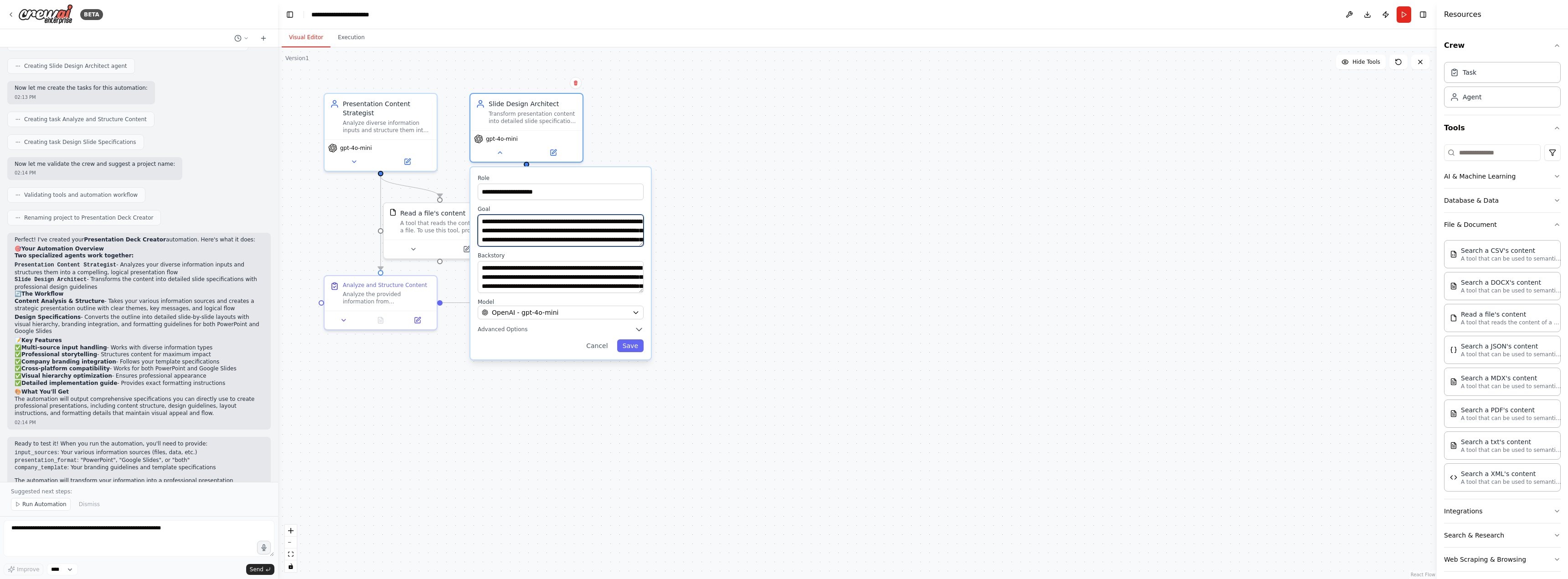
click at [553, 245] on textarea "**********" at bounding box center [560, 231] width 166 height 32
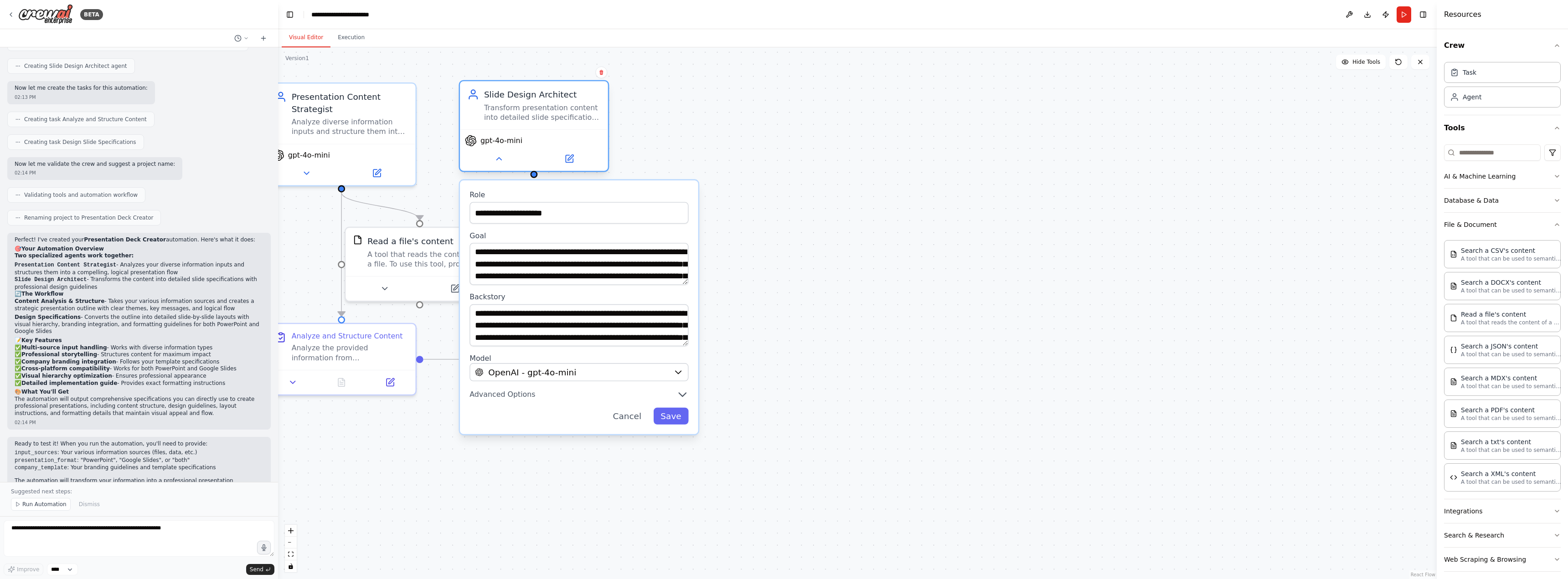
click at [542, 103] on div "Slide Design Architect Transform presentation content into detailed slide speci…" at bounding box center [542, 105] width 117 height 34
click at [856, 214] on div ".deletable-edge-delete-btn { width: 20px; height: 20px; border: 0px solid #ffff…" at bounding box center [857, 313] width 1159 height 532
click at [536, 119] on div "Transform presentation content into detailed slide specifications with visual h…" at bounding box center [542, 113] width 117 height 19
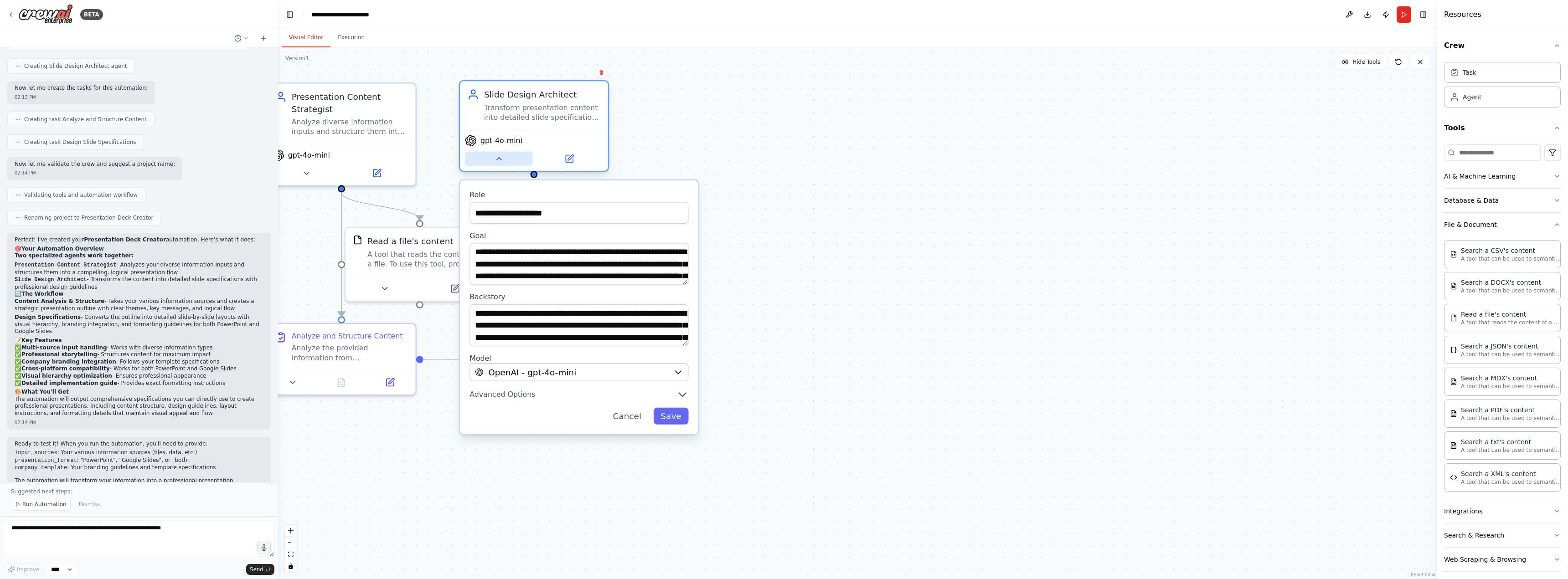
click at [506, 160] on button at bounding box center [499, 159] width 68 height 14
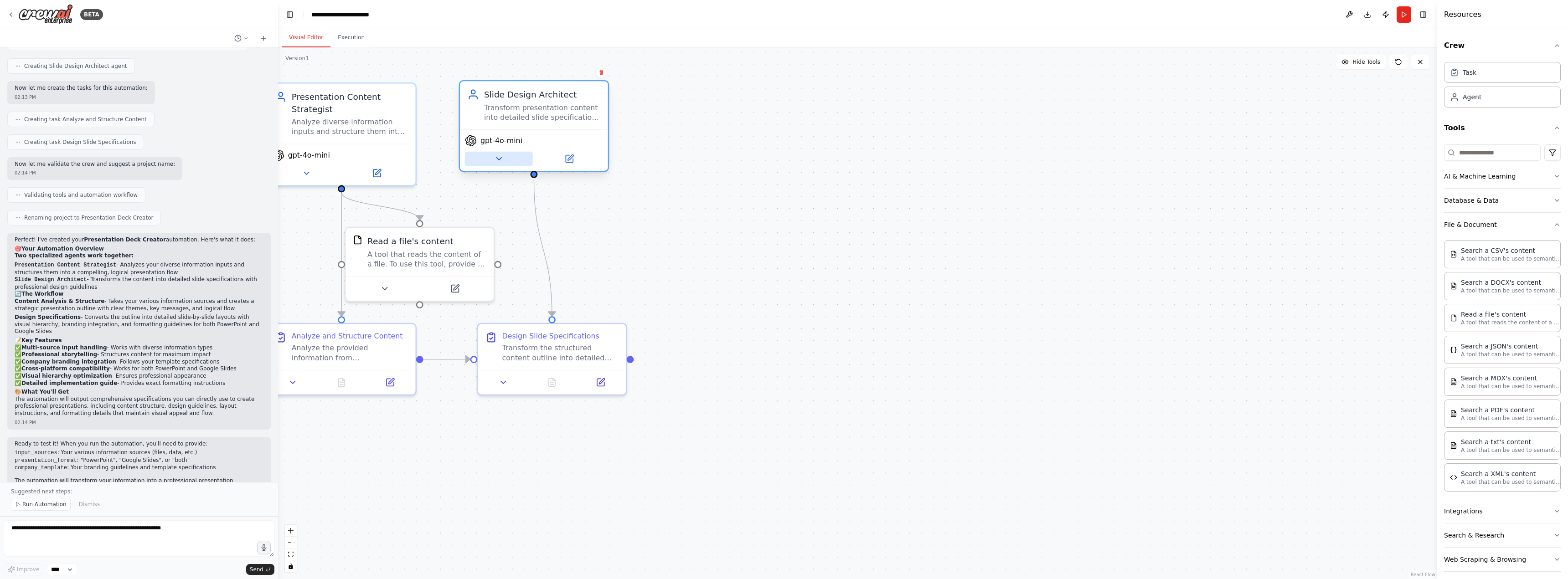
click at [506, 160] on button at bounding box center [499, 159] width 68 height 14
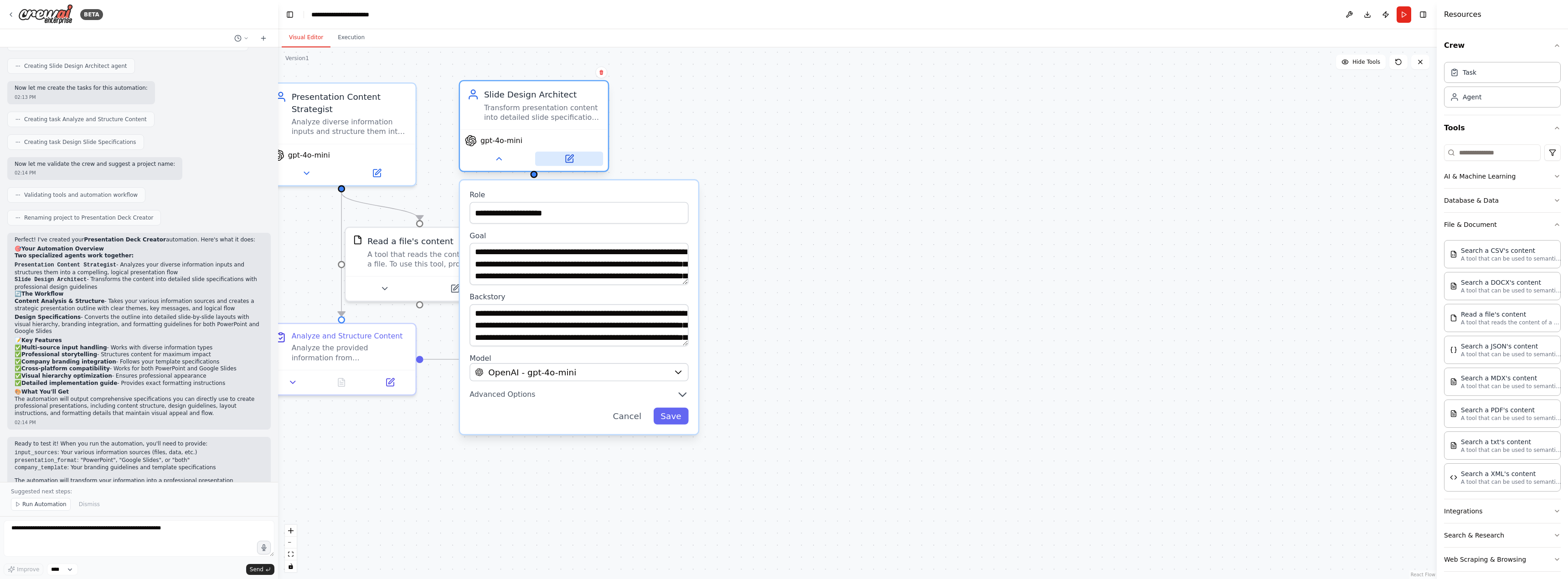
click at [567, 162] on icon at bounding box center [569, 159] width 8 height 8
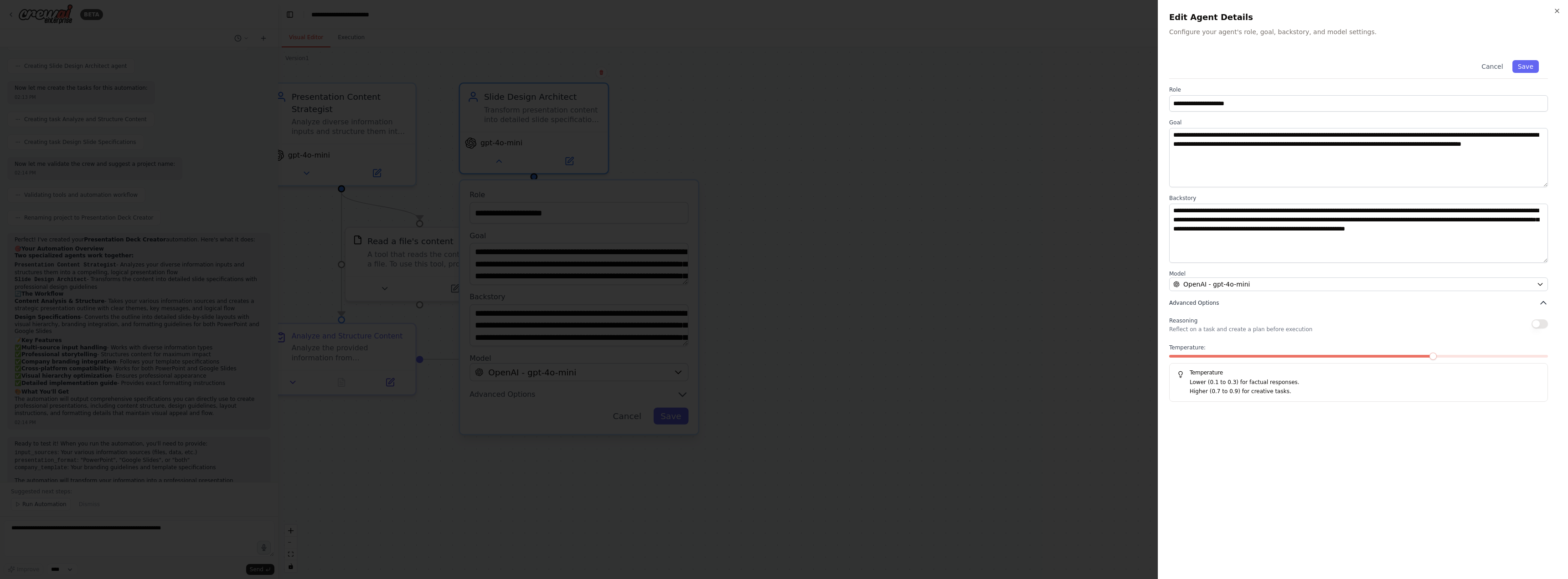
click at [1223, 301] on button "Advanced Options" at bounding box center [1358, 304] width 379 height 9
click at [1219, 329] on p "Reflect on a task and create a plan before execution" at bounding box center [1241, 329] width 143 height 8
click at [1306, 328] on div "Reasoning Reflect on a task and create a plan before execution" at bounding box center [1358, 324] width 379 height 18
click at [1310, 303] on button "Advanced Options" at bounding box center [1358, 304] width 379 height 9
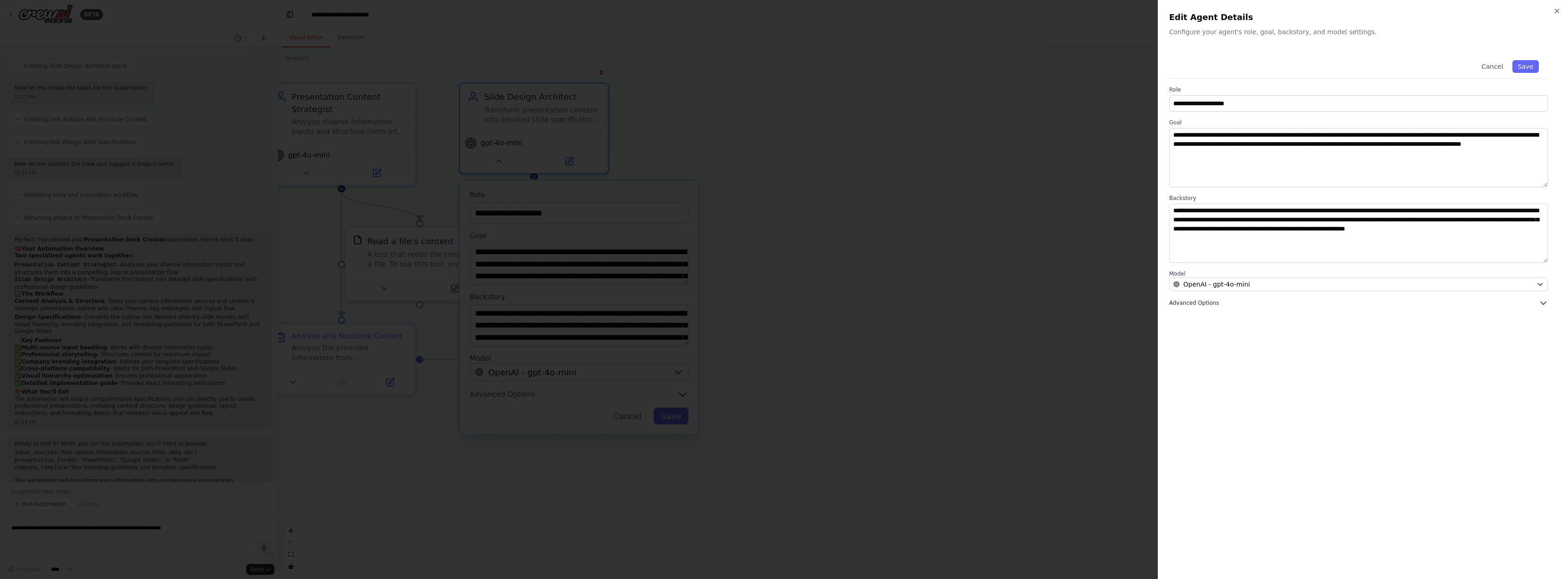
click at [1310, 303] on button "Advanced Options" at bounding box center [1358, 304] width 379 height 9
click at [1008, 310] on div at bounding box center [784, 290] width 1568 height 579
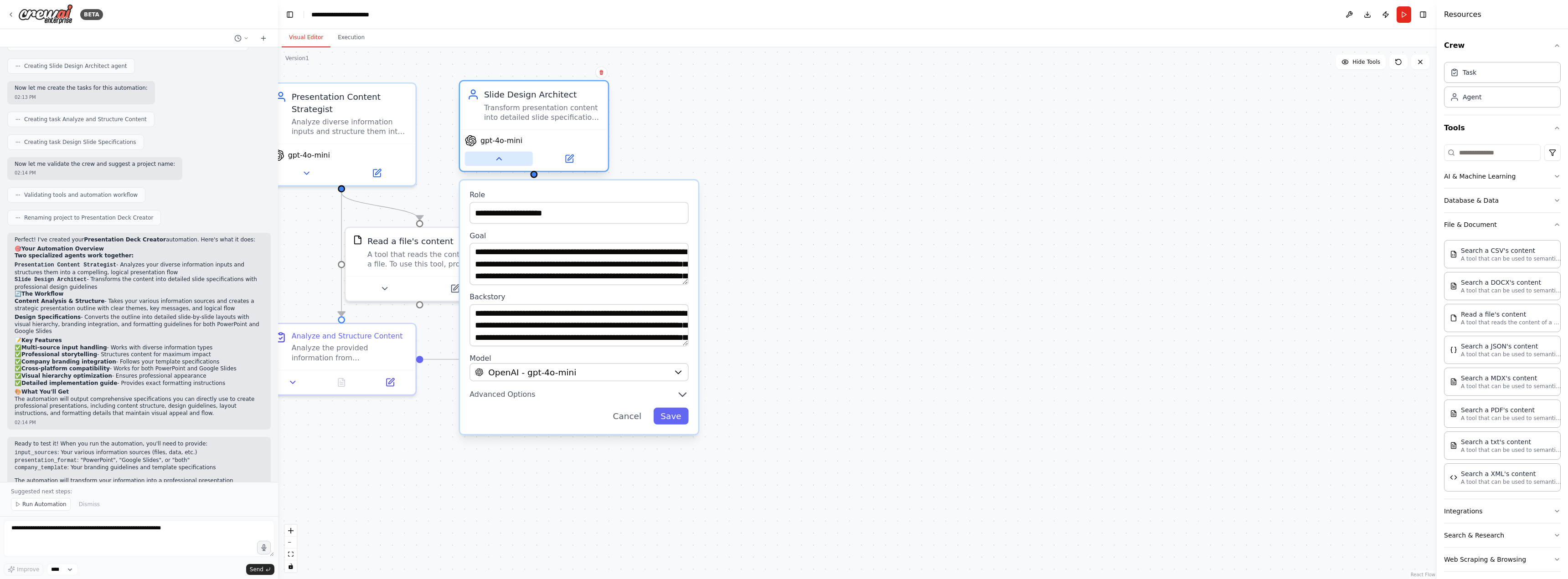
click at [503, 159] on icon at bounding box center [499, 159] width 9 height 9
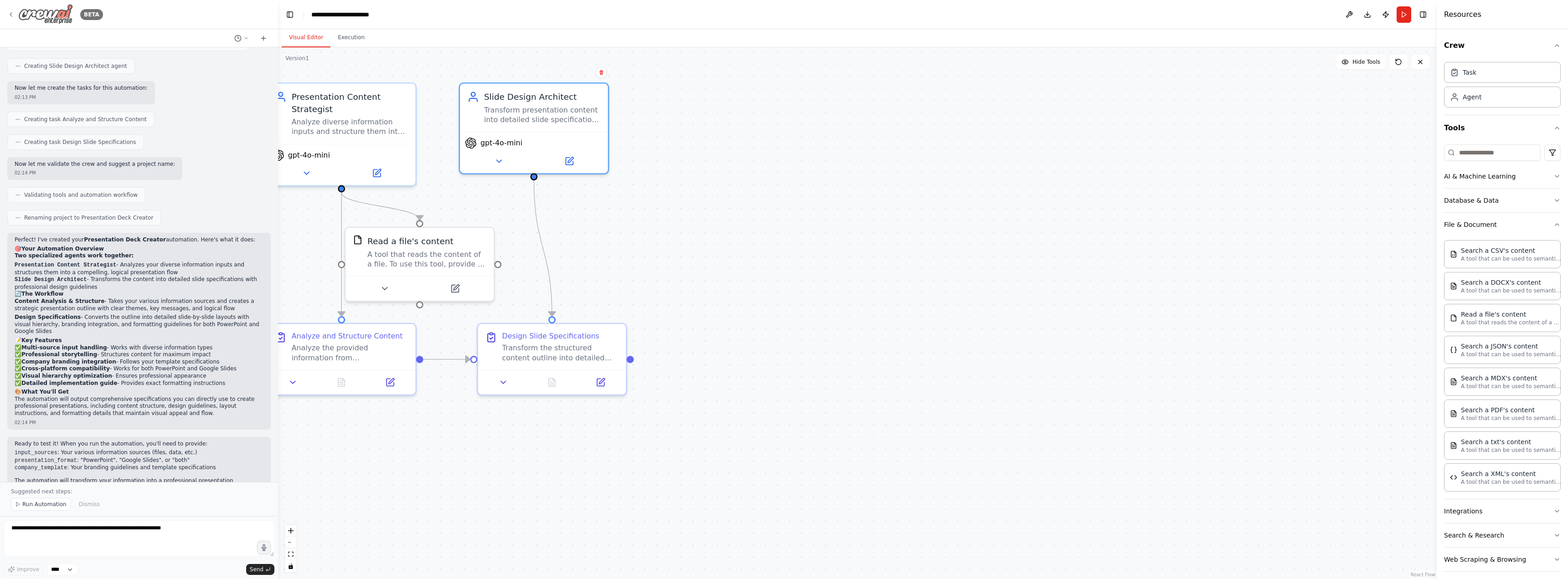
click at [11, 15] on icon at bounding box center [11, 15] width 8 height 8
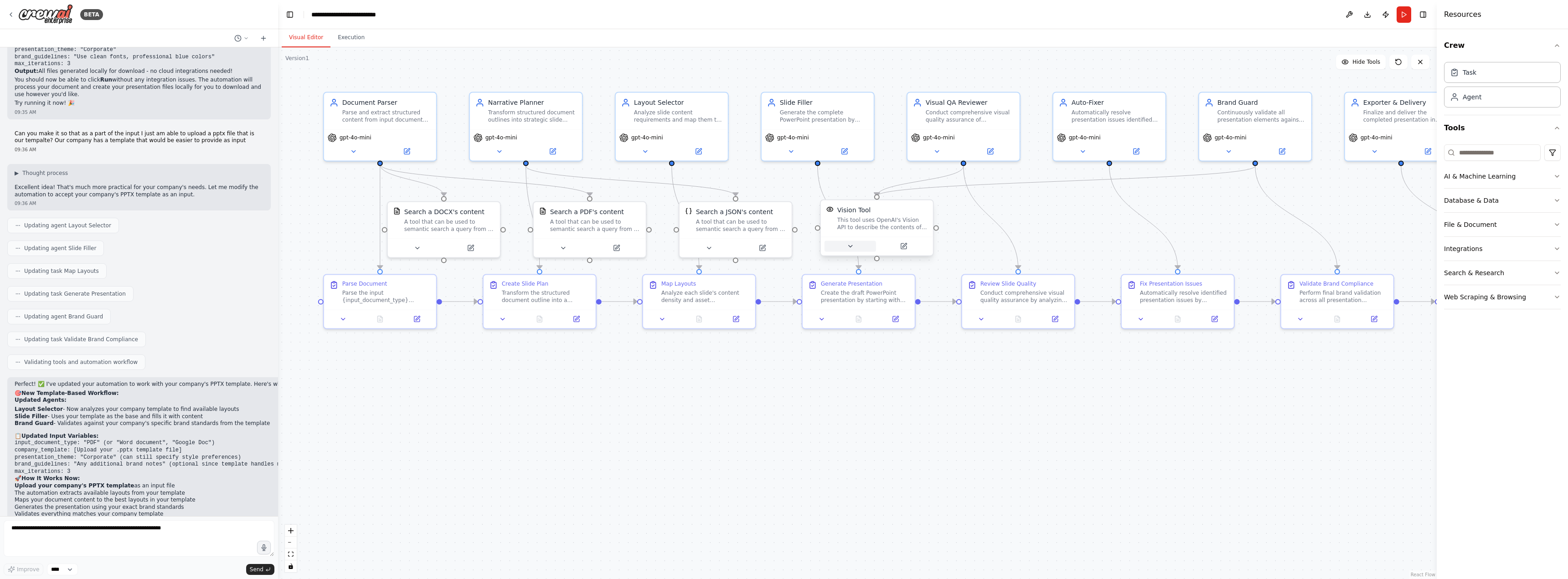
click at [861, 250] on button at bounding box center [850, 247] width 51 height 11
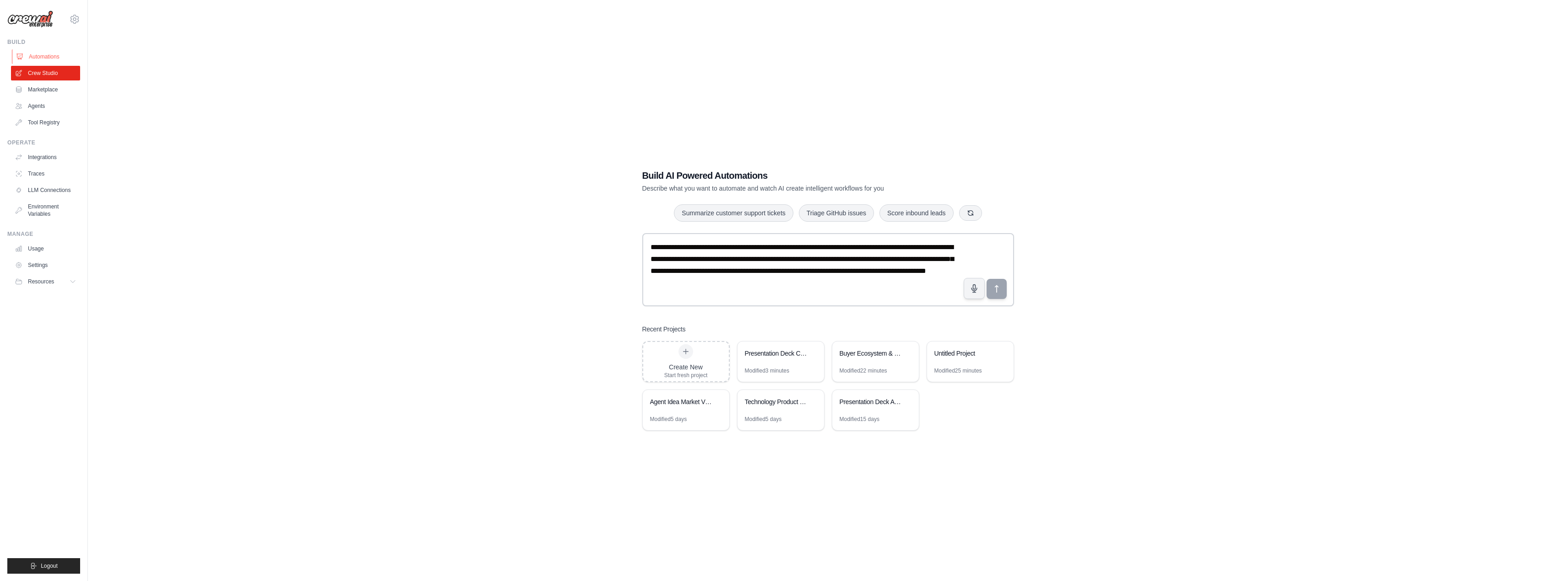
click at [31, 52] on link "Automations" at bounding box center [46, 56] width 70 height 14
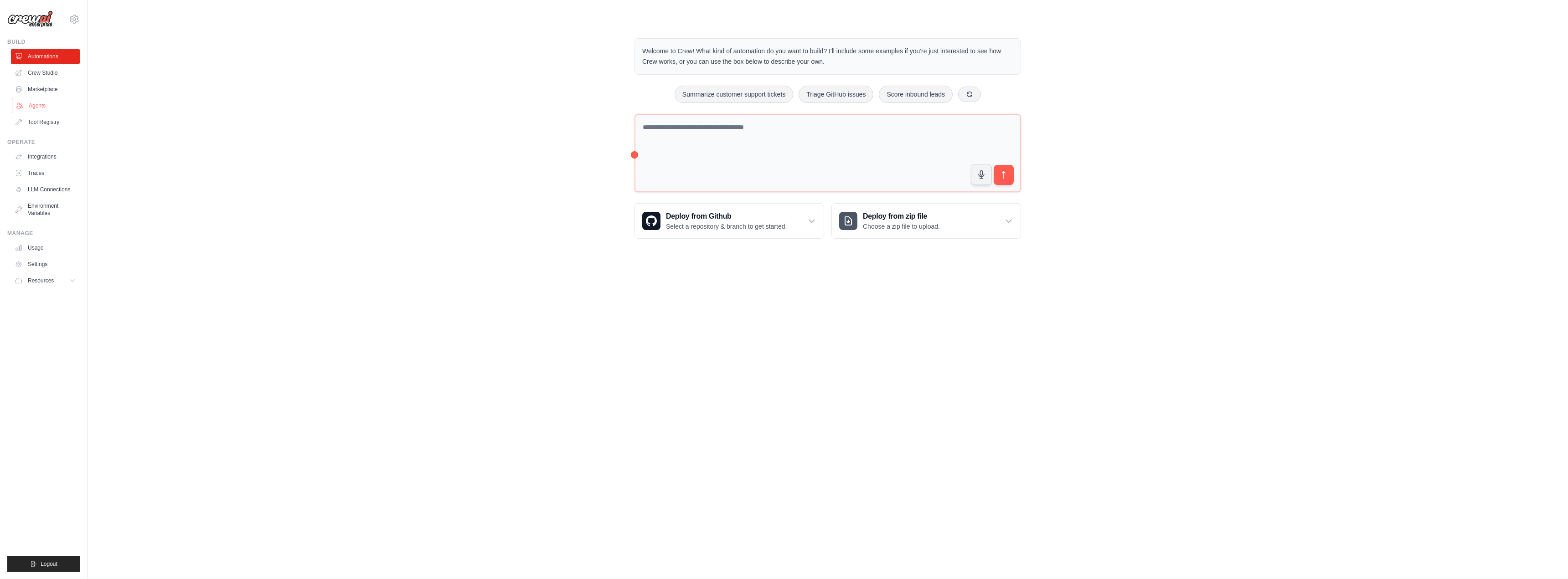
click at [56, 110] on link "Agents" at bounding box center [46, 105] width 69 height 14
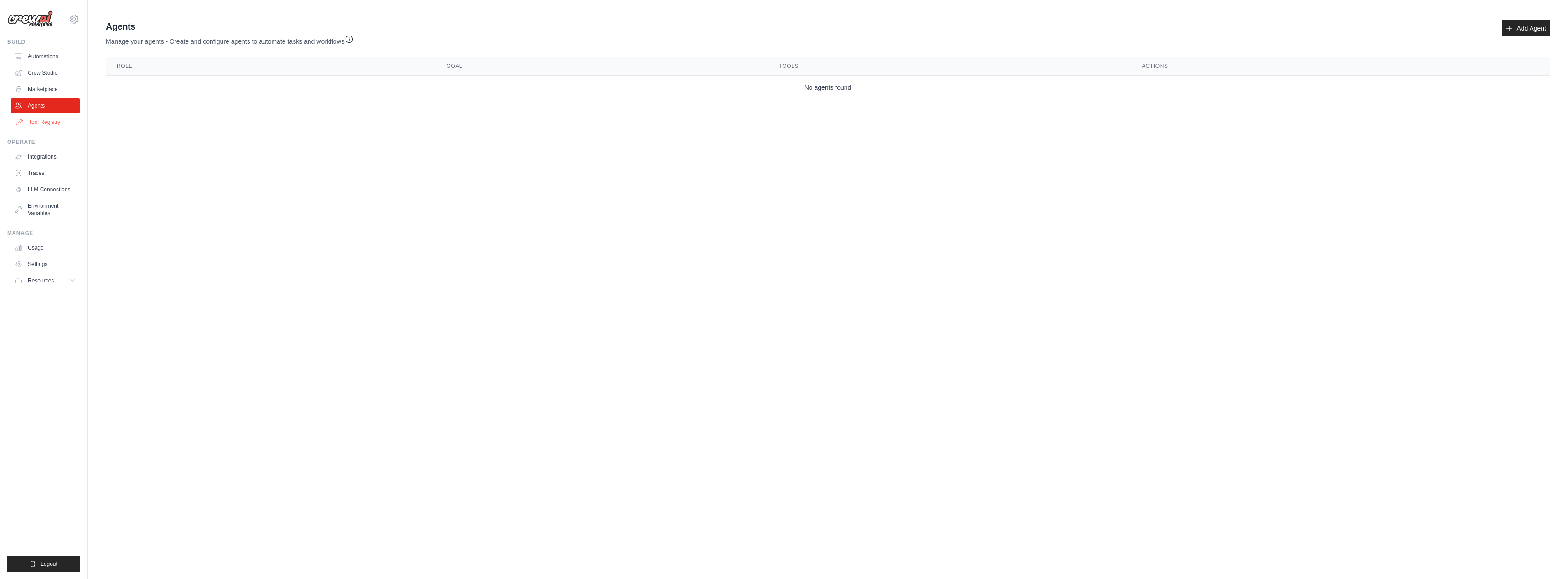
click at [51, 121] on link "Tool Registry" at bounding box center [46, 121] width 69 height 14
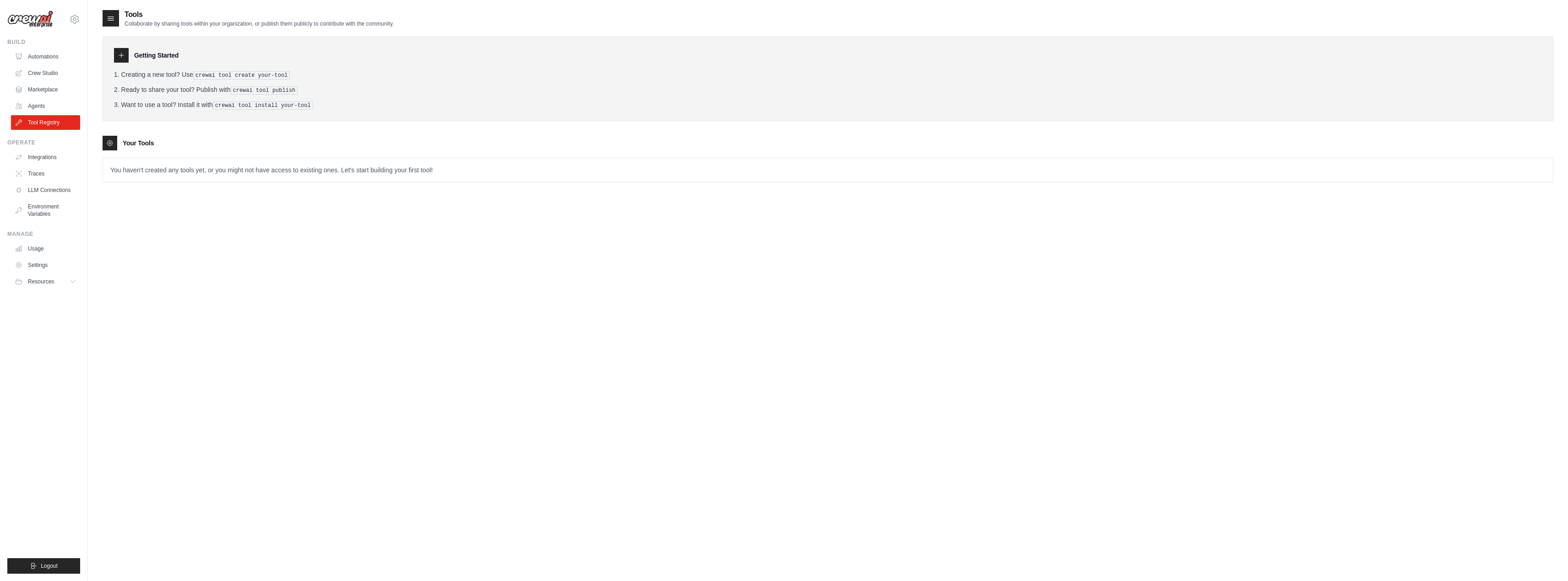
drag, startPoint x: 128, startPoint y: 88, endPoint x: 273, endPoint y: 84, distance: 145.1
click at [273, 84] on ol "Creating a new tool? Use crewai tool create your-tool Ready to share your tool?…" at bounding box center [828, 90] width 1428 height 40
click at [354, 82] on ol "Creating a new tool? Use crewai tool create your-tool Ready to share your tool?…" at bounding box center [828, 90] width 1428 height 40
click at [107, 17] on icon at bounding box center [111, 18] width 10 height 10
click at [125, 60] on div at bounding box center [121, 54] width 14 height 14
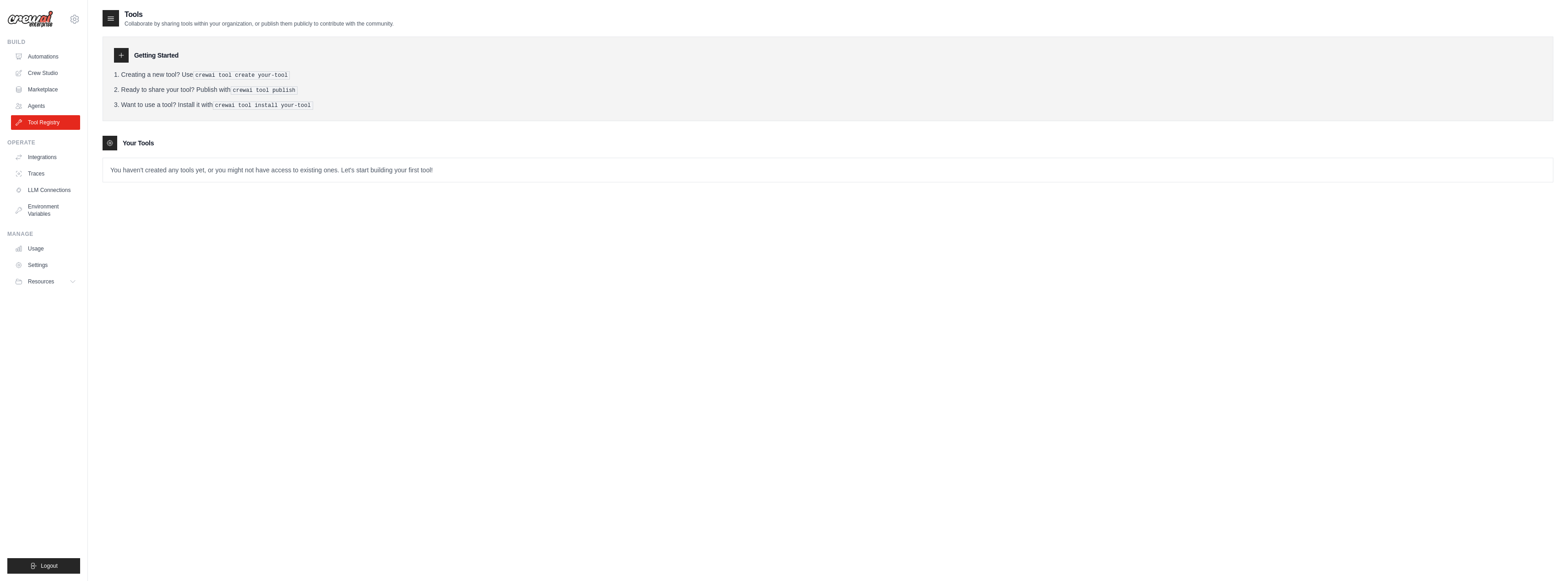
click at [109, 17] on icon at bounding box center [111, 18] width 10 height 10
click at [112, 40] on div "Getting Started Creating a new tool? Use crewai tool create your-tool Ready to …" at bounding box center [828, 78] width 1451 height 85
click at [105, 10] on div "Tools Collaborate by sharing tools within your organization, or publish them pu…" at bounding box center [248, 18] width 291 height 18
click at [117, 48] on div "Getting Started Creating a new tool? Use crewai tool create your-tool Ready to …" at bounding box center [828, 78] width 1451 height 85
